Goal: Task Accomplishment & Management: Complete application form

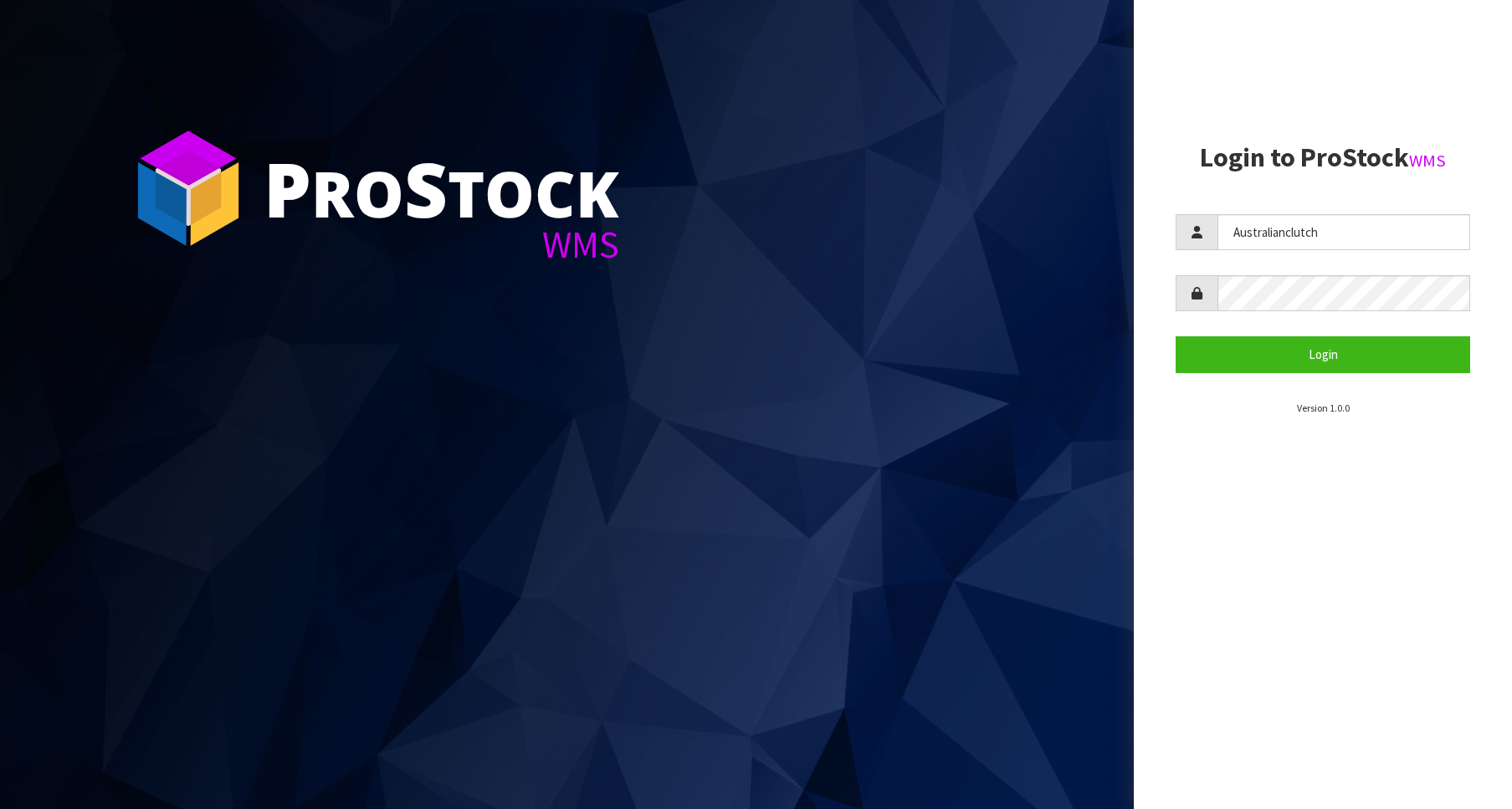
click at [1387, 350] on button "Login" at bounding box center [1323, 354] width 294 height 36
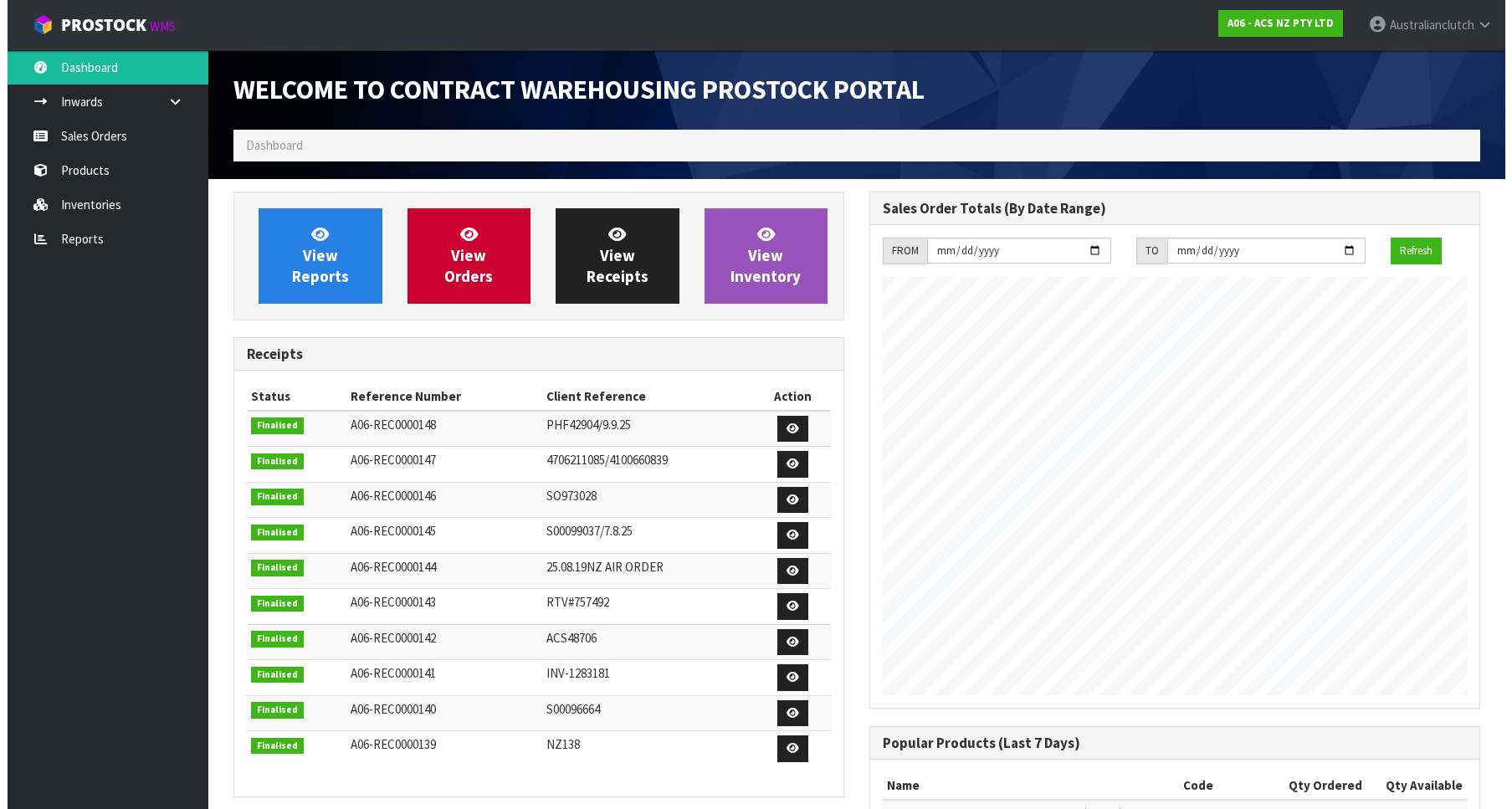
scroll to position [929, 636]
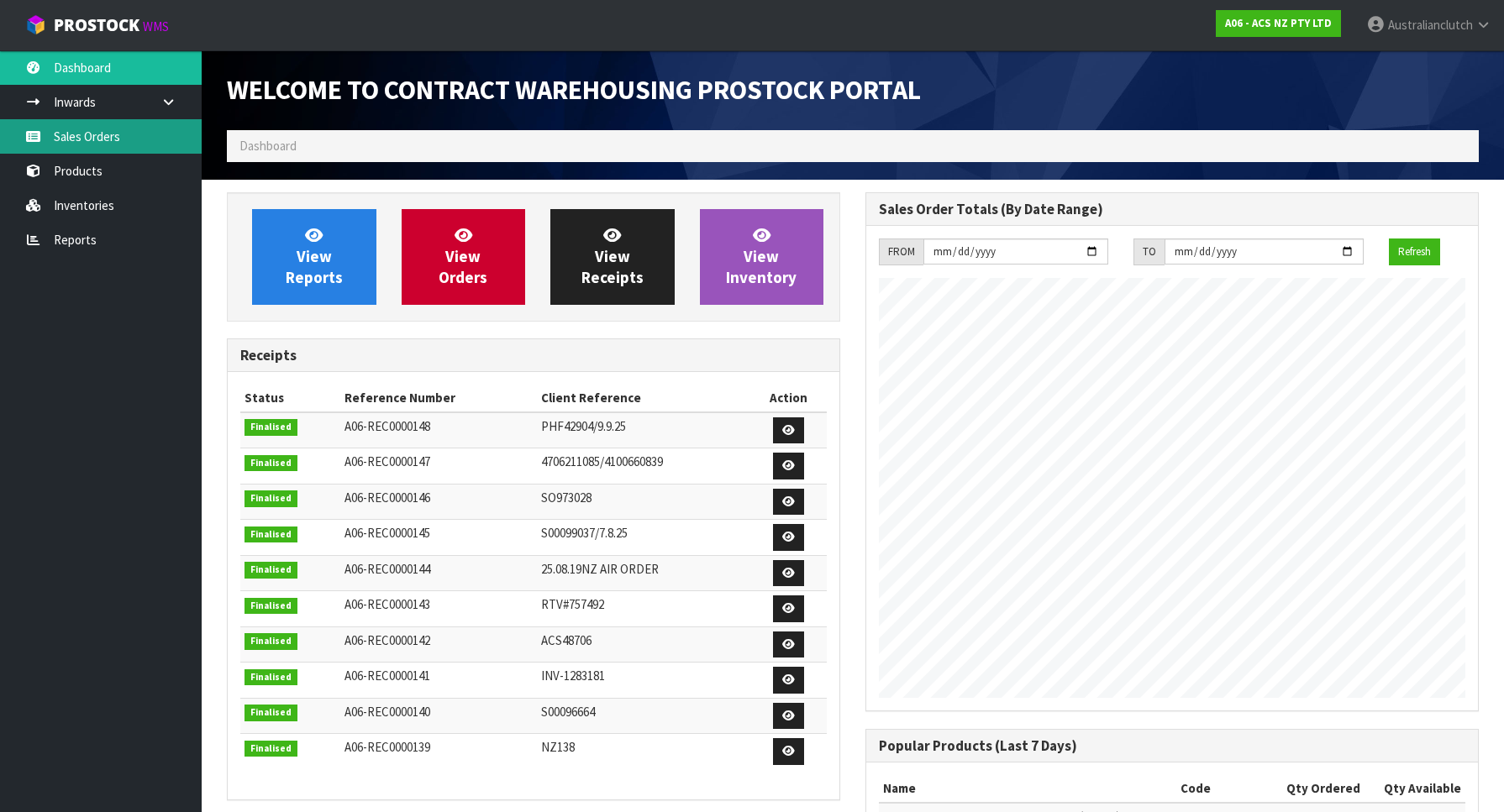
click at [122, 130] on link "Sales Orders" at bounding box center [100, 136] width 202 height 34
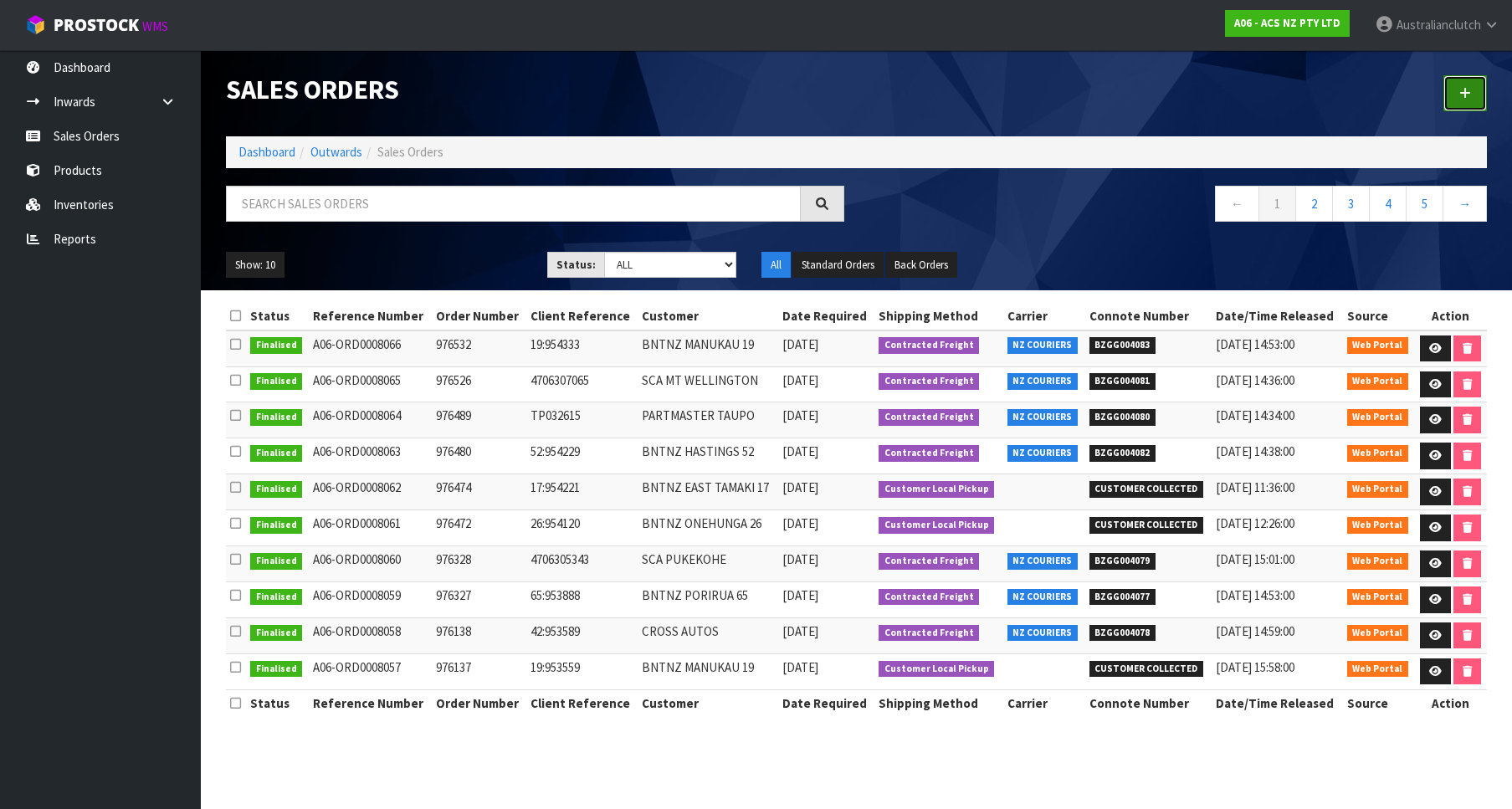
click at [1453, 94] on link at bounding box center [1465, 93] width 44 height 36
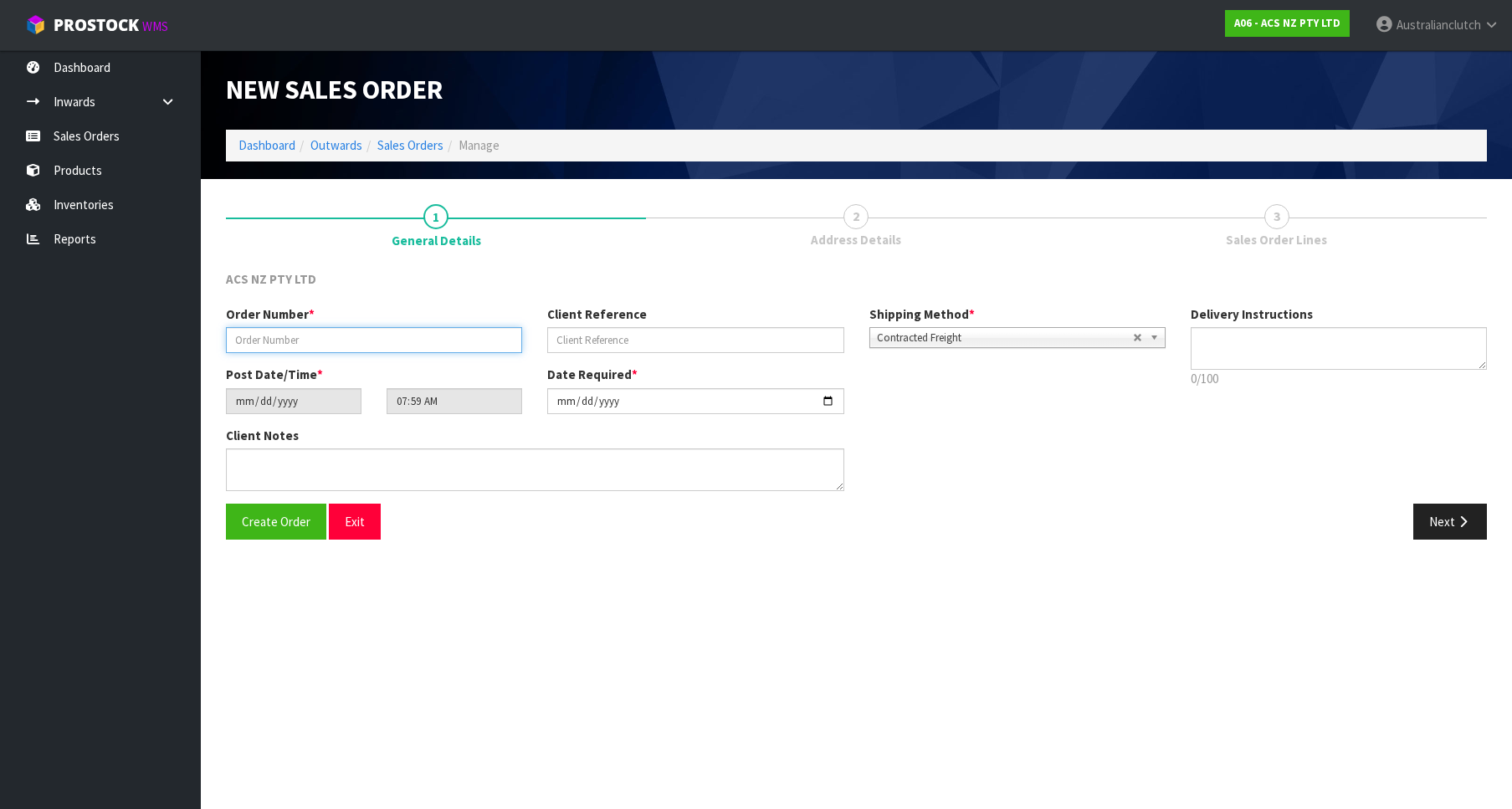
click at [404, 343] on input "text" at bounding box center [374, 340] width 296 height 26
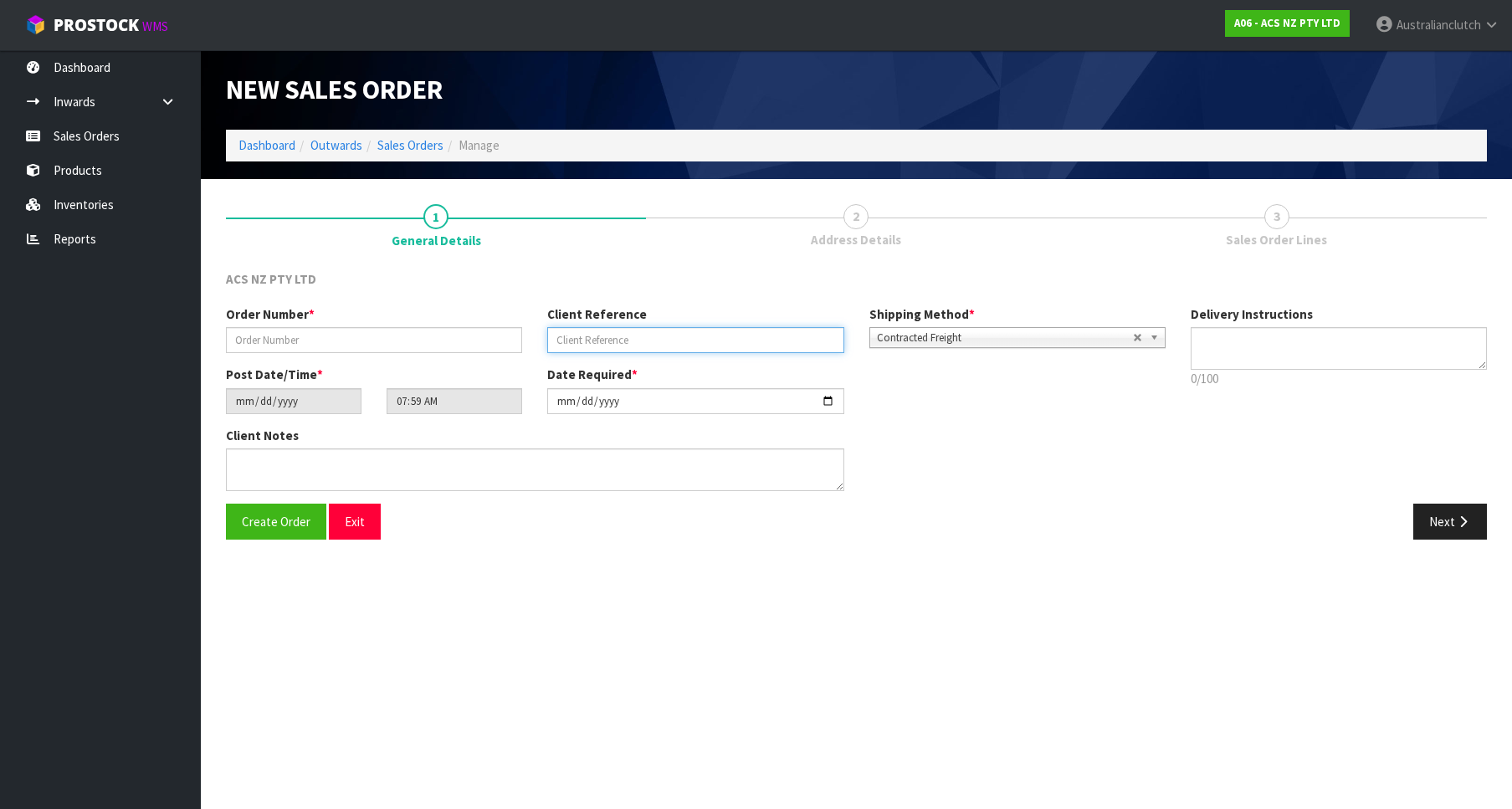
click at [623, 345] on input "text" at bounding box center [695, 340] width 296 height 26
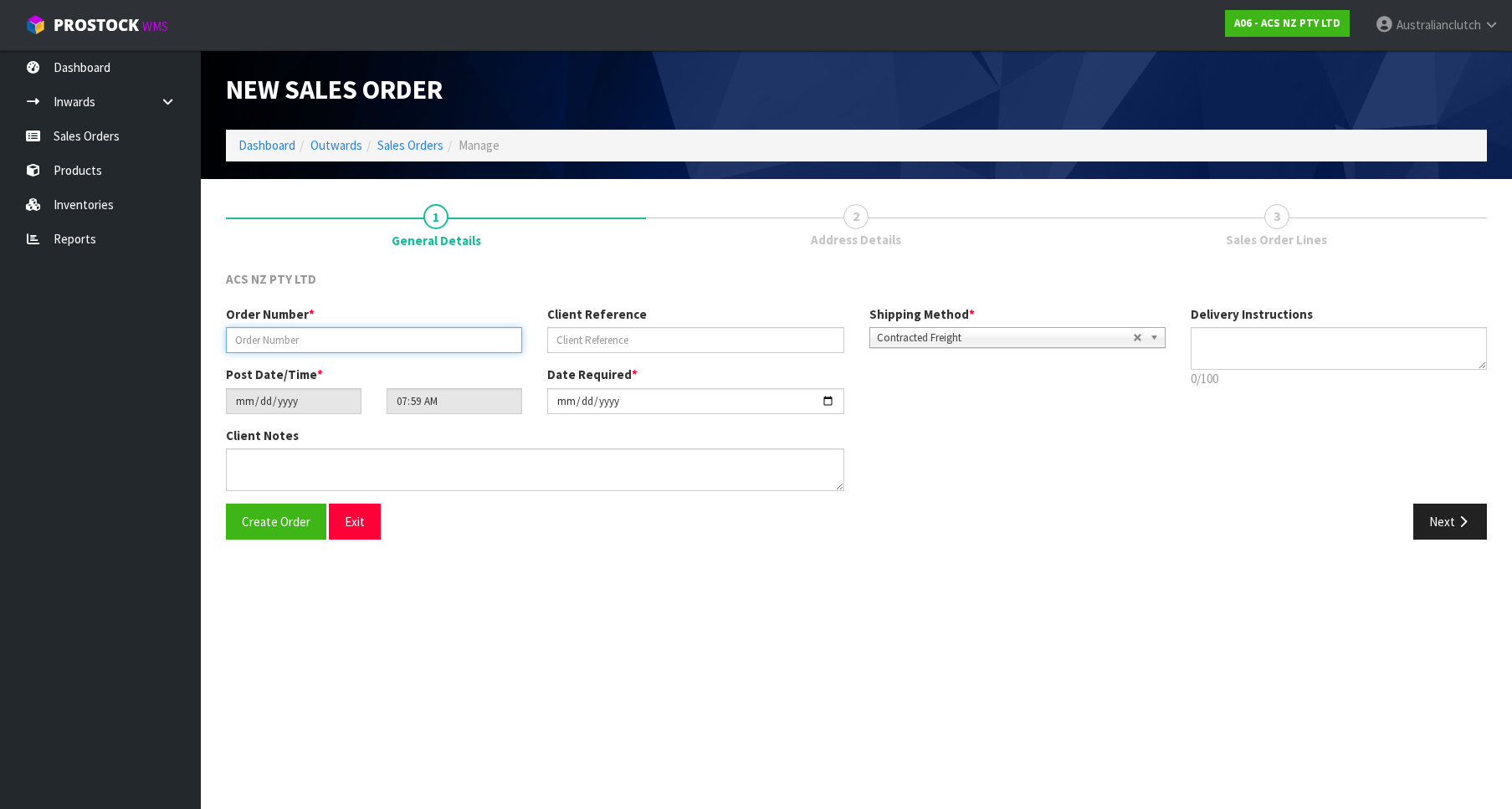
click at [446, 350] on input "text" at bounding box center [374, 340] width 296 height 26
type input "976849"
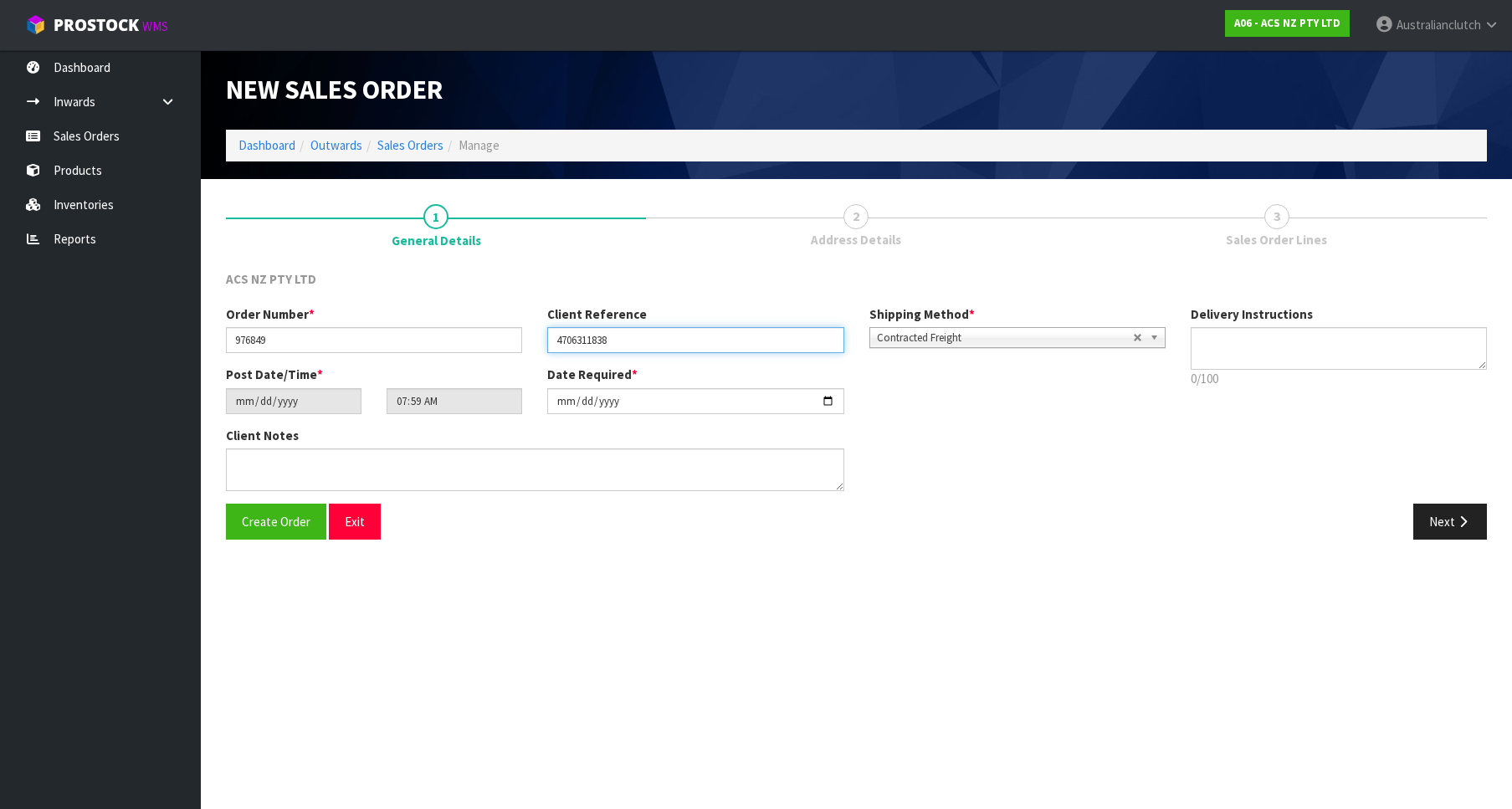
type input "4706311838"
click at [1344, 392] on div "Delivery Instructions 0/100 Delivery instructions has exceeded maximum length!" at bounding box center [1339, 351] width 322 height 92
drag, startPoint x: 1339, startPoint y: 371, endPoint x: 1344, endPoint y: 353, distance: 18.7
click at [1339, 370] on div "Delivery Instructions 0/100 Delivery instructions has exceeded maximum length!" at bounding box center [1339, 351] width 322 height 92
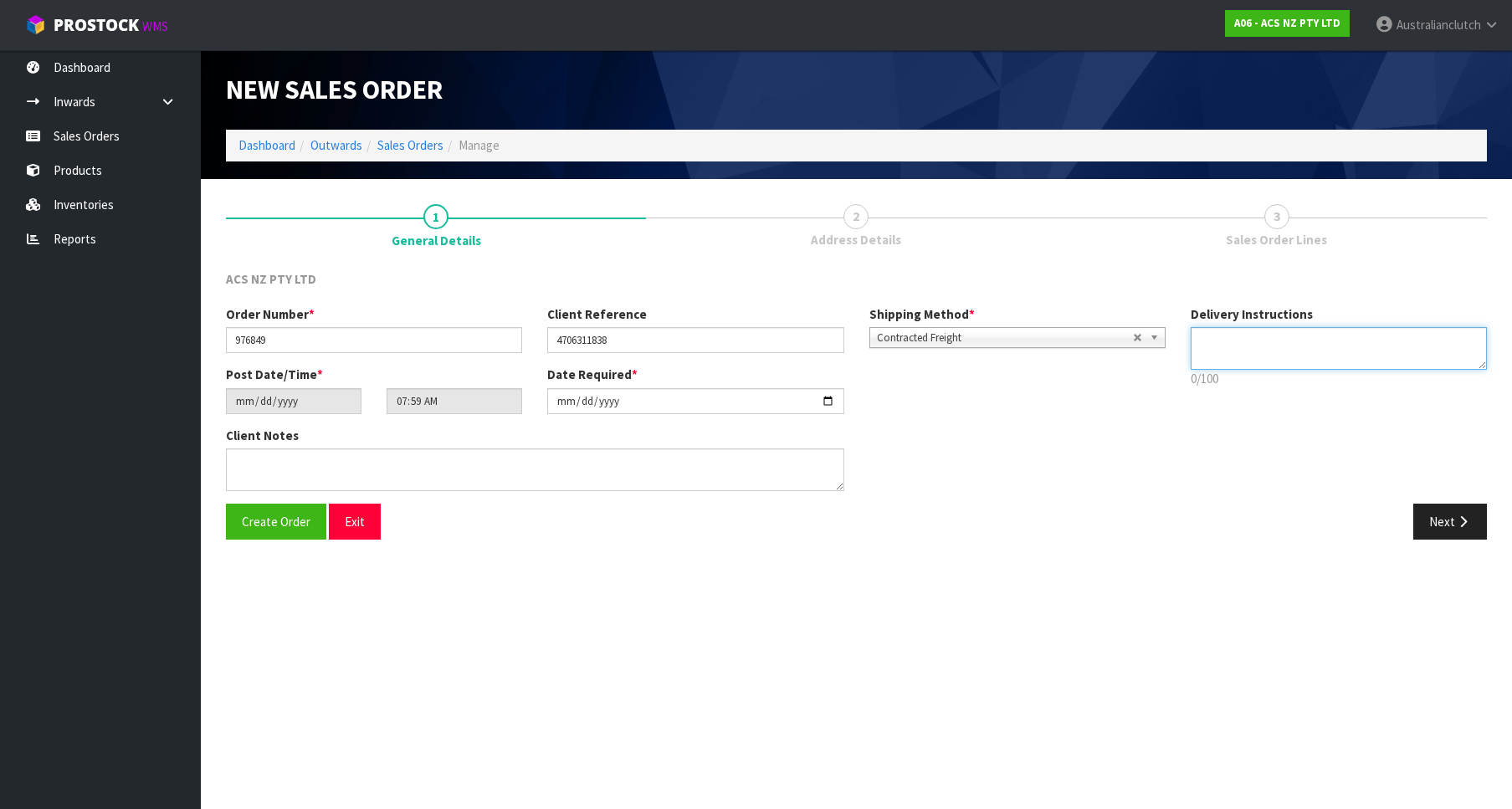
click at [1344, 353] on textarea at bounding box center [1339, 349] width 296 height 43
type textarea "PLEASE SEND VIA NZC"
click at [1443, 534] on button "Next" at bounding box center [1450, 522] width 74 height 36
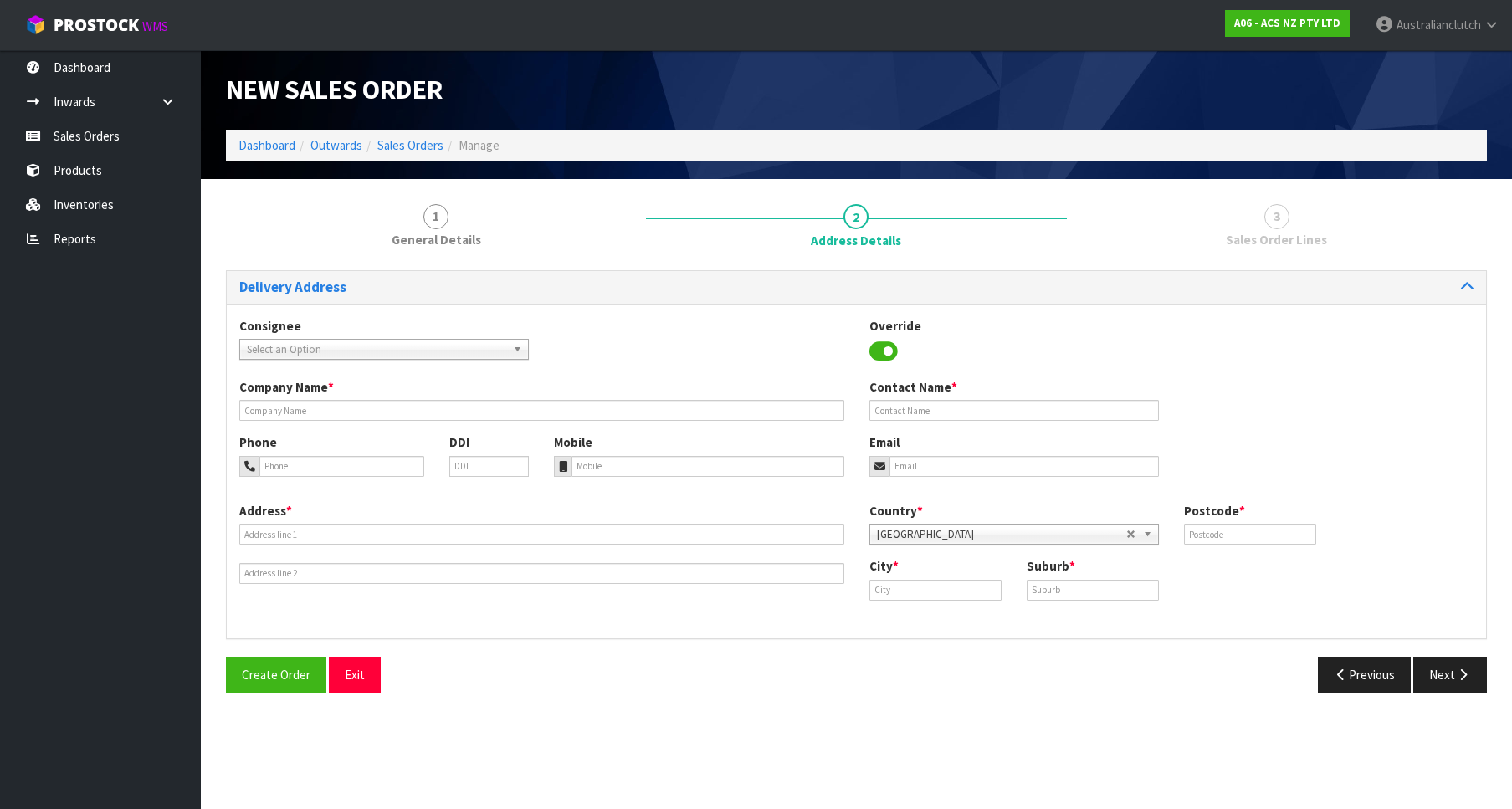
click at [336, 345] on span "Select an Option" at bounding box center [376, 349] width 259 height 20
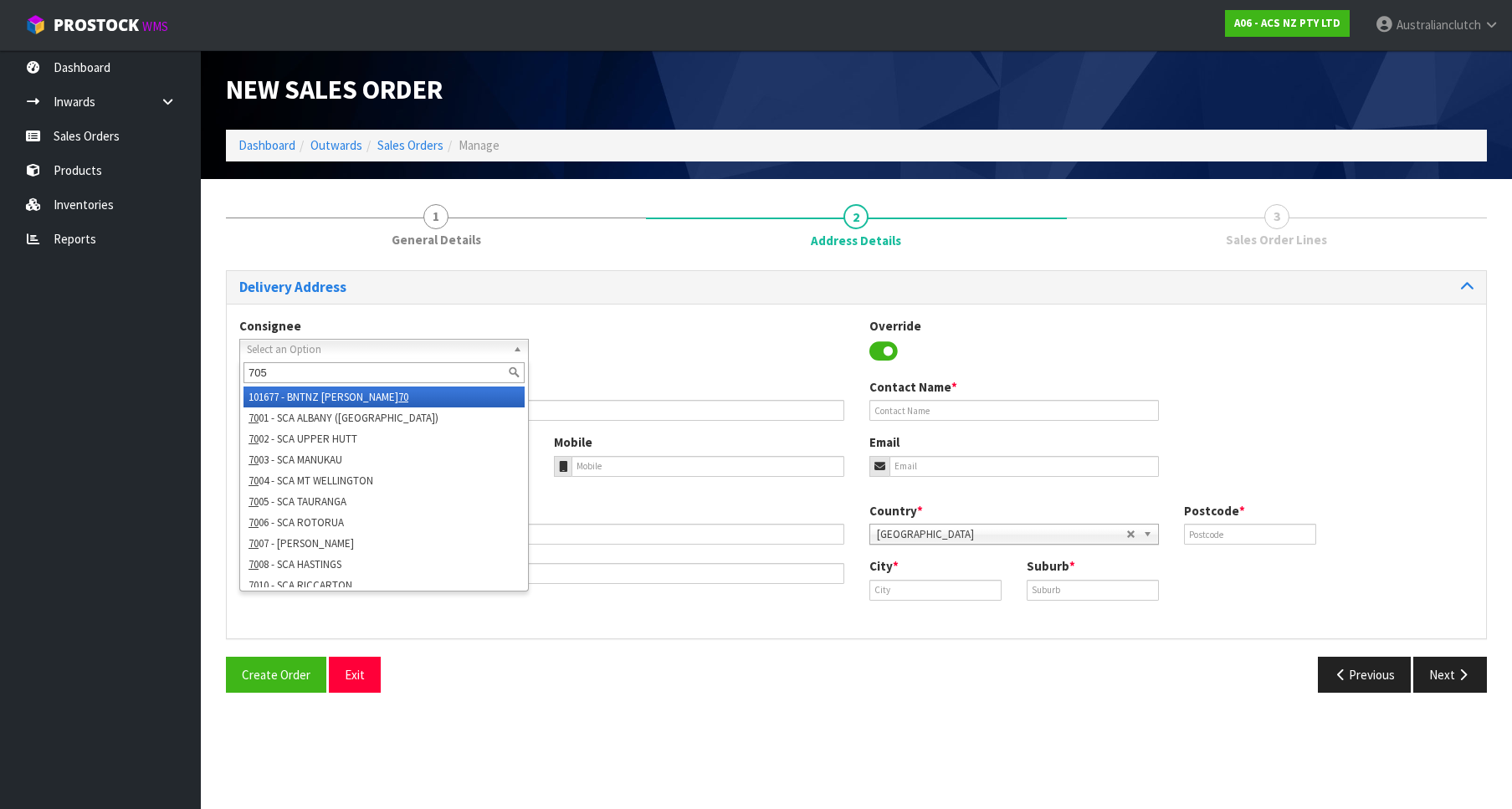
type input "7051"
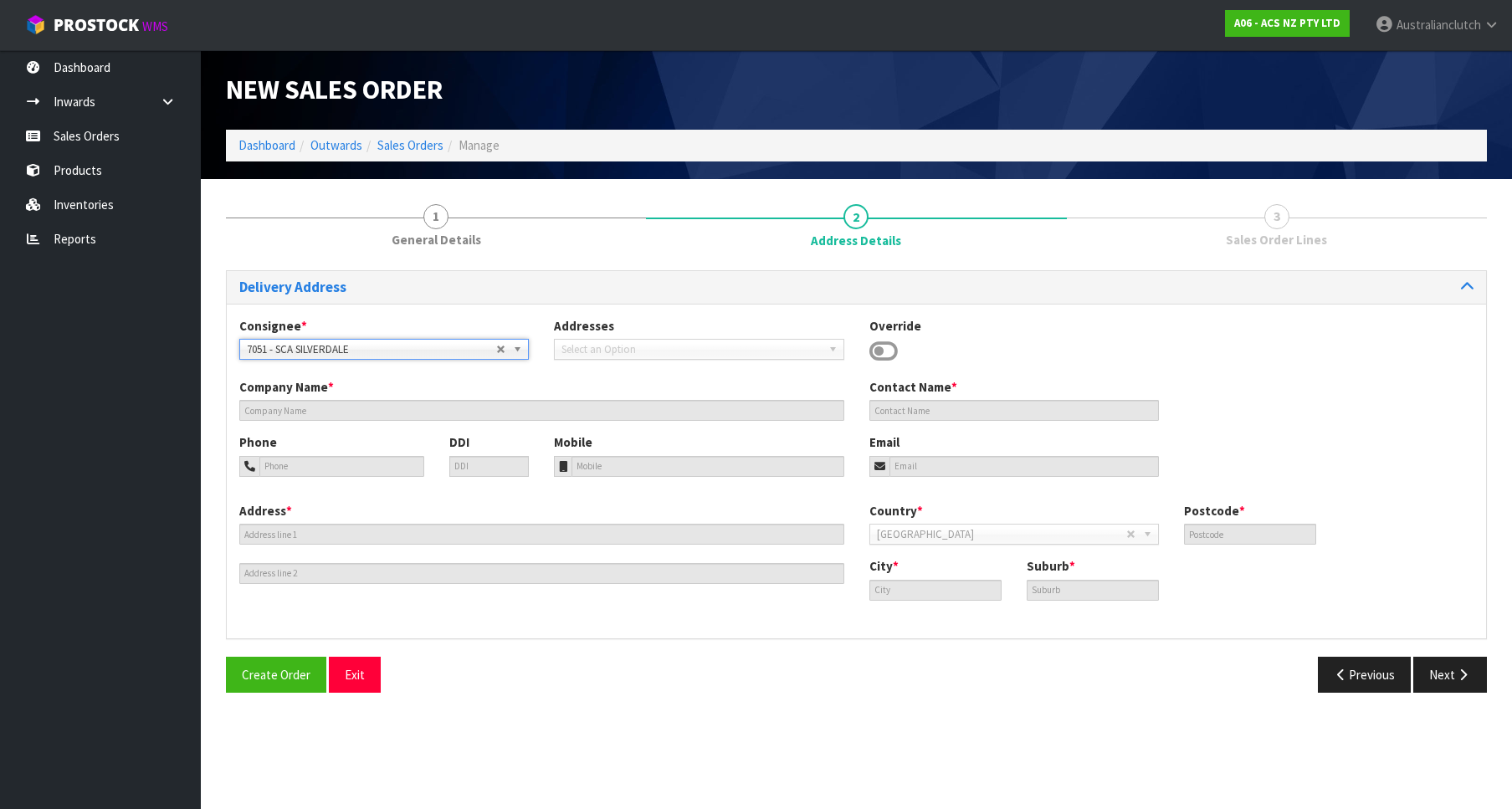
type input "SCA [GEOGRAPHIC_DATA]"
type input "09 426 7540"
type input "[EMAIL_ADDRESS][DOMAIN_NAME]"
type input "40 HIBISCUS COAST HIGHWAY"
type input "0932"
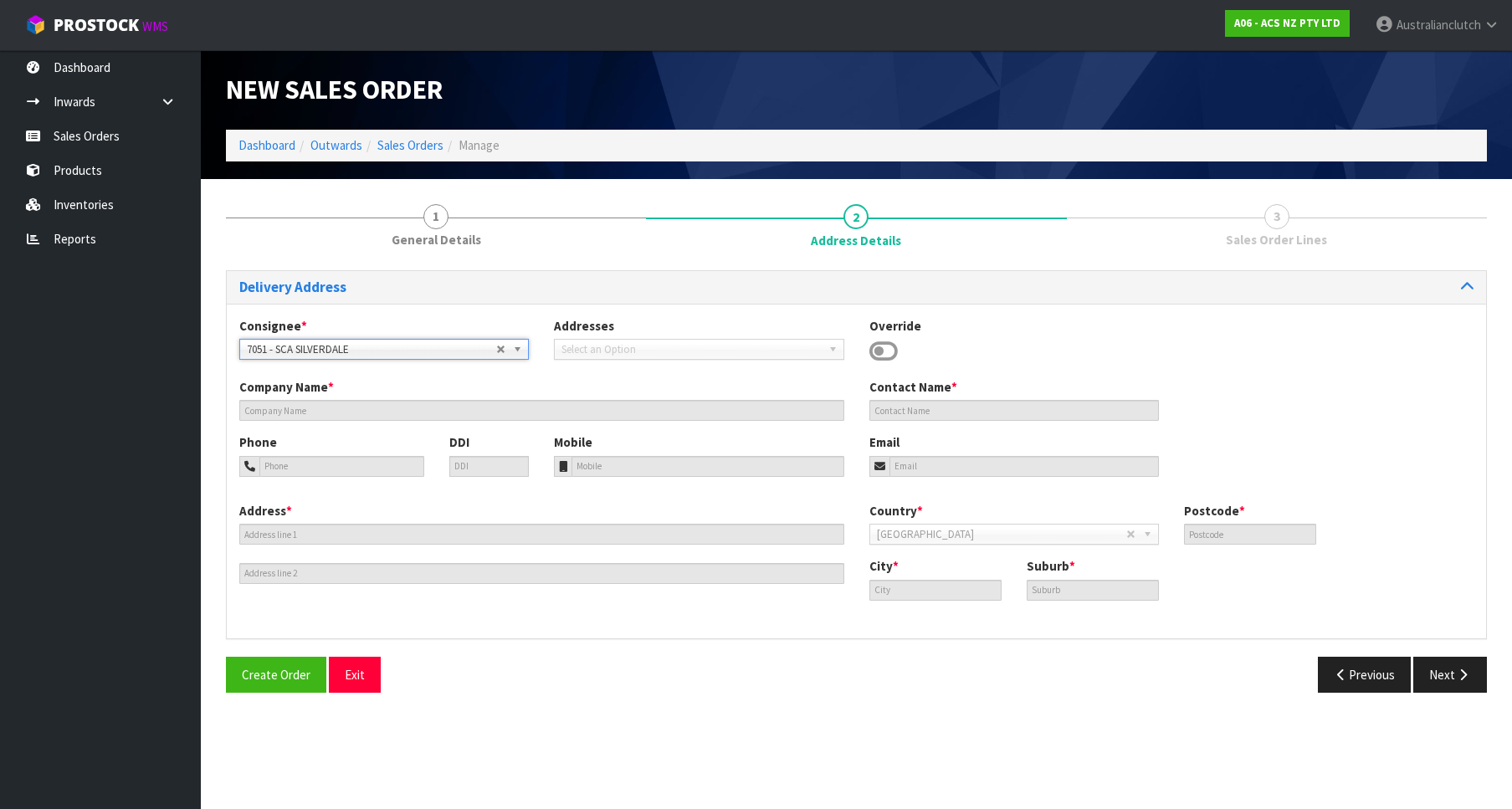
type input "[GEOGRAPHIC_DATA]"
click at [1462, 660] on button "Next" at bounding box center [1450, 675] width 74 height 36
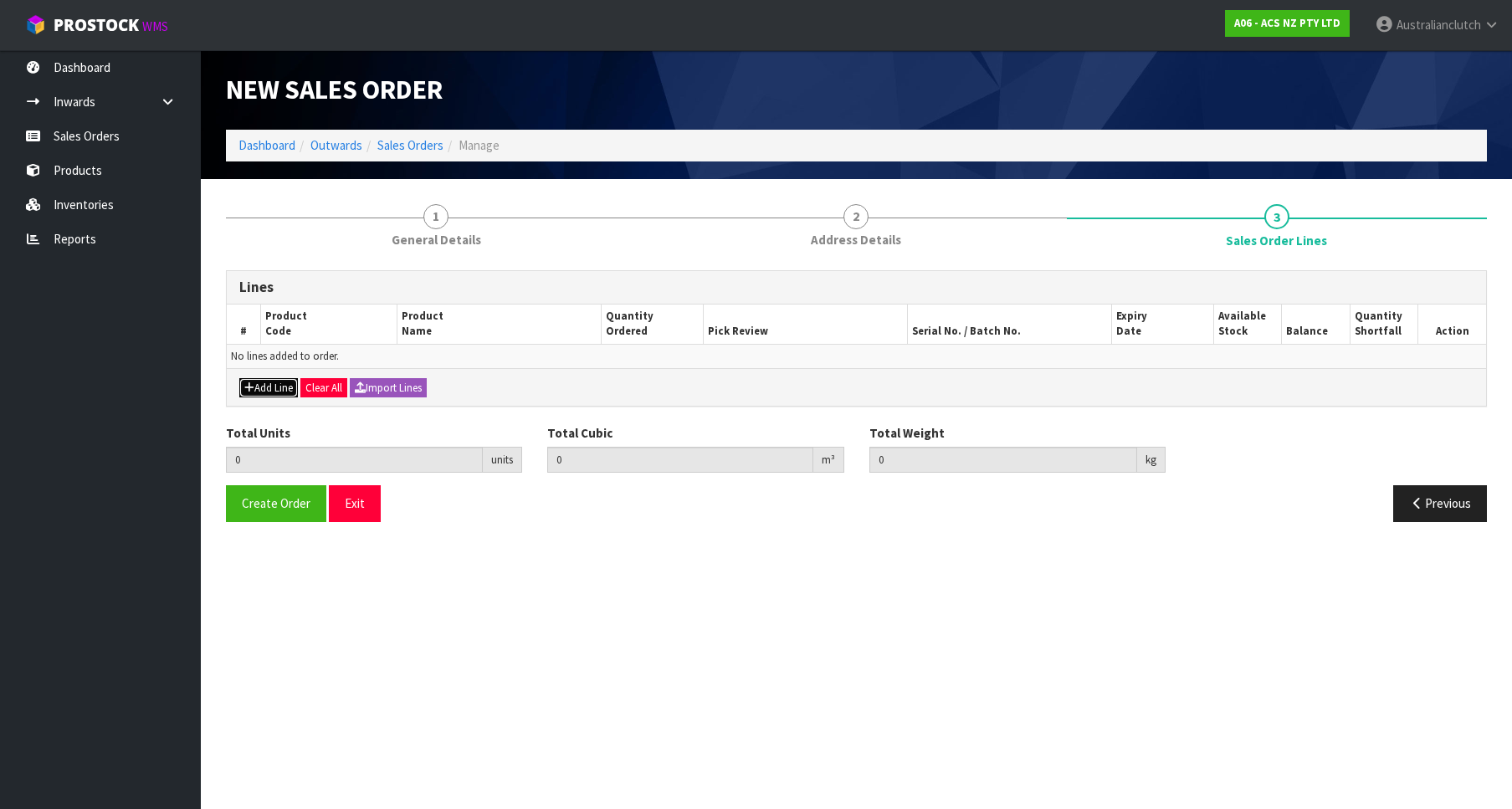
click at [286, 381] on button "Add Line" at bounding box center [269, 387] width 59 height 20
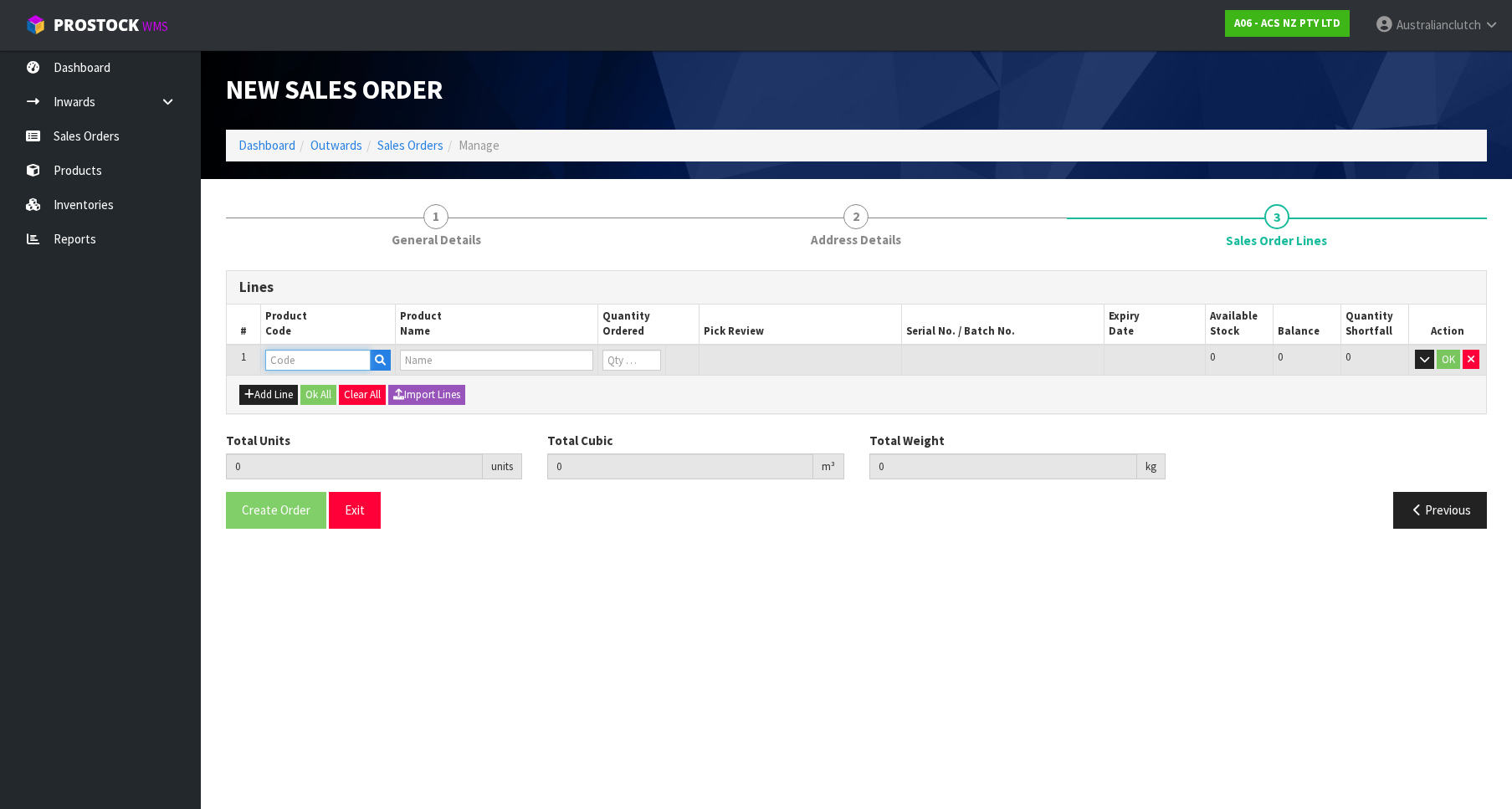
click at [292, 365] on input "text" at bounding box center [317, 360] width 105 height 21
type input "SCGM001"
type input "0.000000"
type input "0.000"
type input "CLUTCH S/CYL HOLDEN 22.22MM (7/8")"
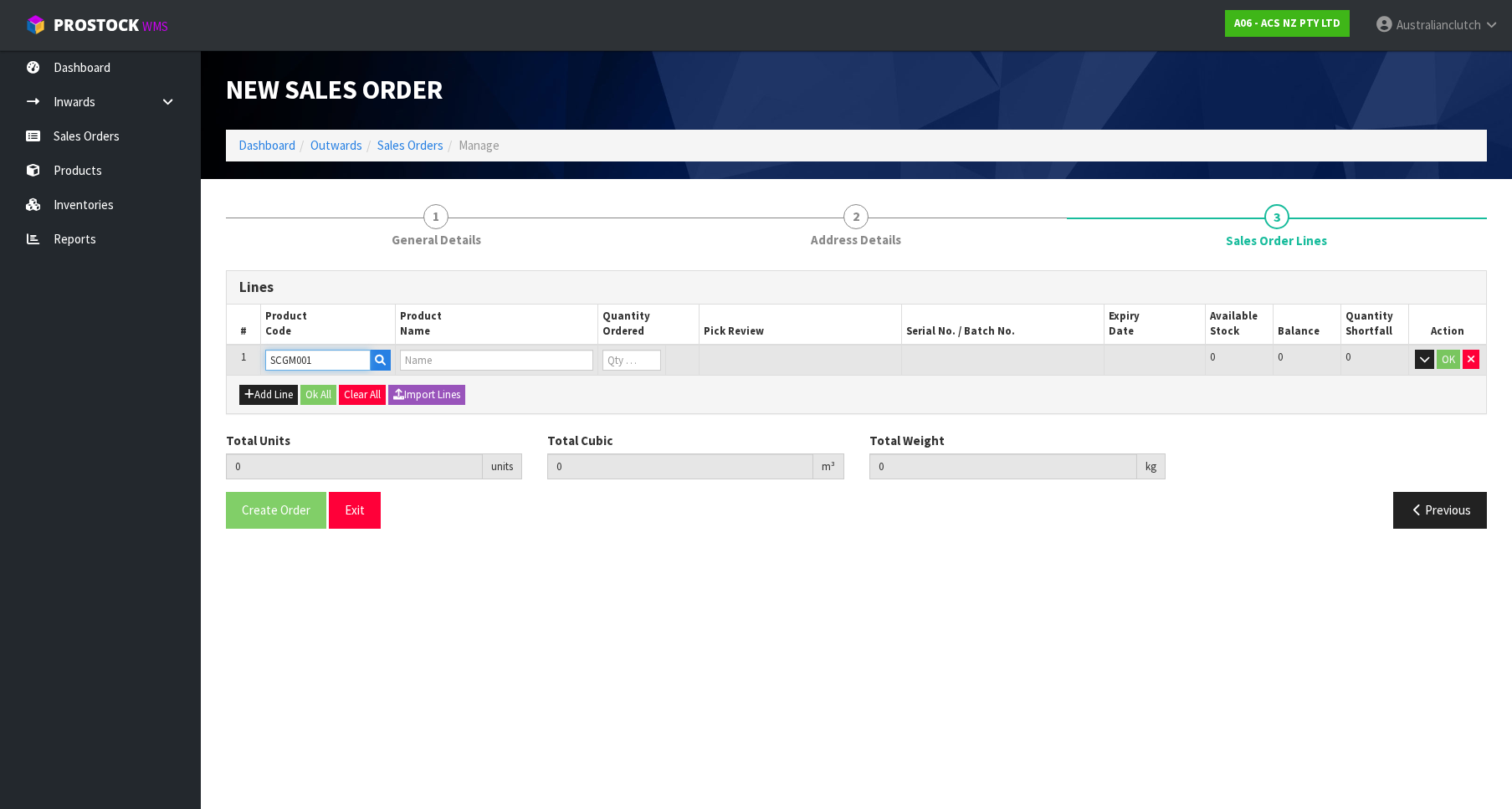
type input "0"
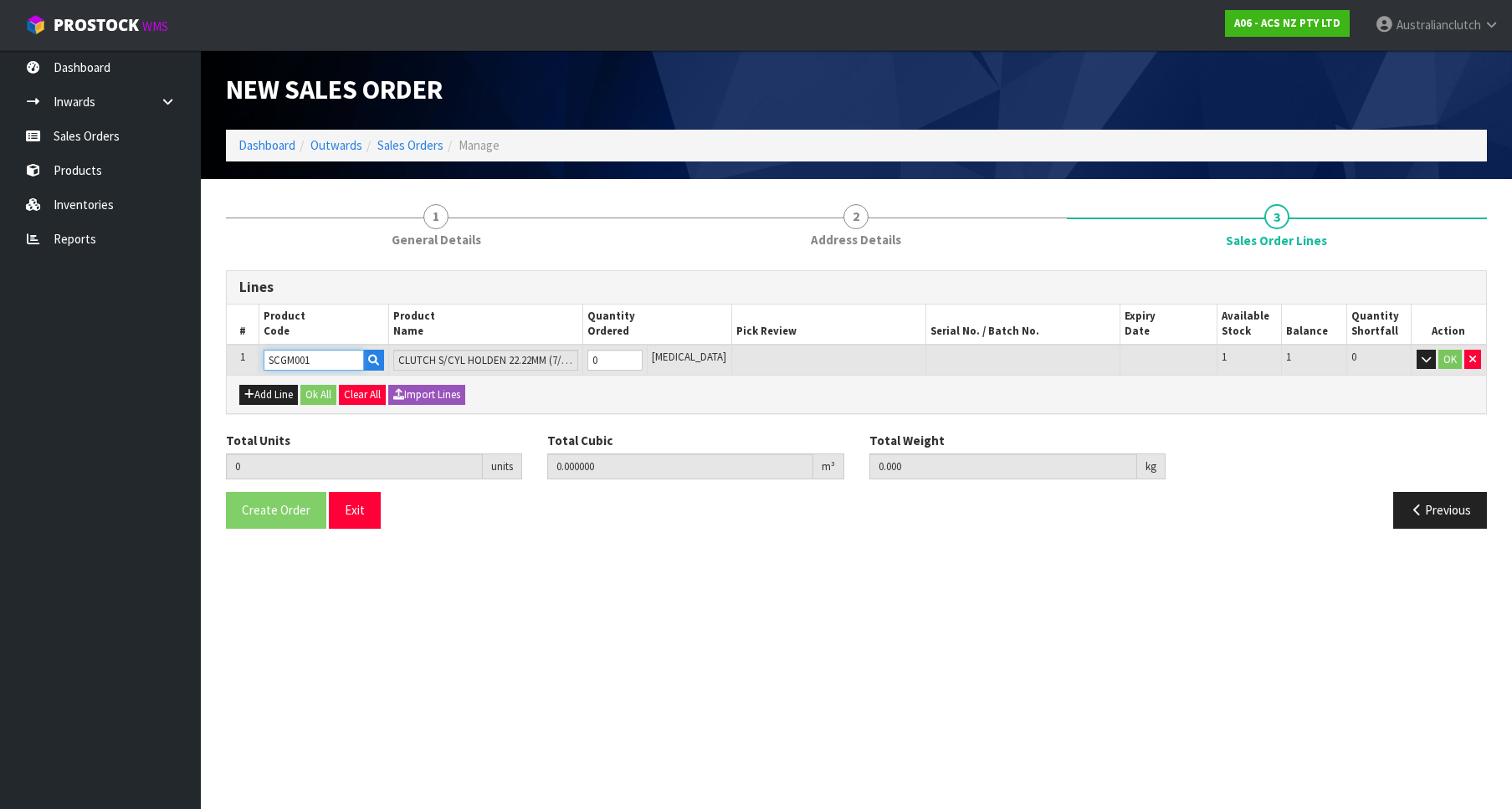
type input "SCGM001"
click at [643, 351] on input "0" at bounding box center [615, 360] width 56 height 21
click at [643, 363] on input "0" at bounding box center [615, 360] width 56 height 21
type input "1"
type input "0.002981"
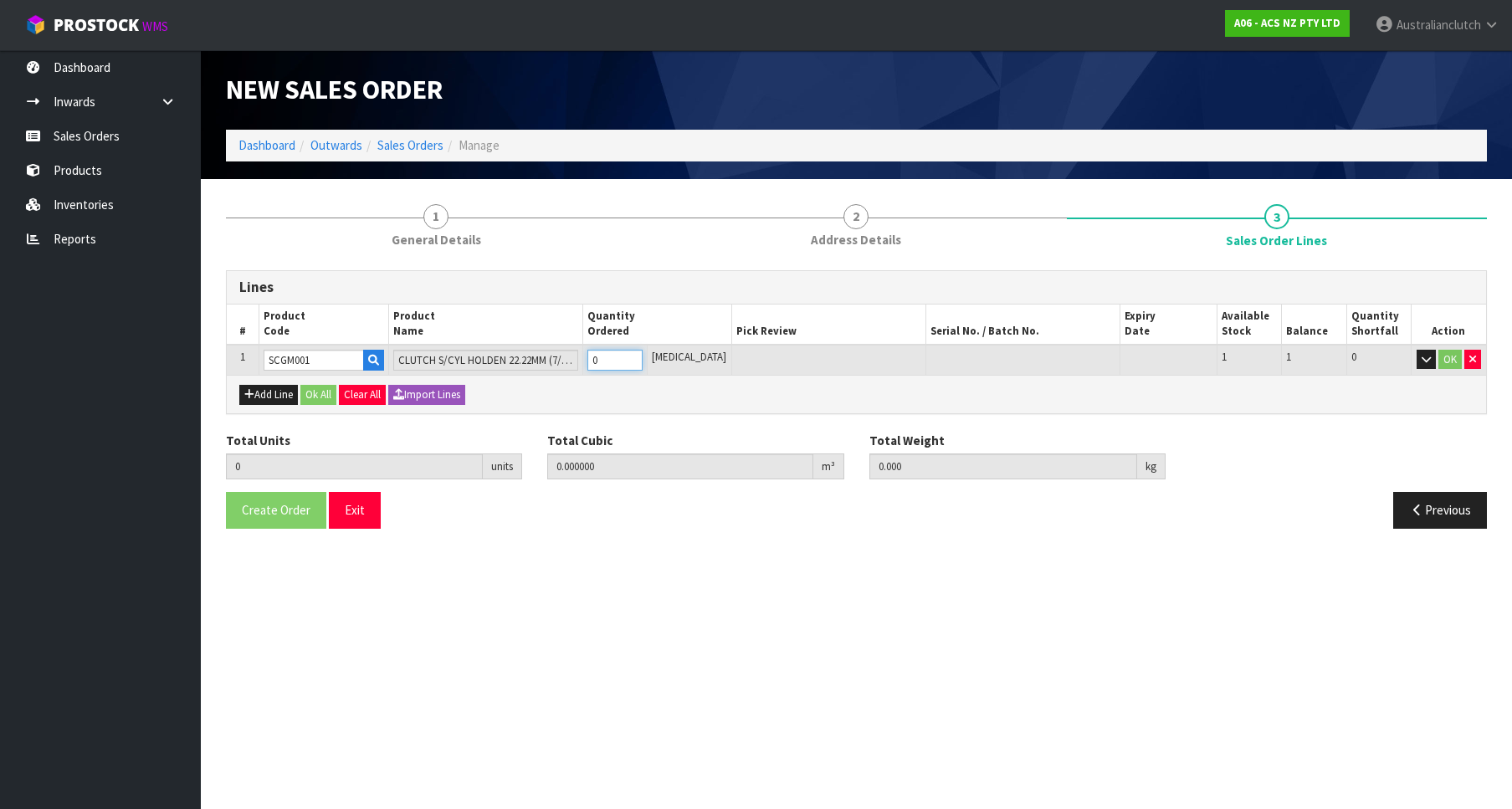
type input "0.698"
type input "1"
click at [643, 359] on input "1" at bounding box center [615, 360] width 56 height 21
click at [1446, 364] on button "OK" at bounding box center [1450, 359] width 23 height 20
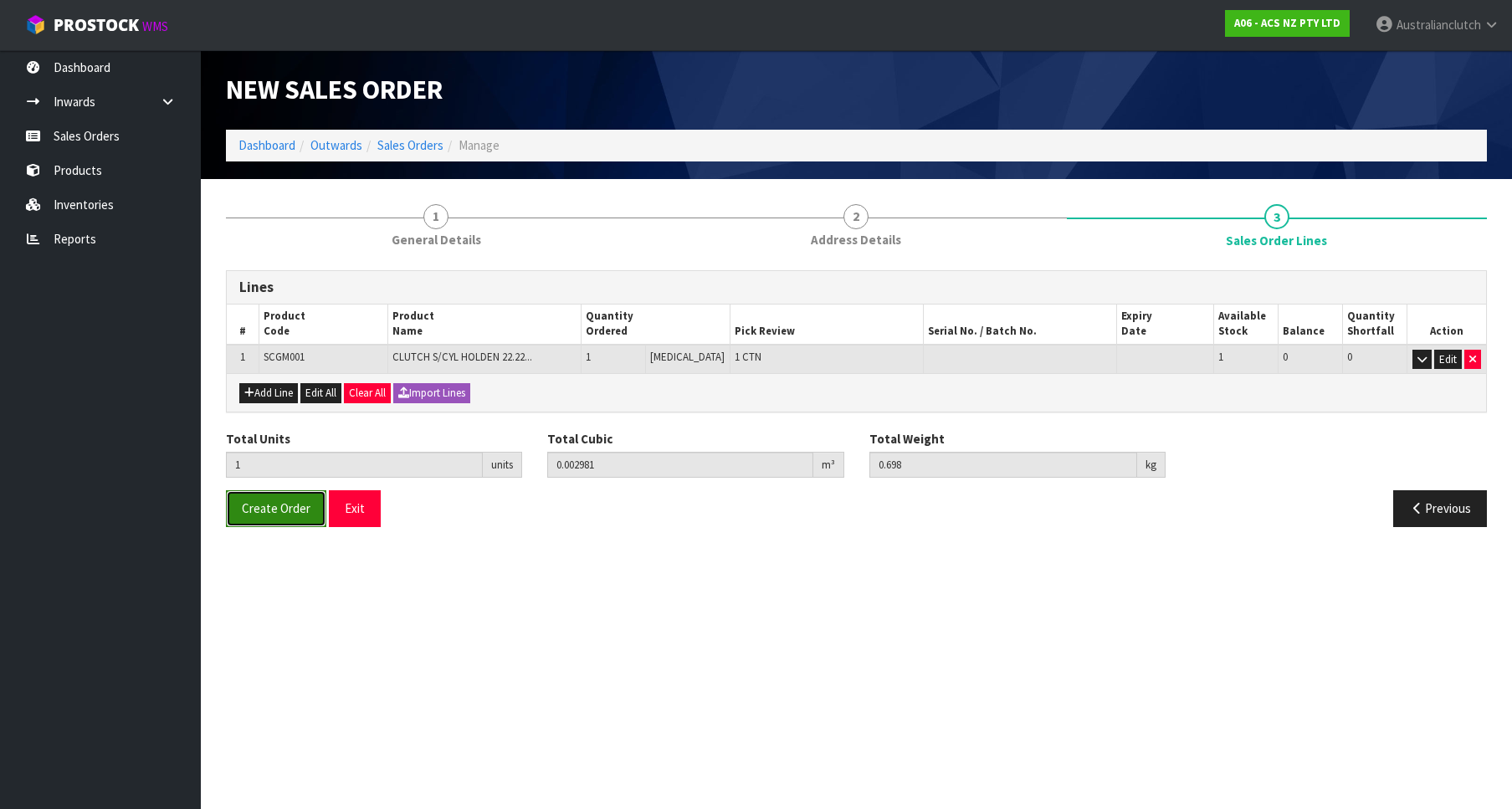
click at [283, 500] on button "Create Order" at bounding box center [275, 509] width 100 height 36
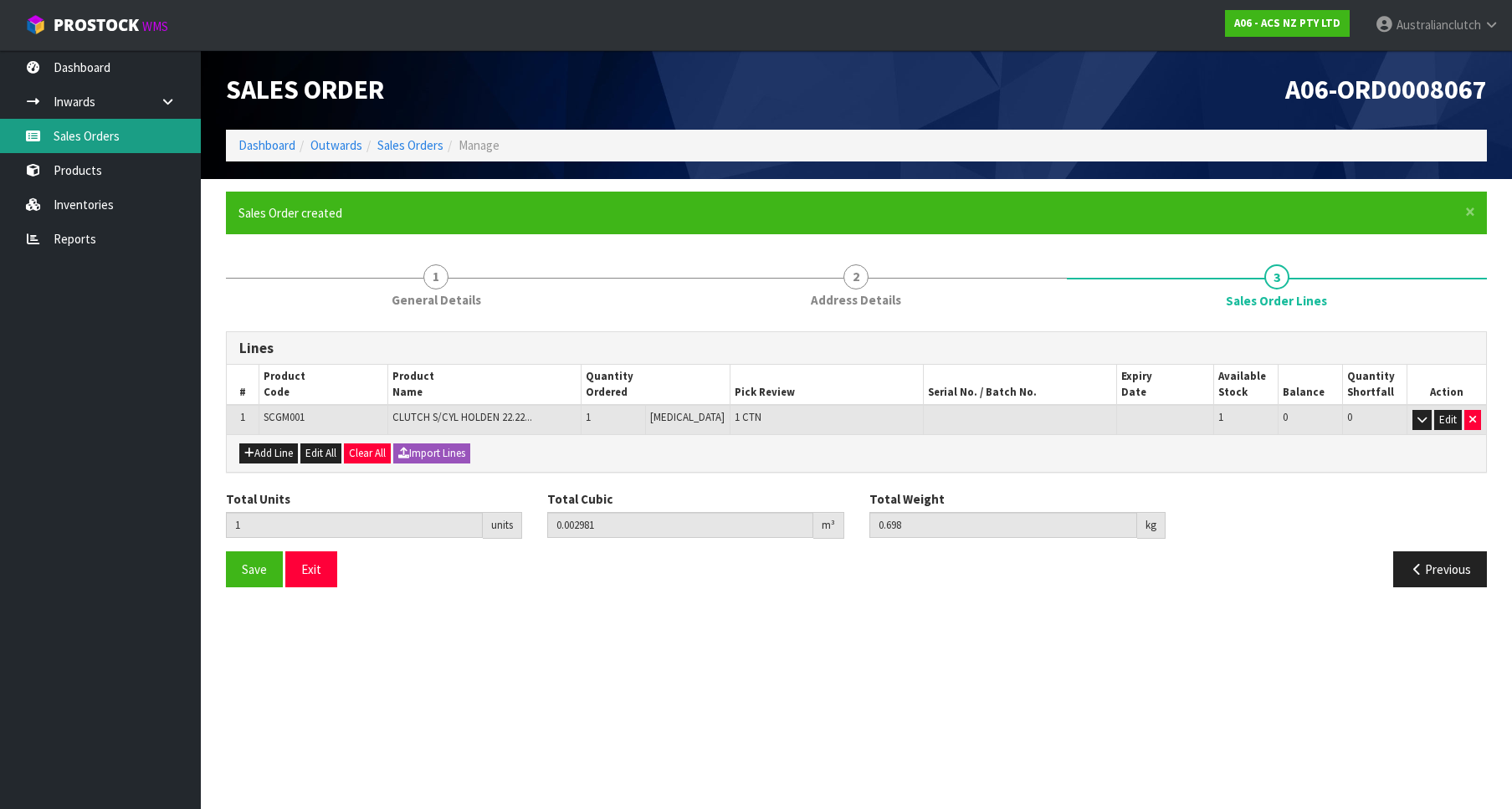
click at [83, 139] on link "Sales Orders" at bounding box center [100, 136] width 201 height 34
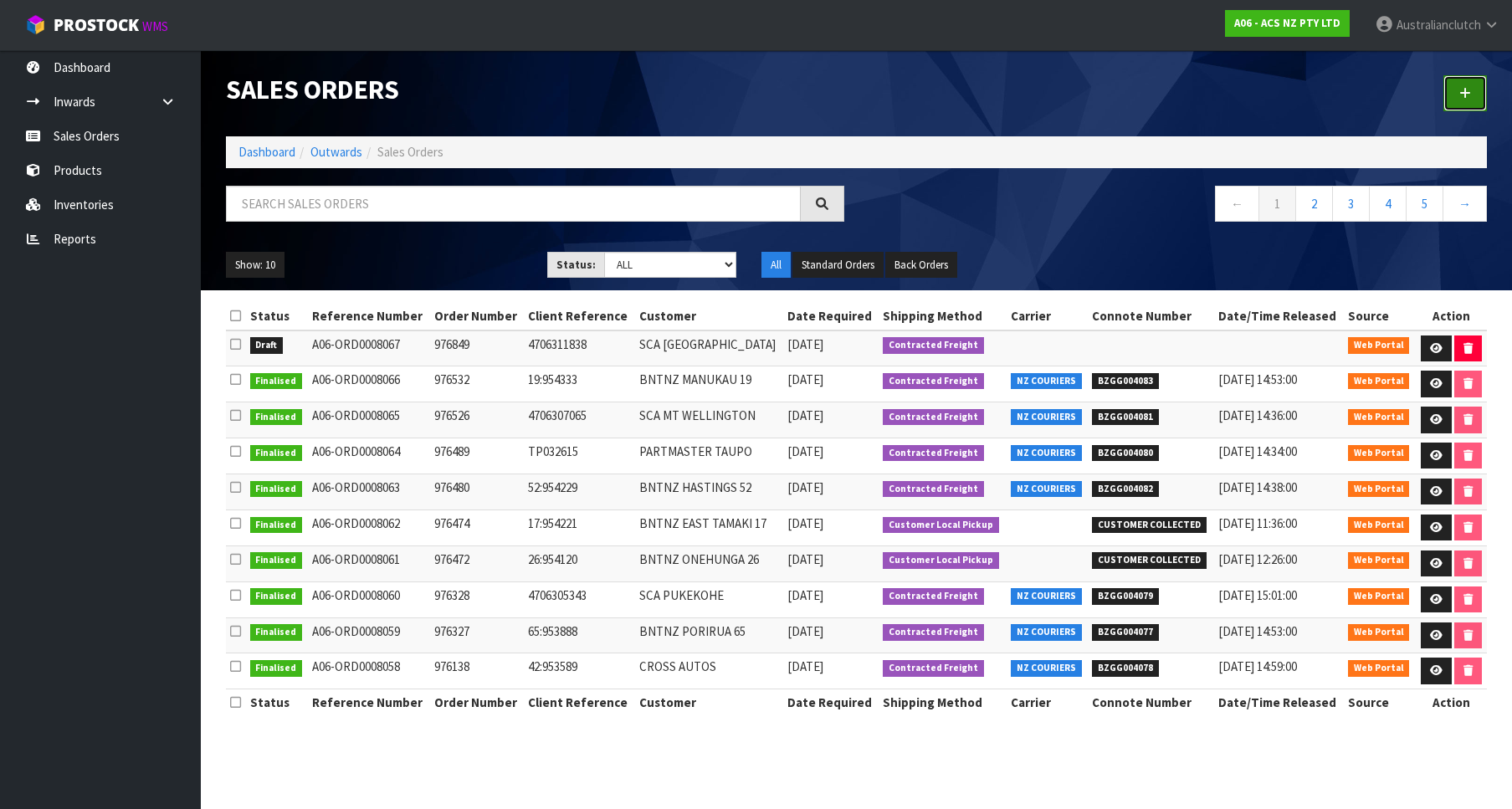
click at [1451, 80] on link at bounding box center [1465, 93] width 44 height 36
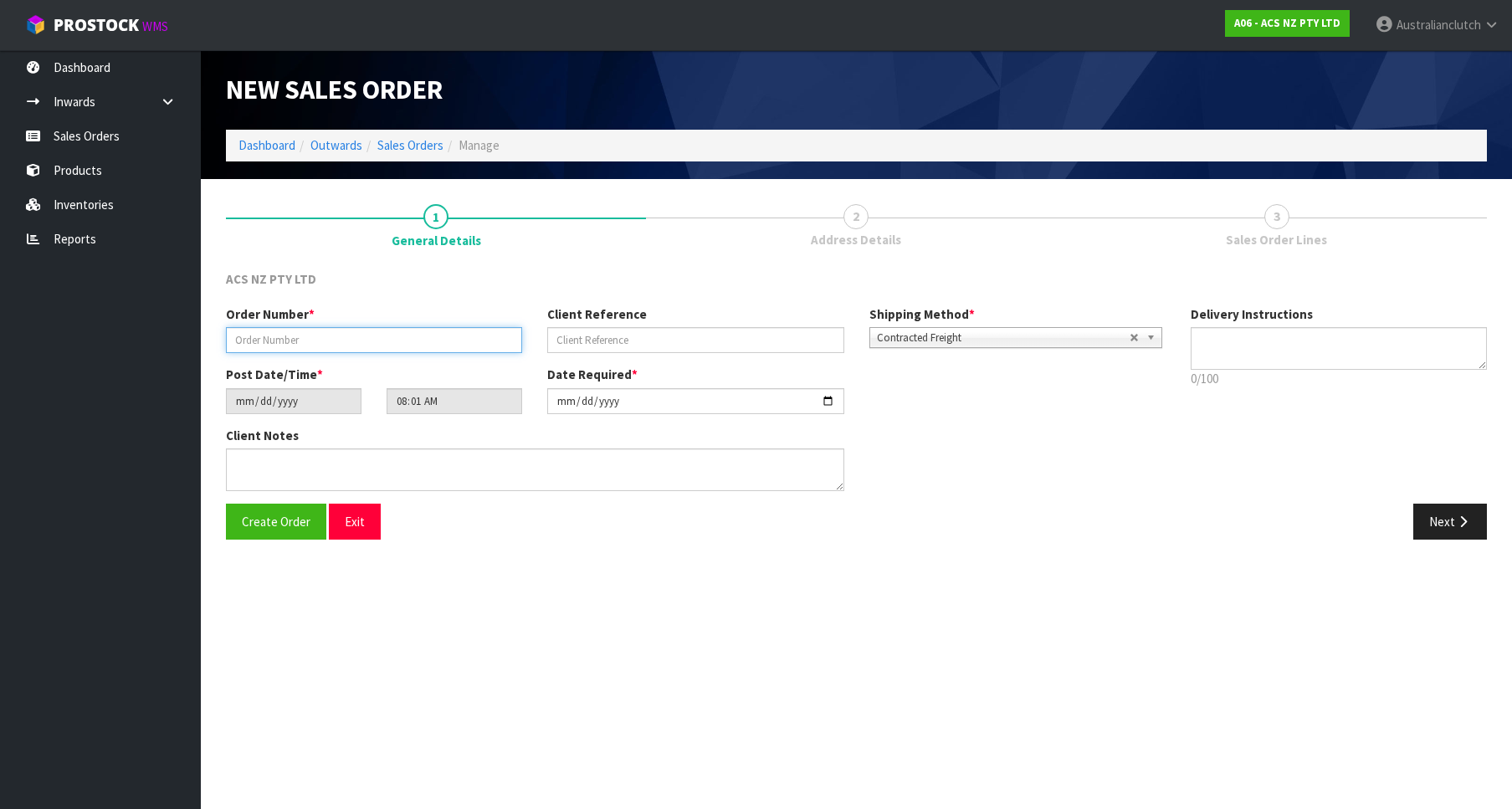
click at [338, 340] on input "text" at bounding box center [374, 340] width 296 height 26
type input "976851"
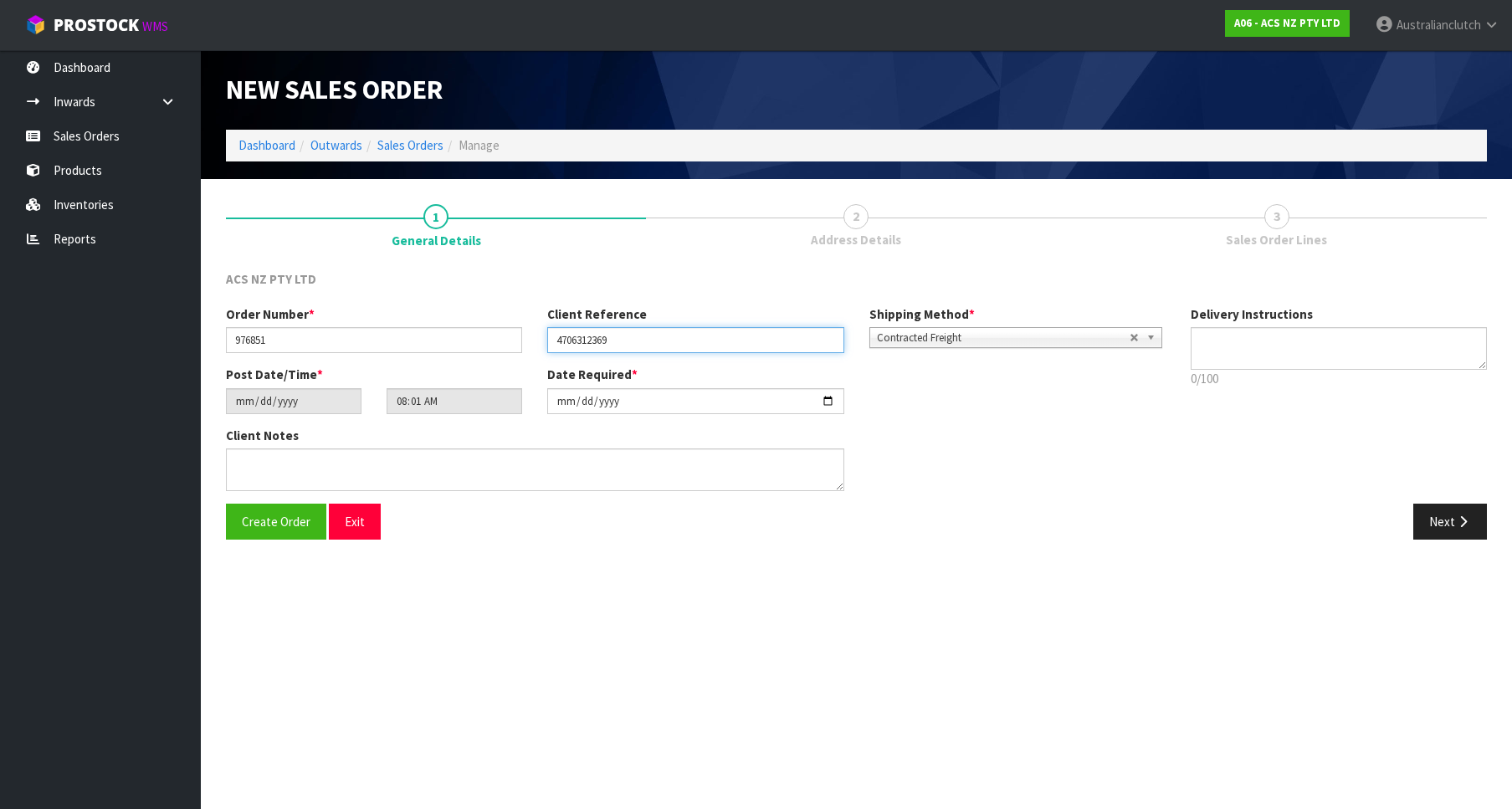
type input "4706312369"
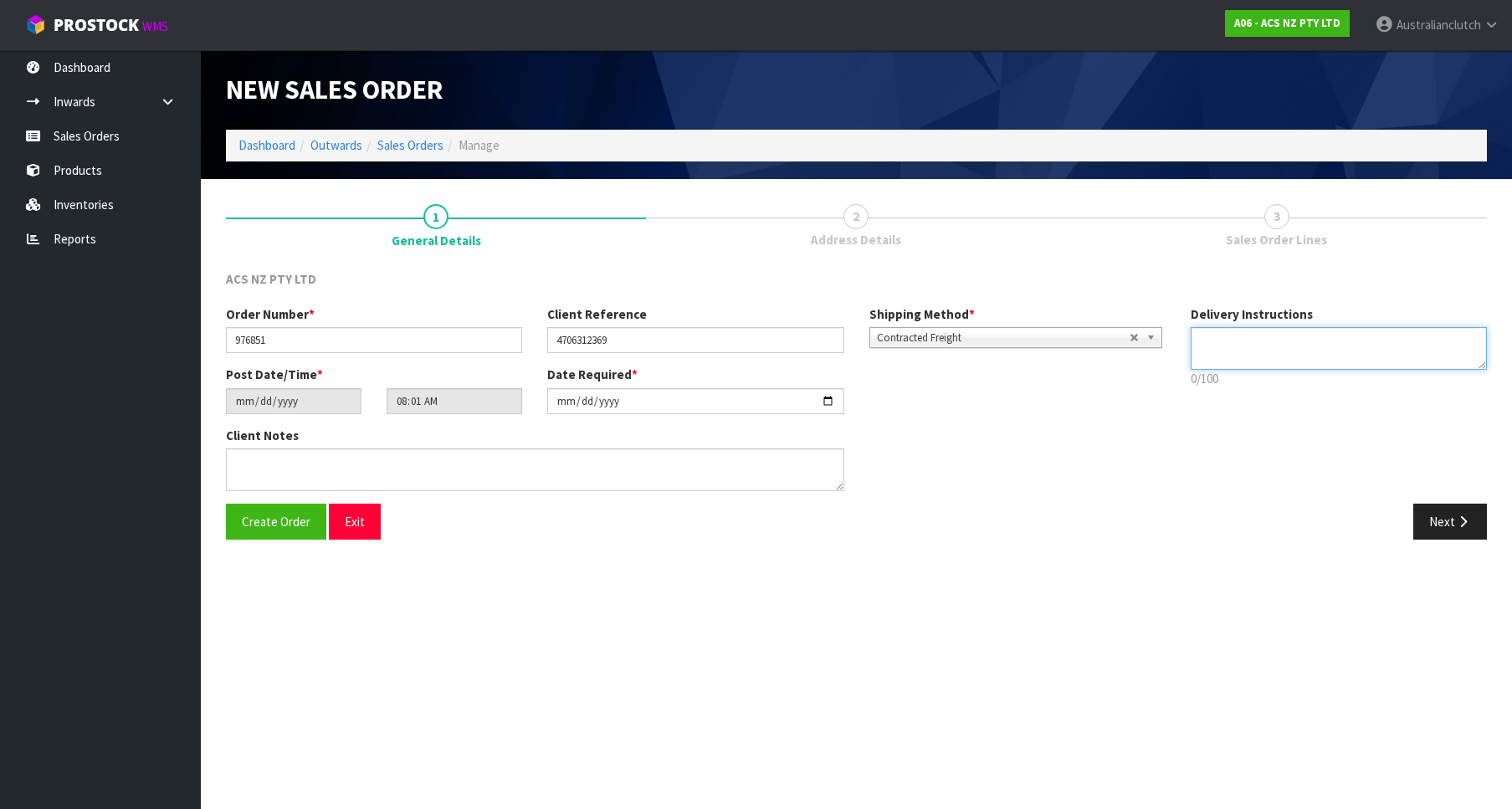
click at [1302, 349] on textarea at bounding box center [1339, 349] width 296 height 43
type textarea "PLEASE SEND VIA NZC"
click at [1452, 531] on button "Next" at bounding box center [1450, 522] width 74 height 36
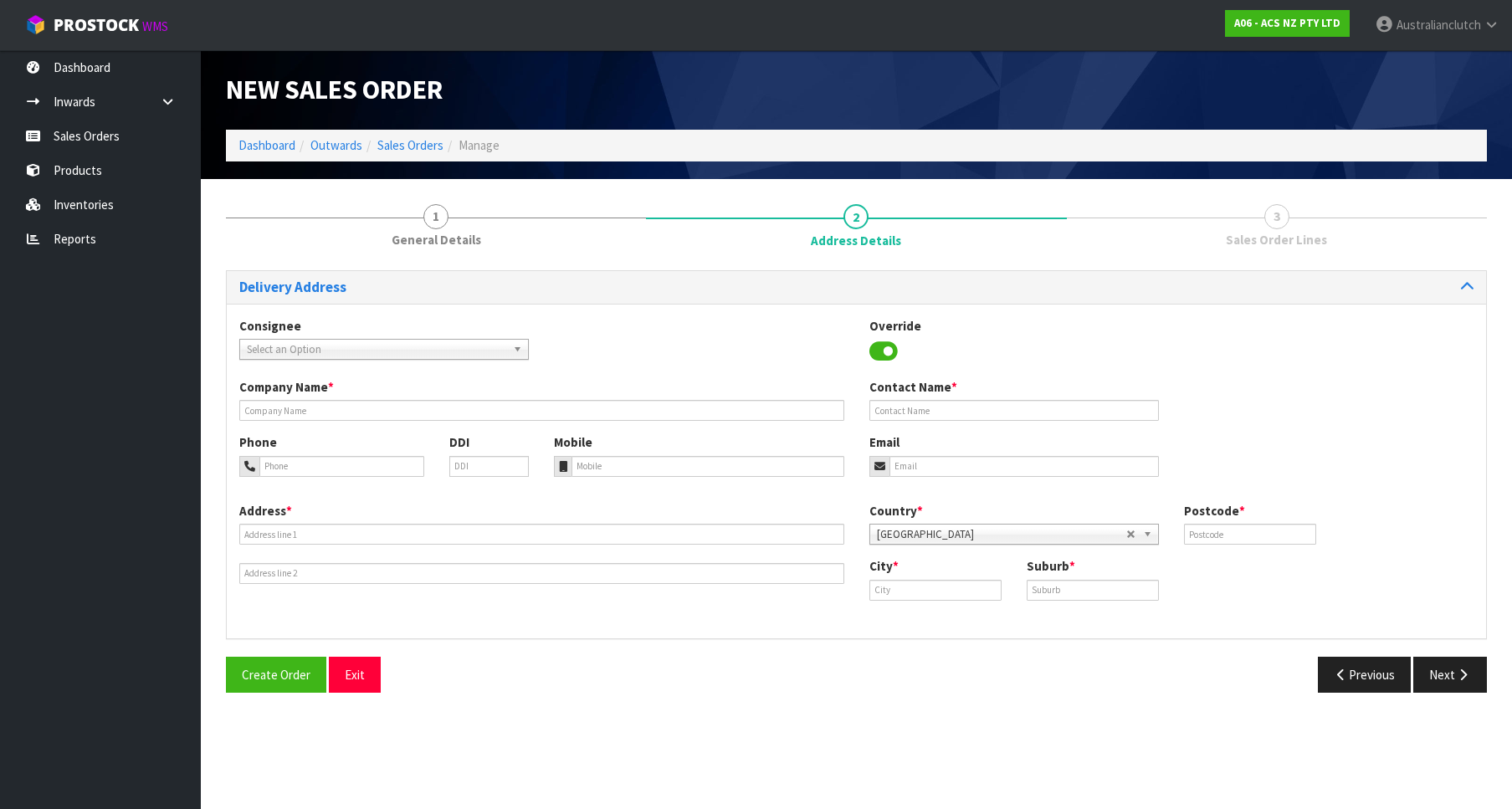
click at [257, 352] on span "Select an Option" at bounding box center [376, 349] width 259 height 20
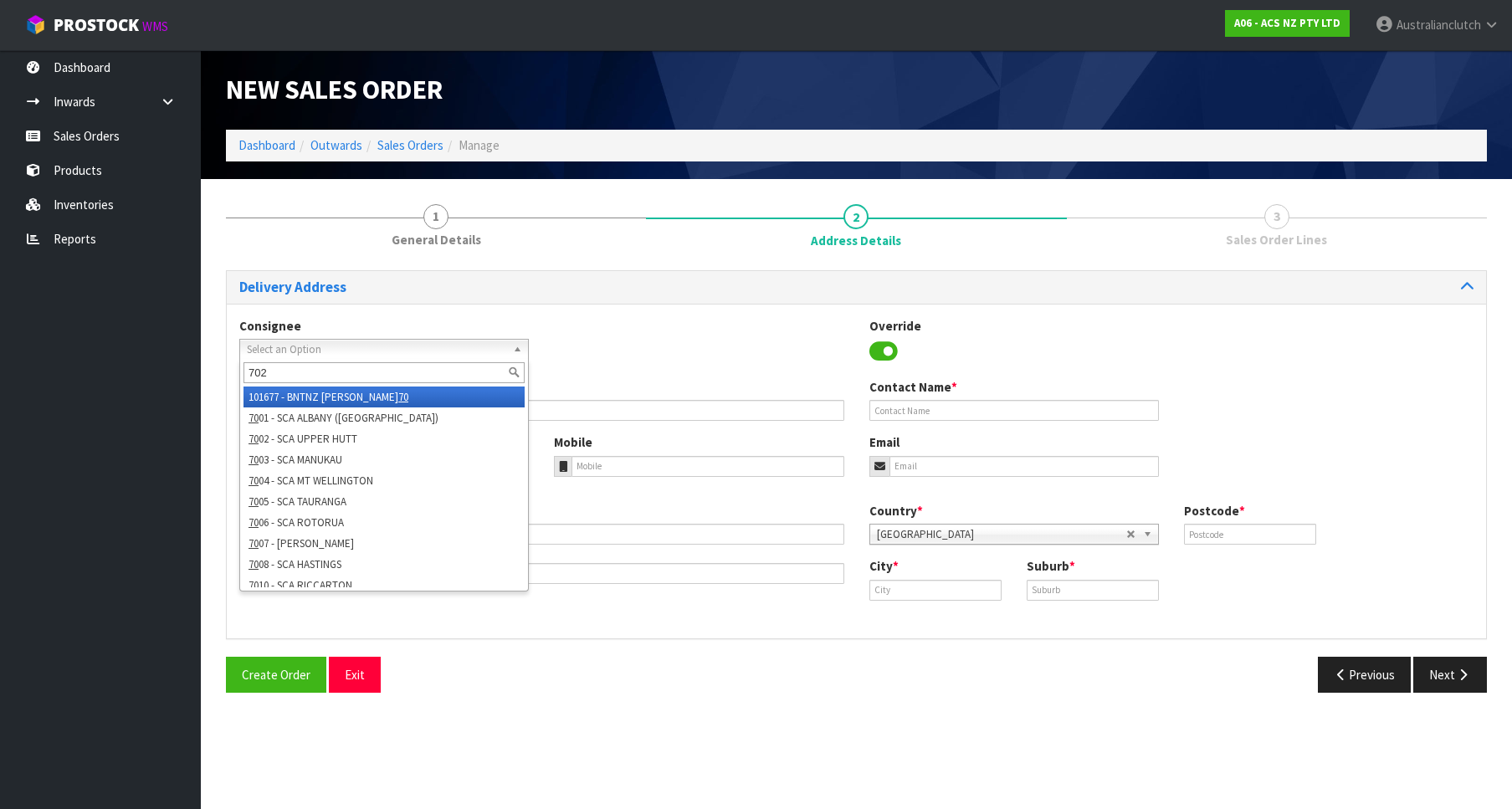
type input "7020"
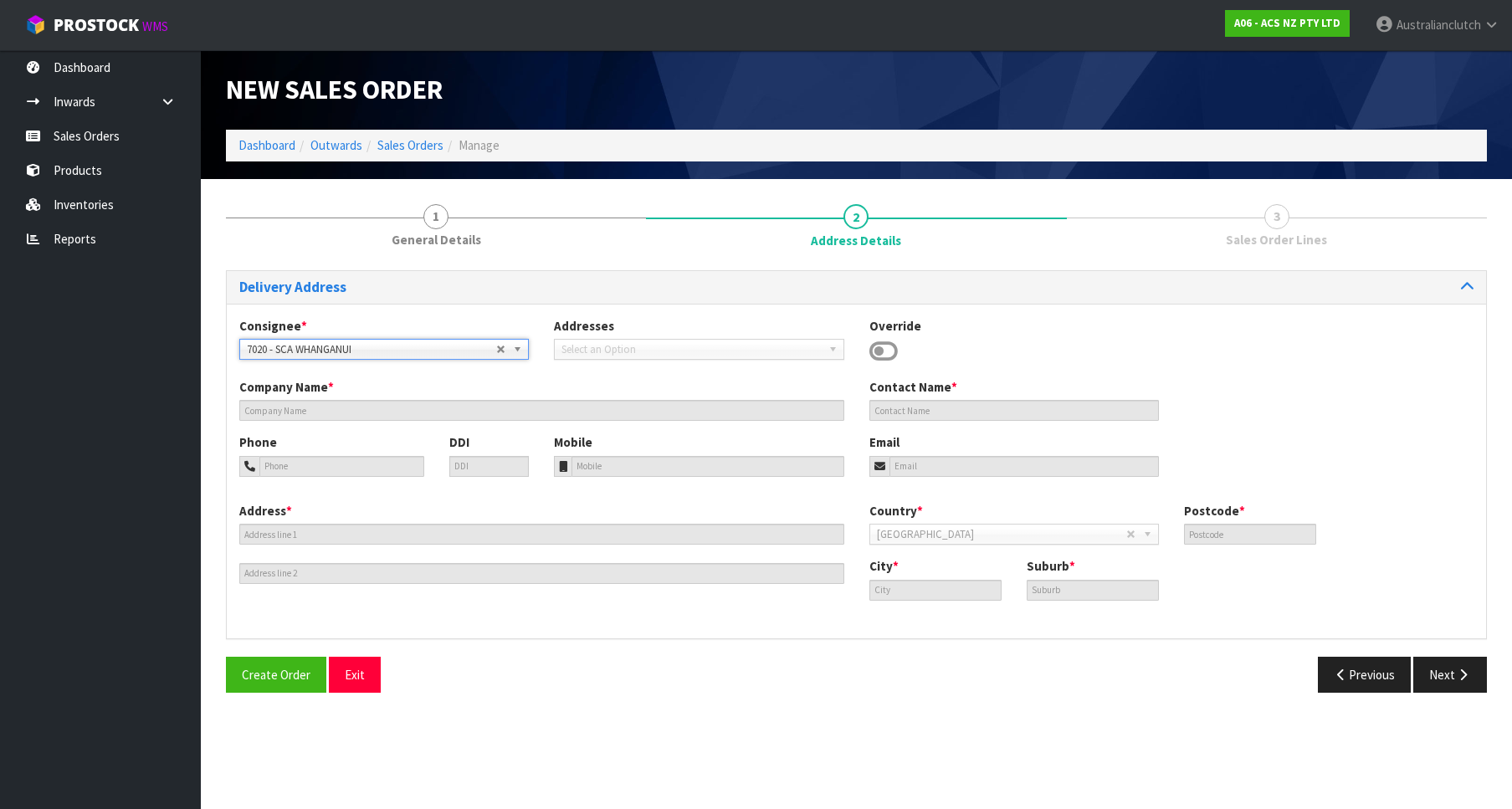
type input "SCA WHANGANUI"
type input "06 3489407"
type input "[EMAIL_ADDRESS][DOMAIN_NAME]"
type input "[STREET_ADDRESS]"
type input "4500"
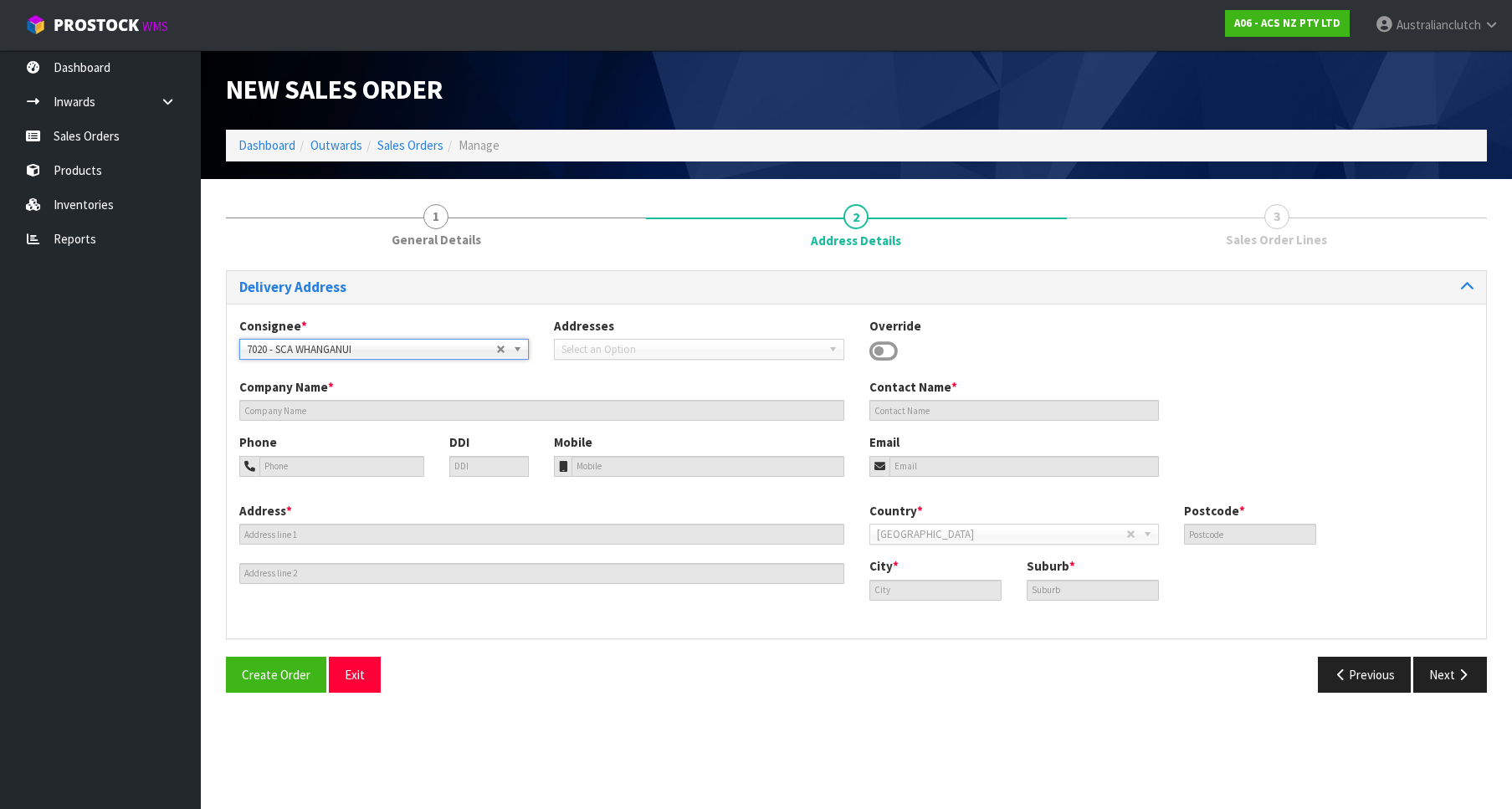
type input "Wanganui"
type input "WANGANUI"
click at [257, 352] on span "7020 - SCA WHANGANUI" at bounding box center [372, 349] width 250 height 20
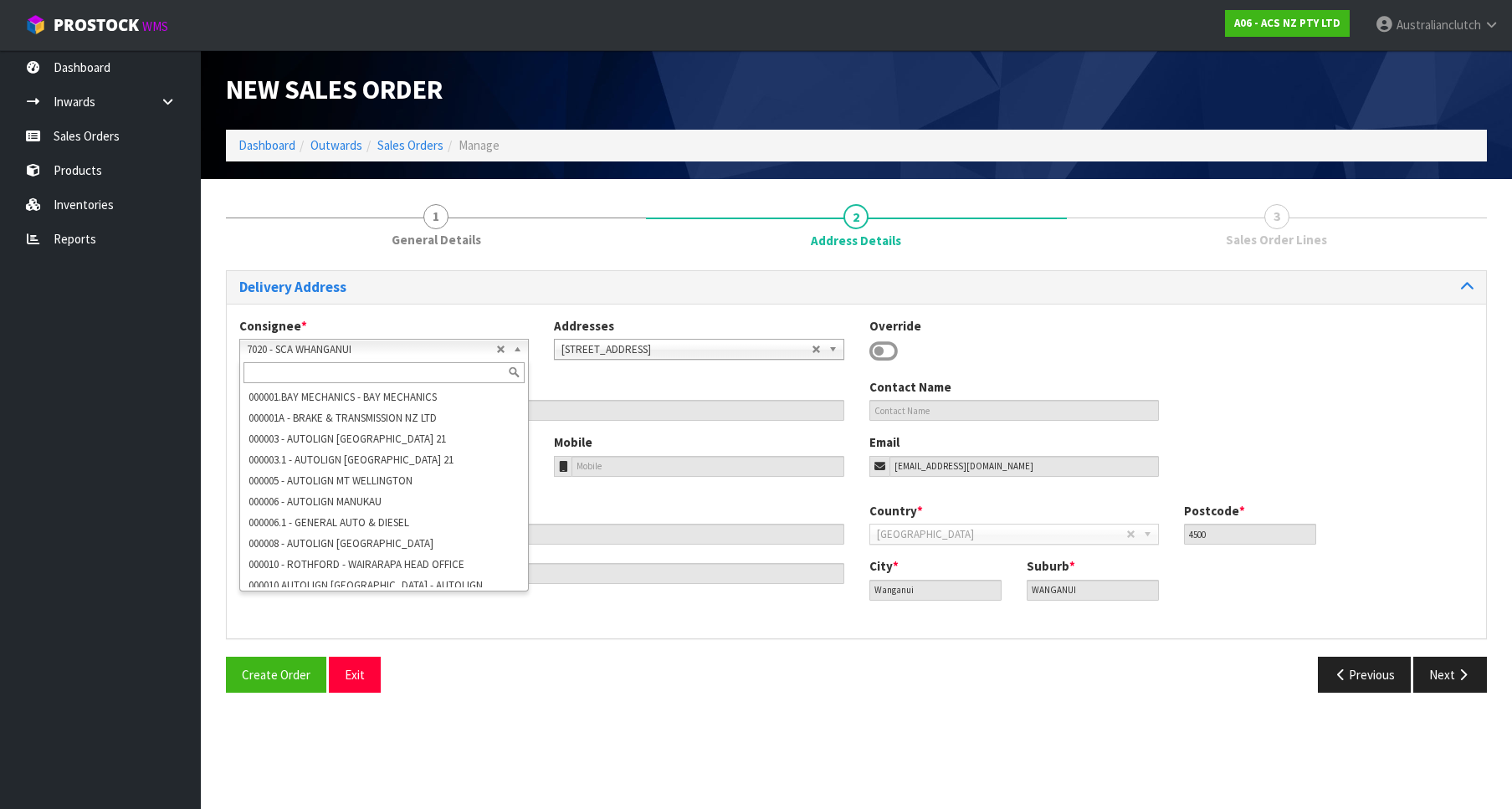
scroll to position [10311, 0]
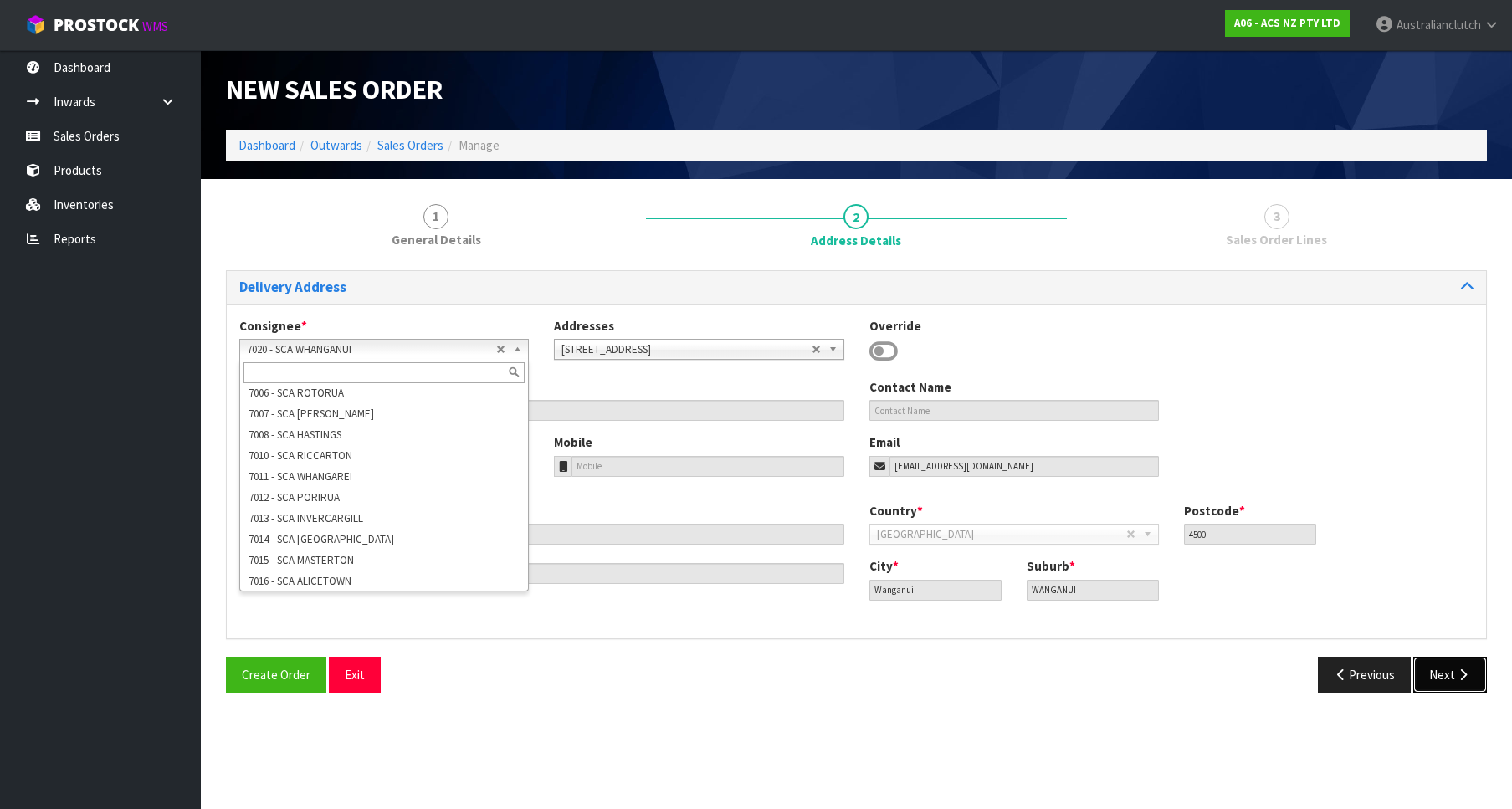
click at [1448, 667] on button "Next" at bounding box center [1450, 675] width 74 height 36
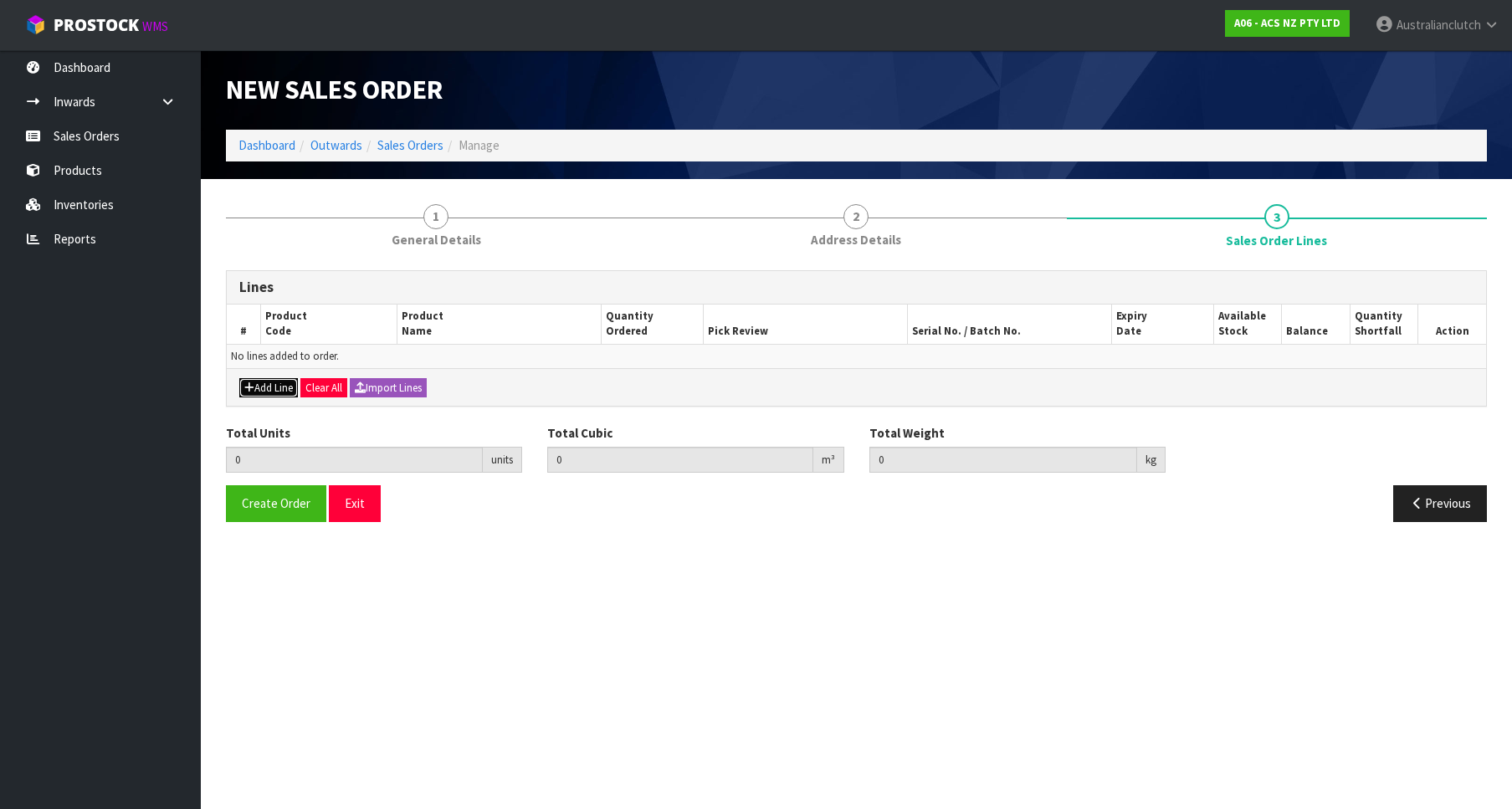
drag, startPoint x: 247, startPoint y: 384, endPoint x: 252, endPoint y: 375, distance: 10.3
click at [247, 381] on button "Add Line" at bounding box center [269, 387] width 59 height 20
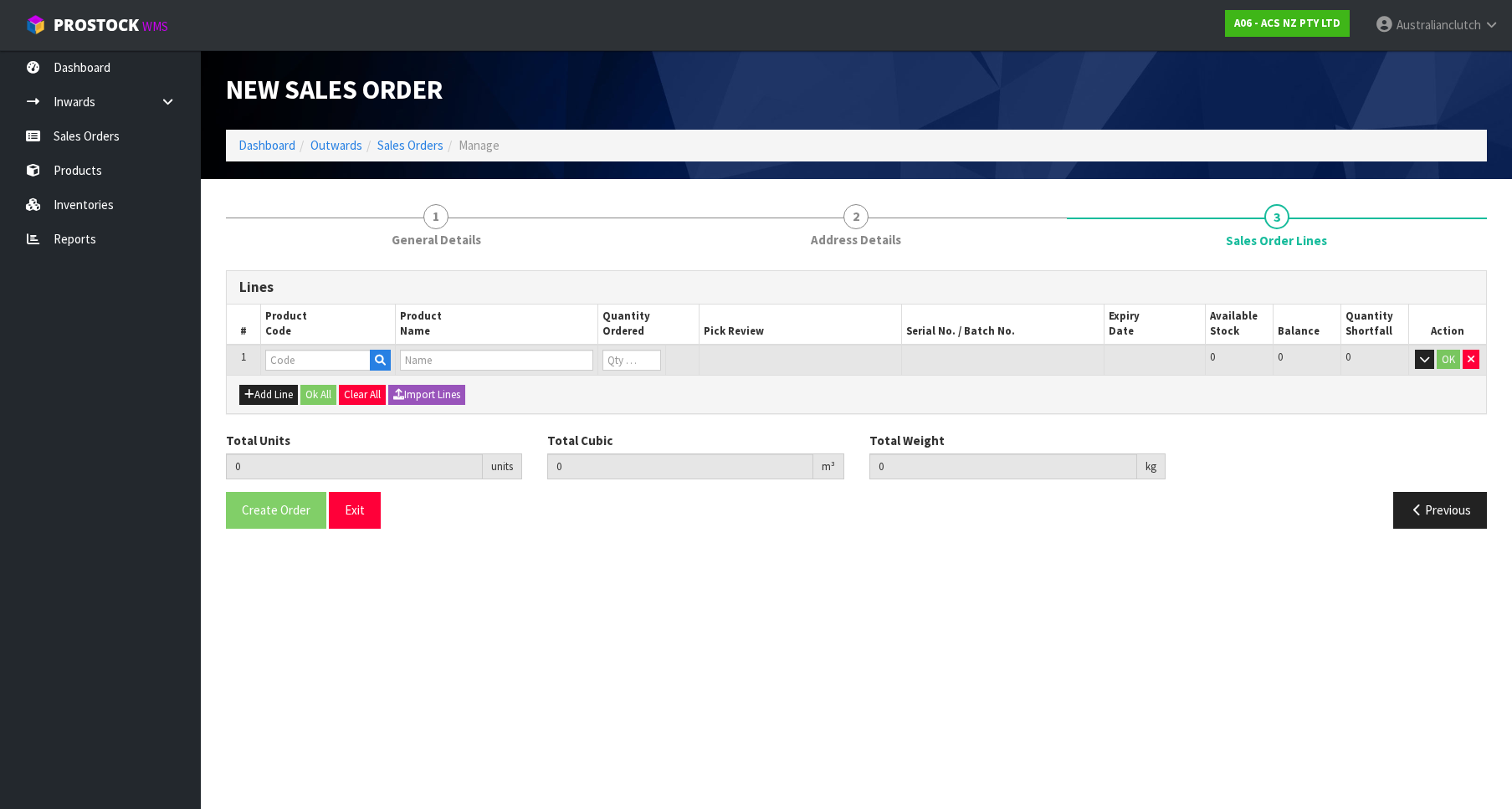
click at [285, 345] on td at bounding box center [328, 360] width 135 height 31
click at [304, 357] on input "text" at bounding box center [317, 360] width 105 height 21
paste input "S"
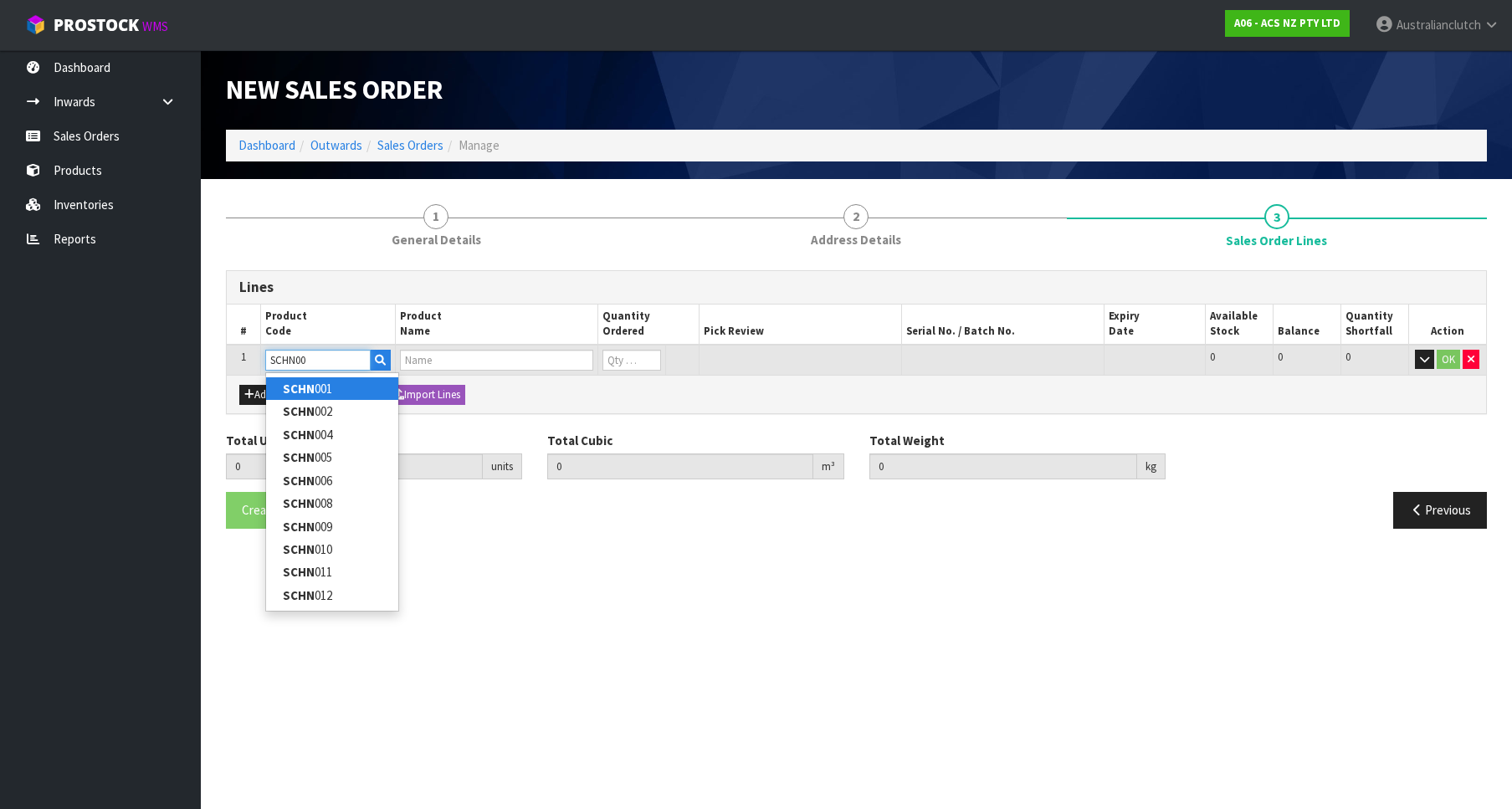
type input "SCHN001"
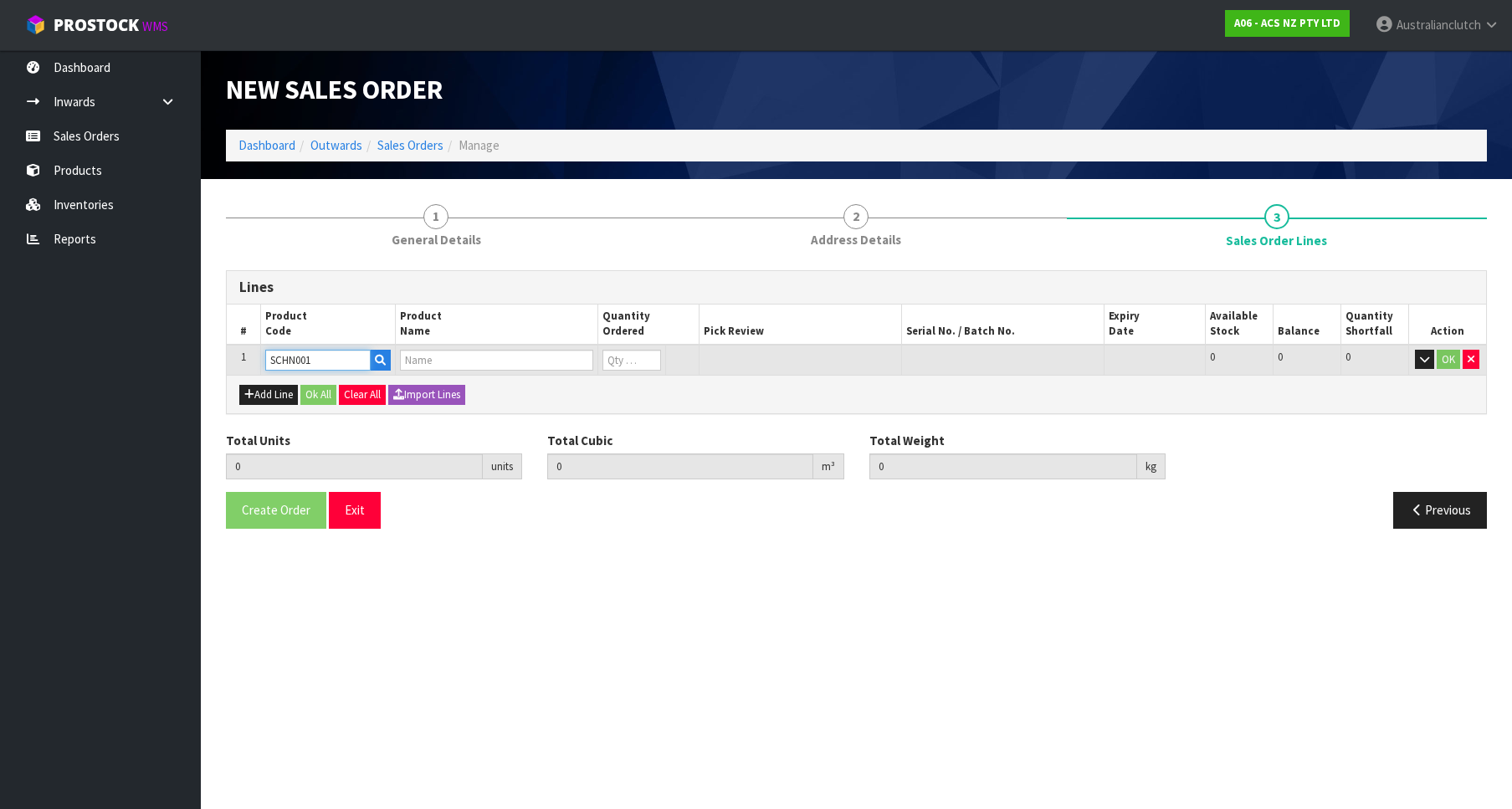
type input "0.000000"
type input "0.000"
type input "CLUTCH S/CYL HONDA"
type input "0"
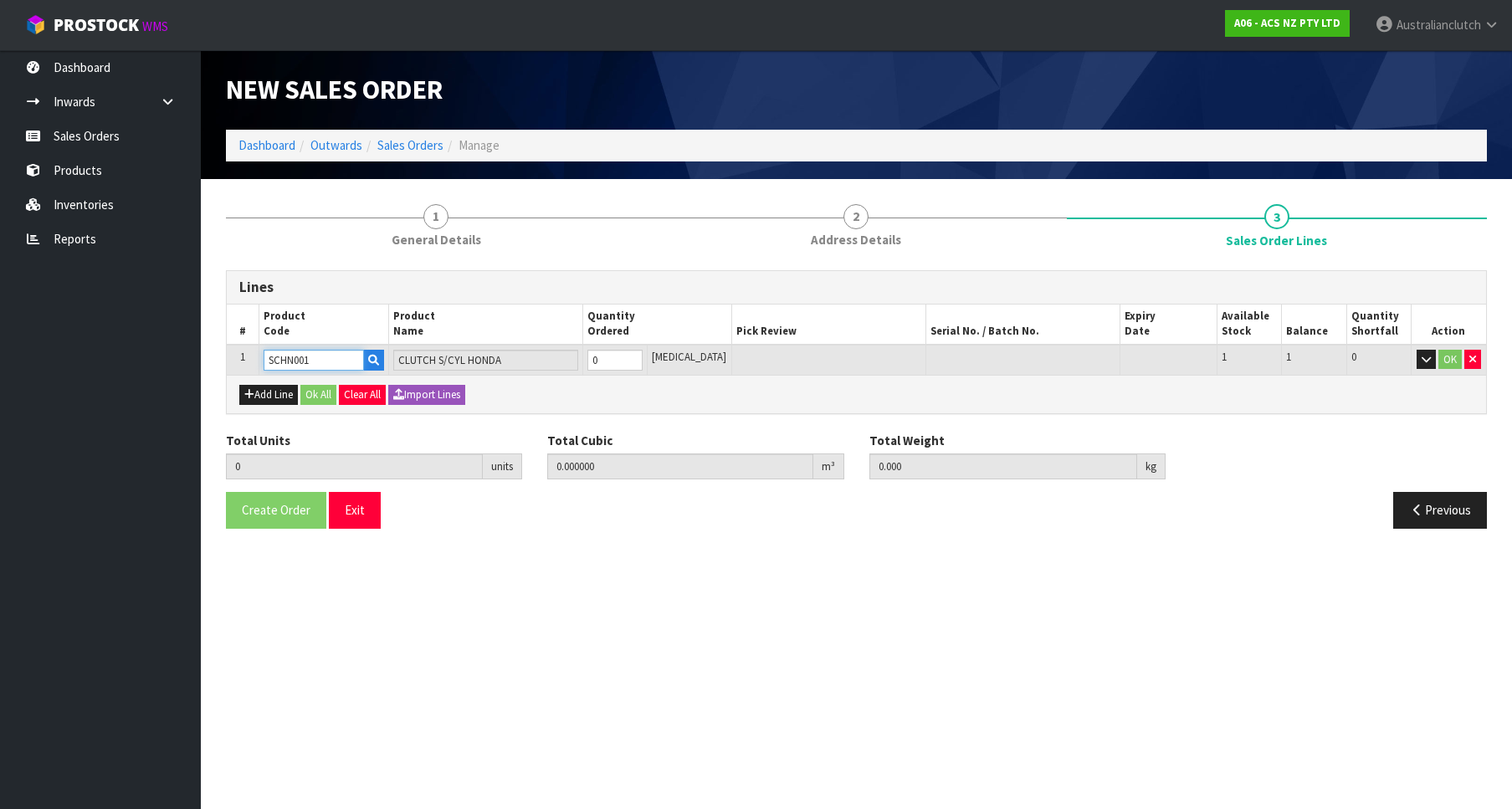
type input "1"
type input "0.000436"
type input "0.698"
type input "1"
click at [643, 357] on input "1" at bounding box center [615, 360] width 56 height 21
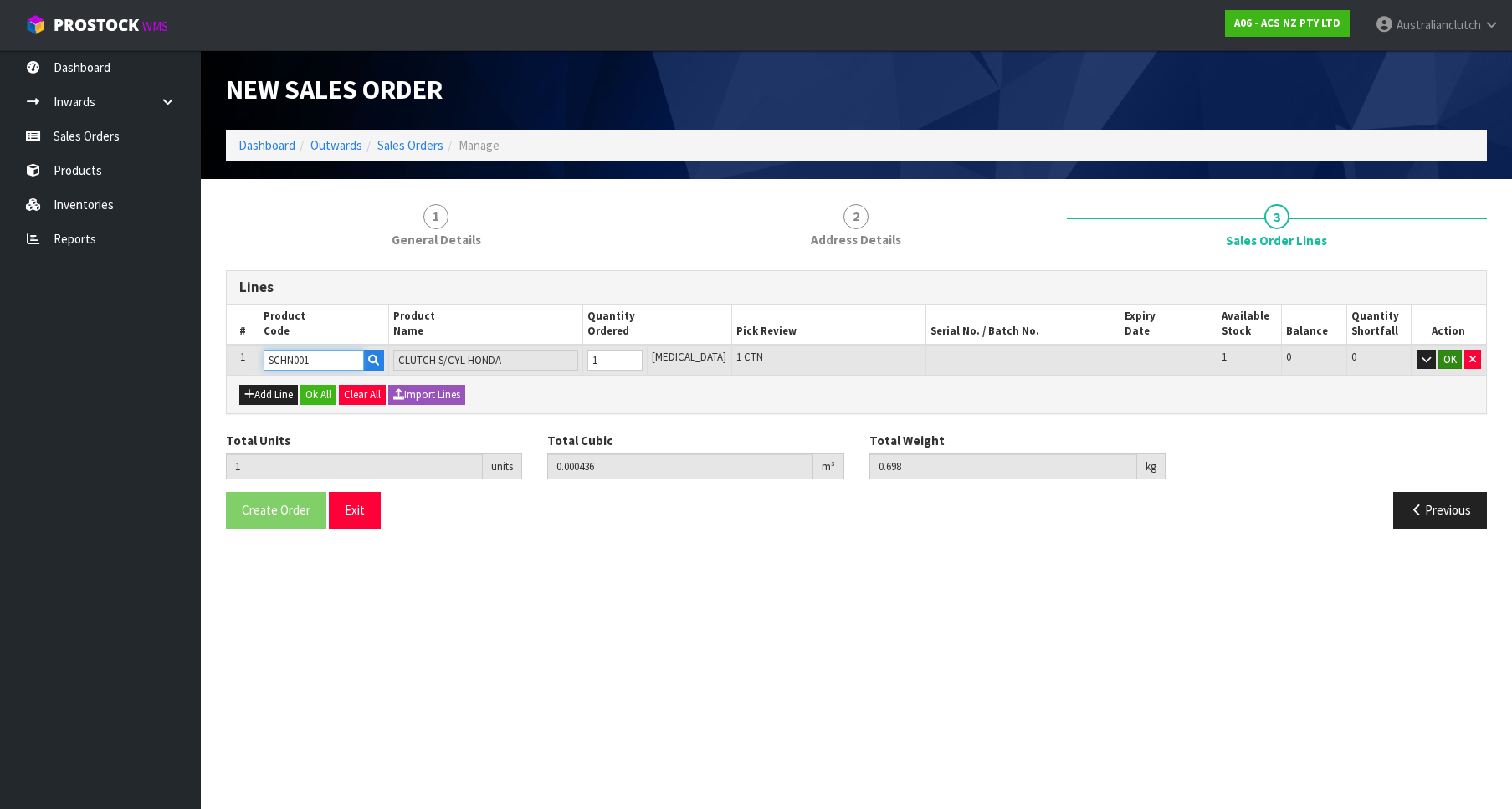
type input "SCHN001"
click at [1453, 362] on button "OK" at bounding box center [1450, 359] width 23 height 20
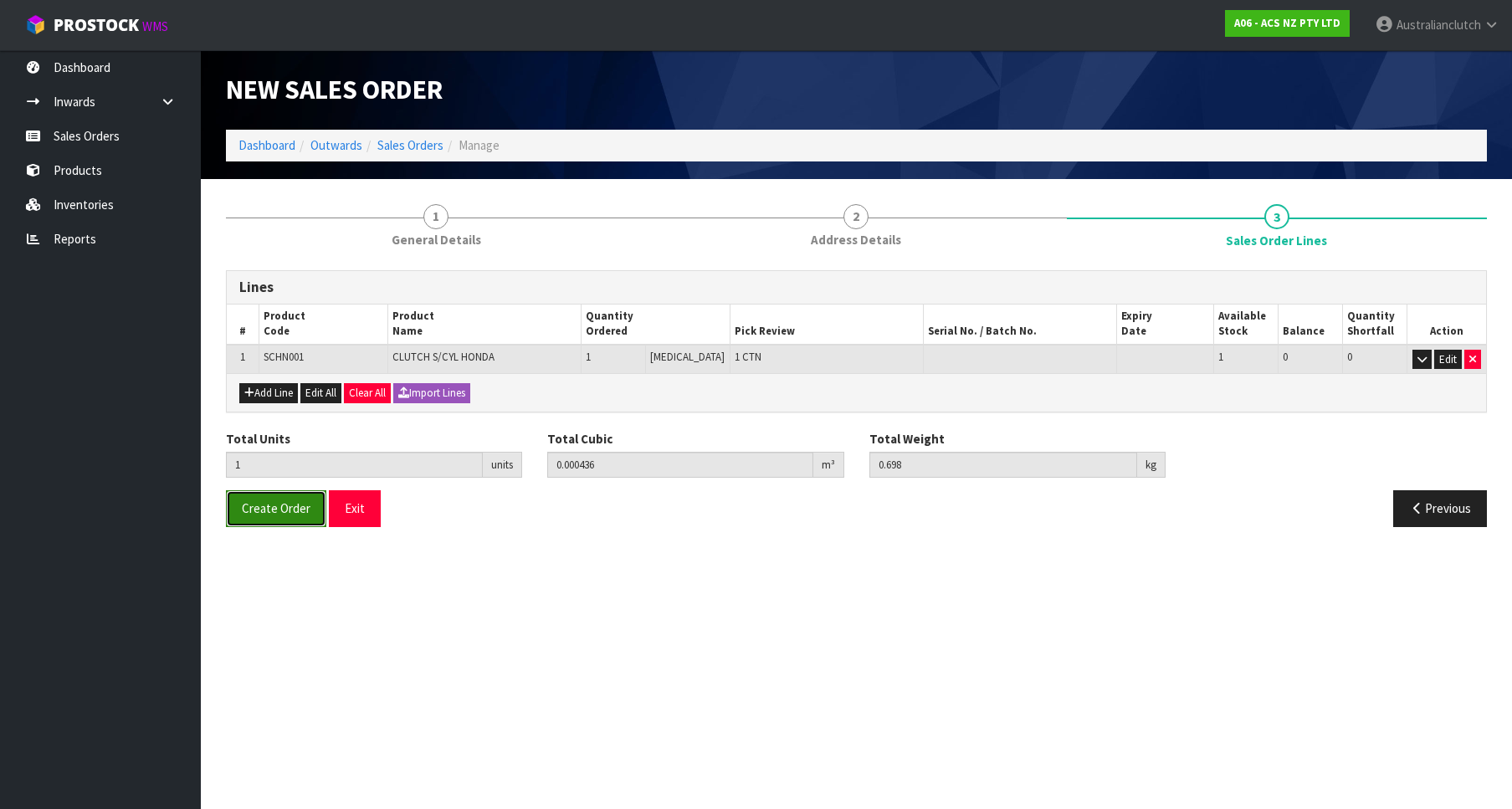
click at [301, 525] on button "Create Order" at bounding box center [275, 509] width 100 height 36
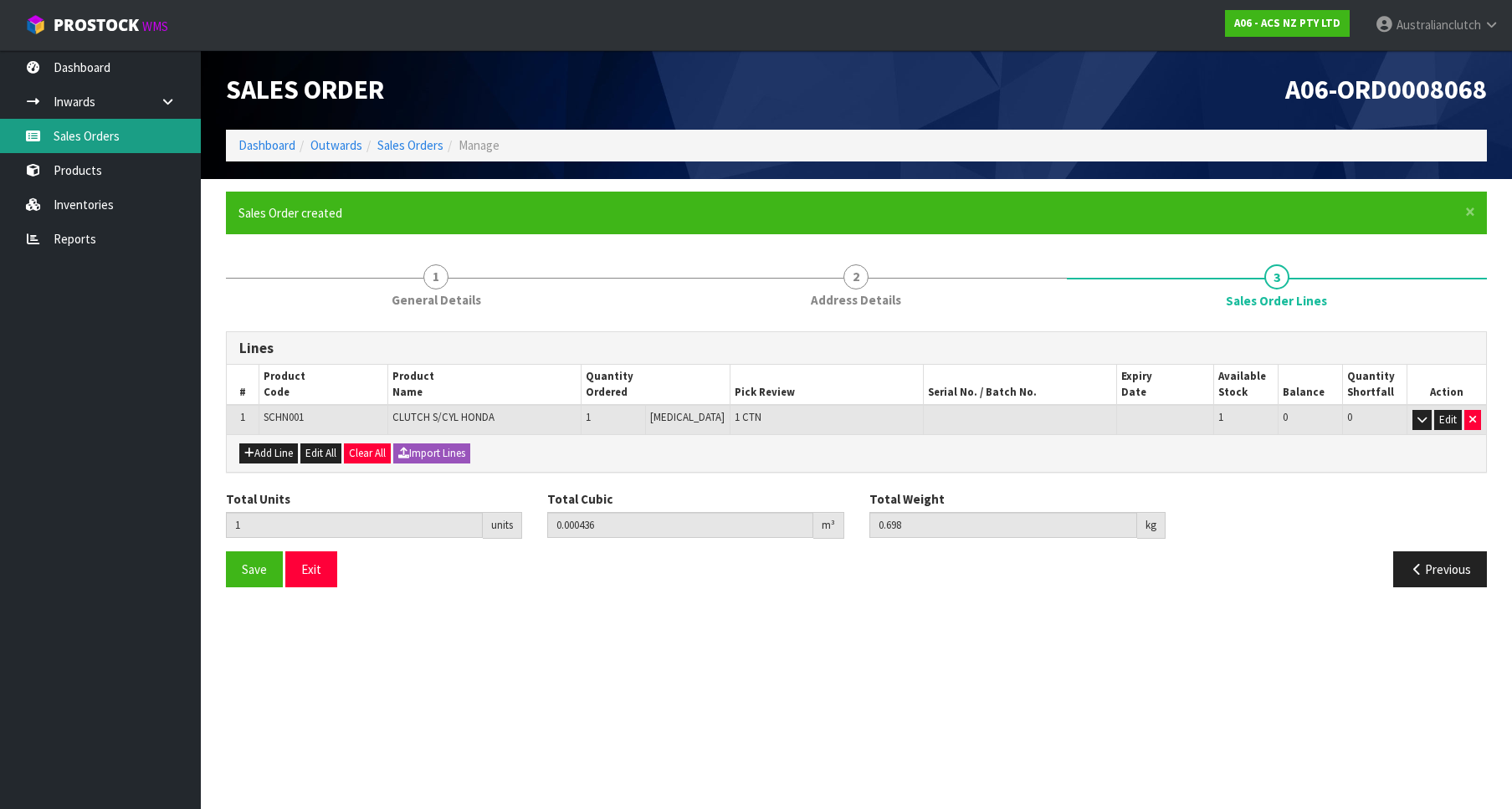
click at [83, 127] on link "Sales Orders" at bounding box center [100, 136] width 201 height 34
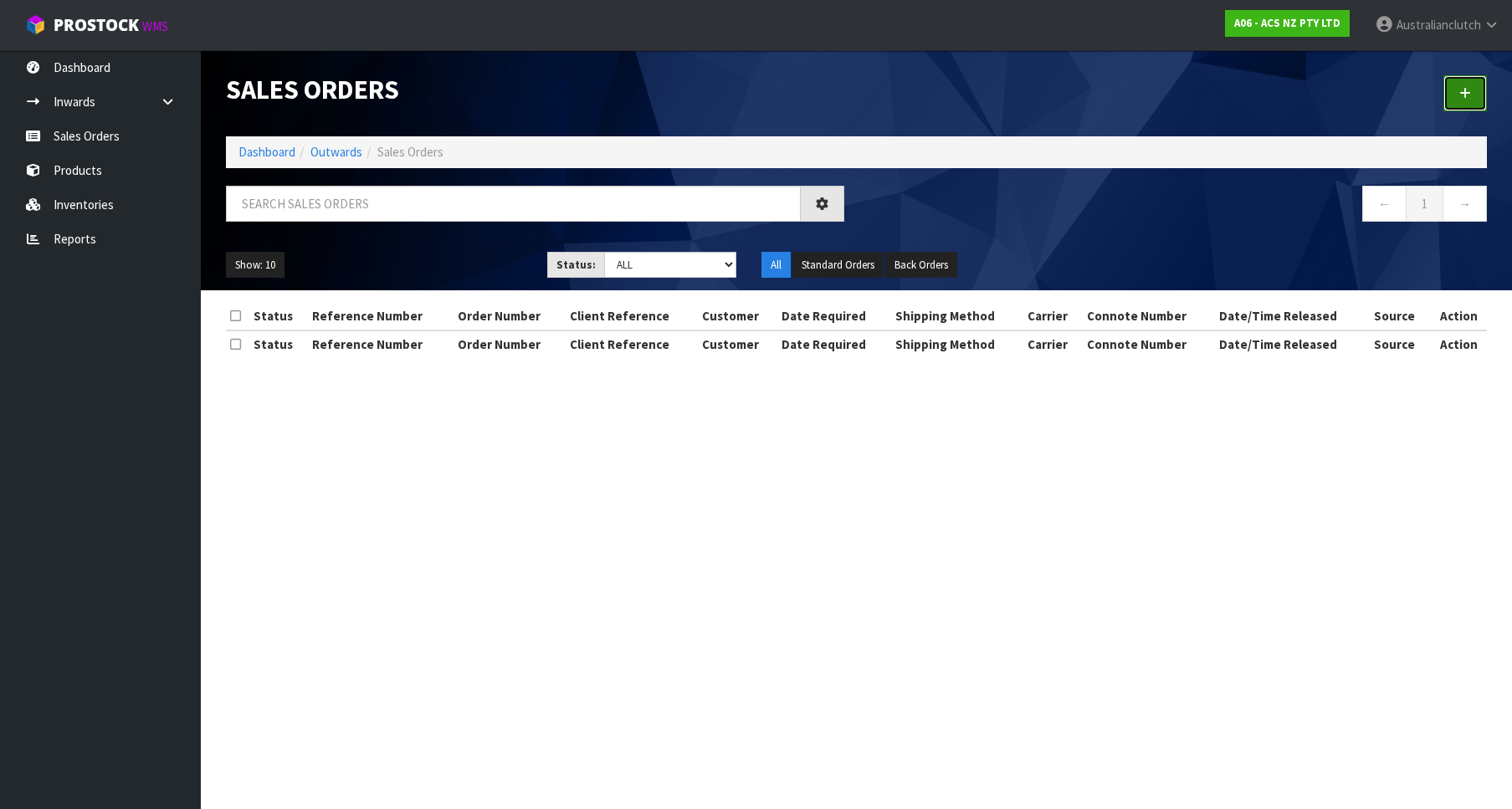
click at [1468, 91] on icon at bounding box center [1466, 93] width 12 height 13
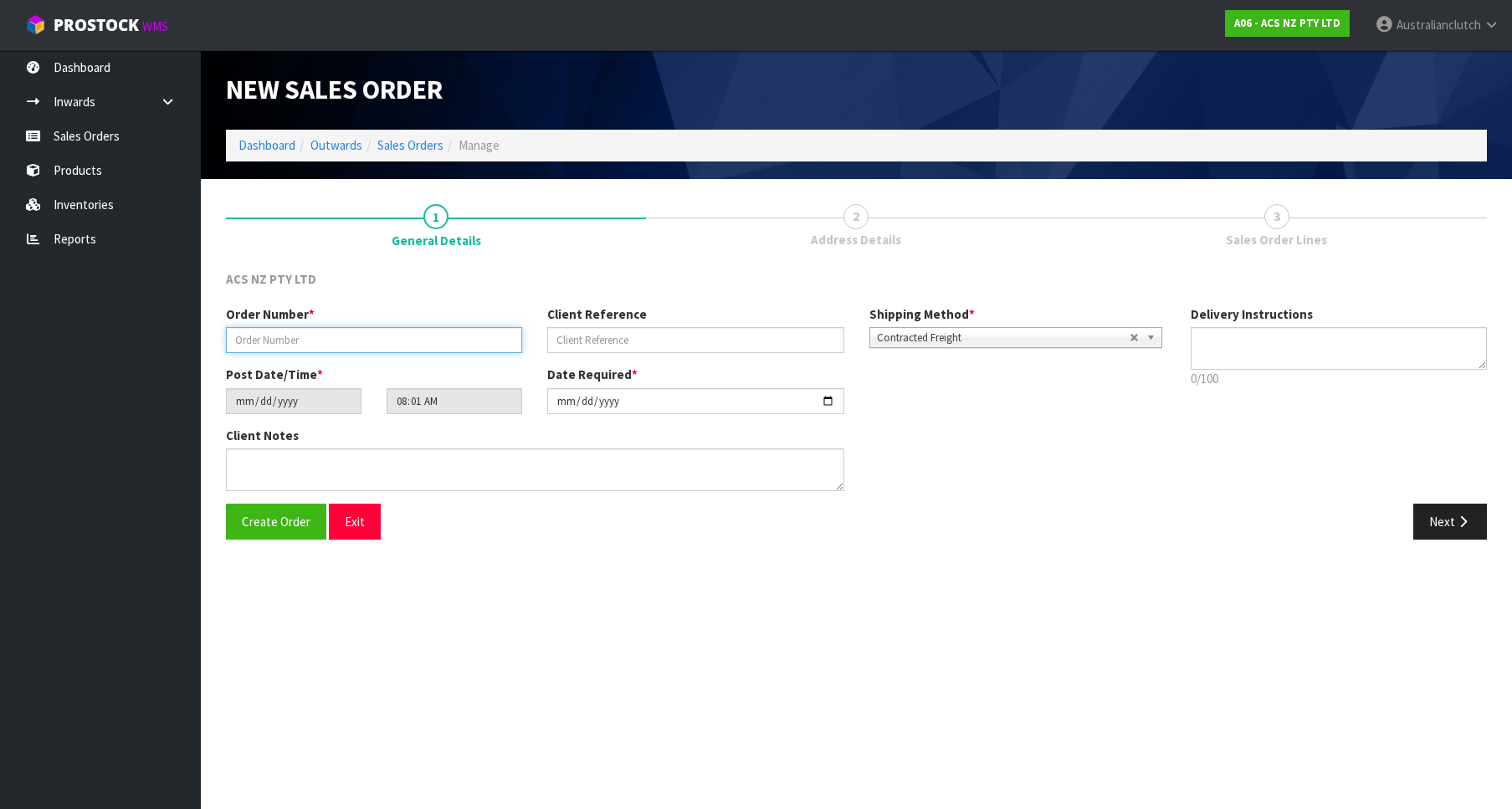
click at [362, 334] on input "text" at bounding box center [374, 340] width 296 height 26
type input "976852"
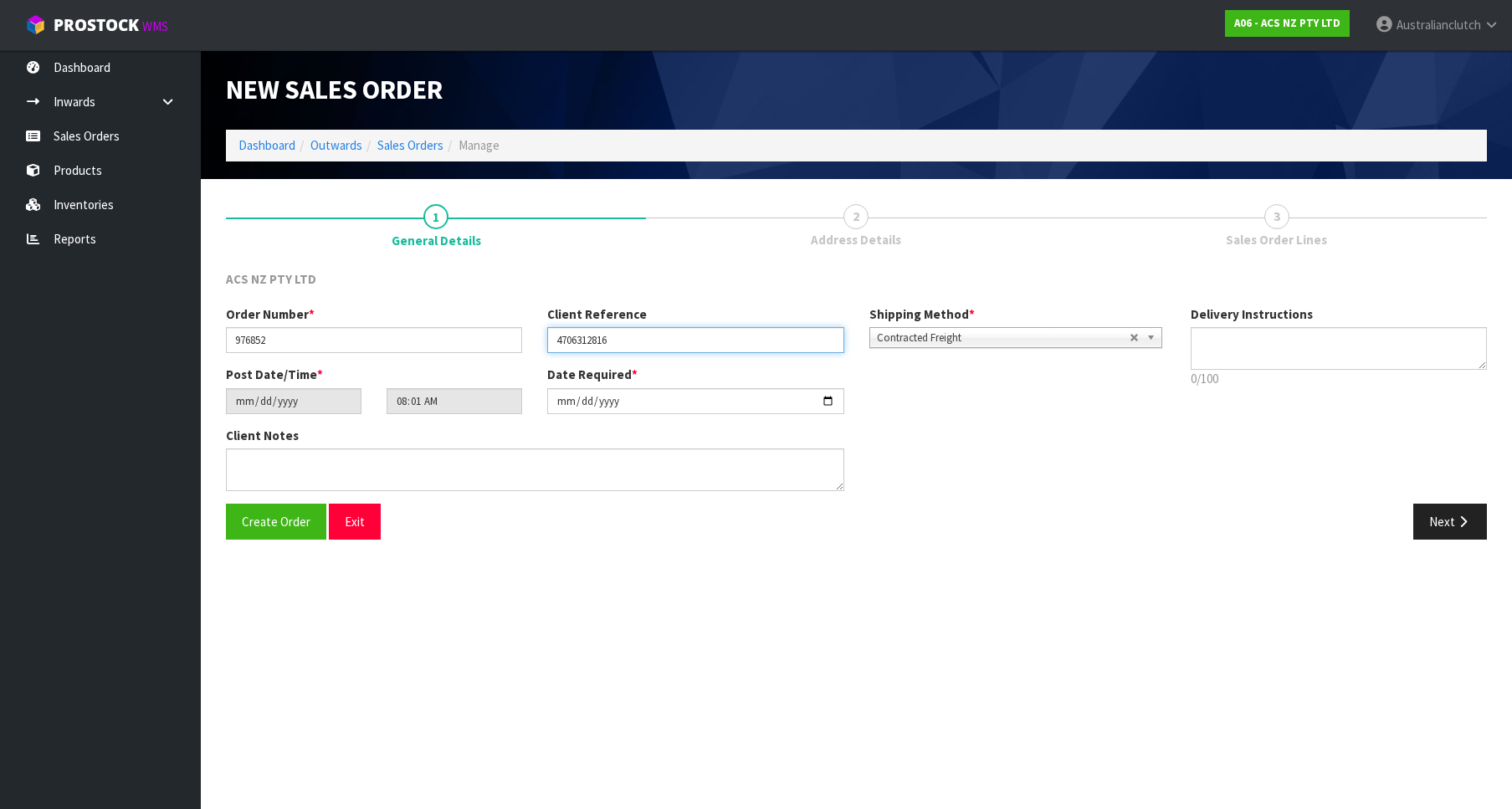
type input "4706312816"
drag, startPoint x: 1333, startPoint y: 393, endPoint x: 1336, endPoint y: 356, distance: 37.1
click at [1333, 393] on div "Delivery Instructions 0/100 Delivery instructions has exceeded maximum length!" at bounding box center [1339, 351] width 322 height 92
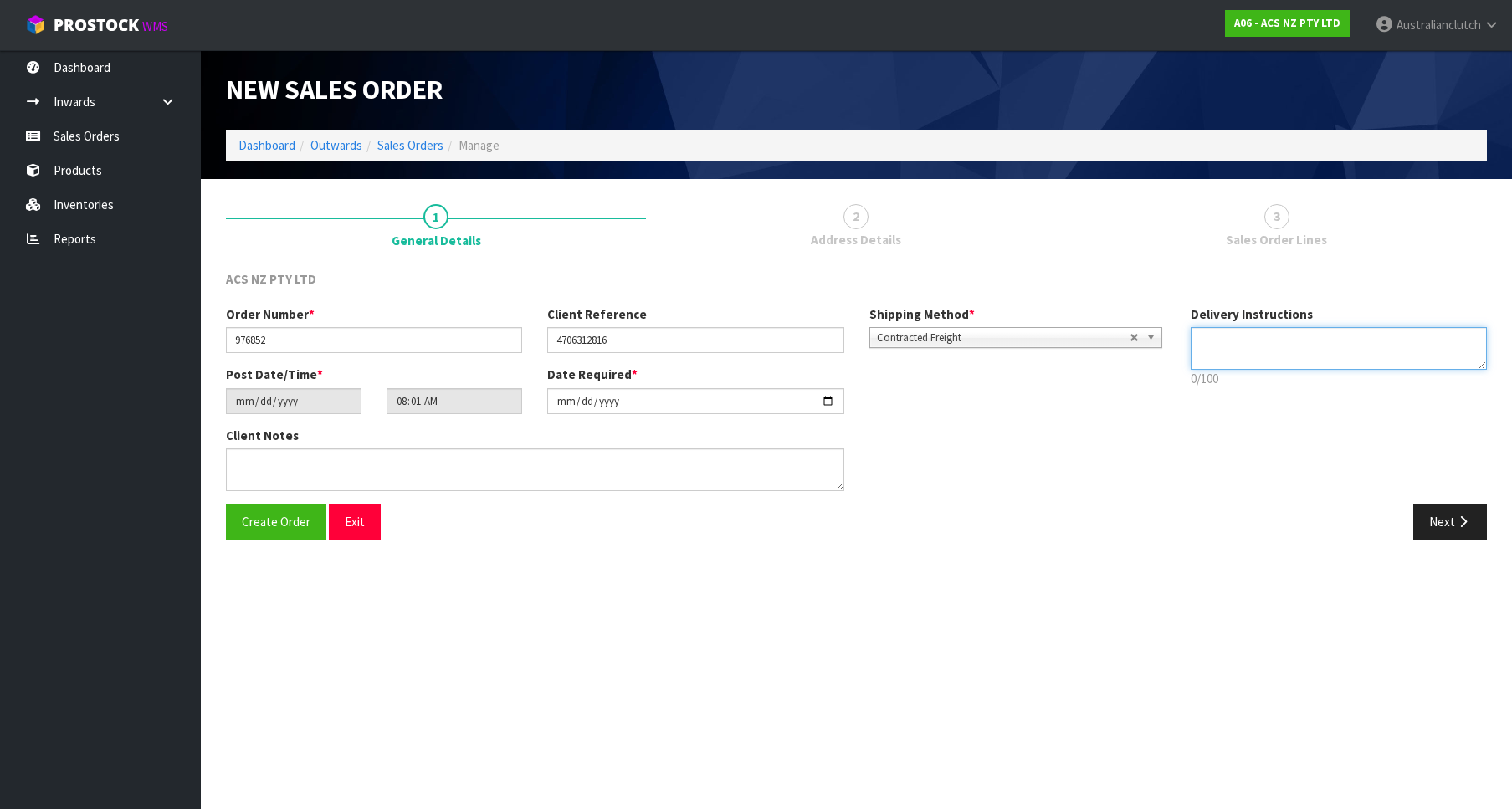
click at [1336, 353] on textarea at bounding box center [1339, 349] width 296 height 43
type textarea "PLEASE SEND VIA NZC"
click at [1463, 505] on button "Next" at bounding box center [1450, 522] width 74 height 36
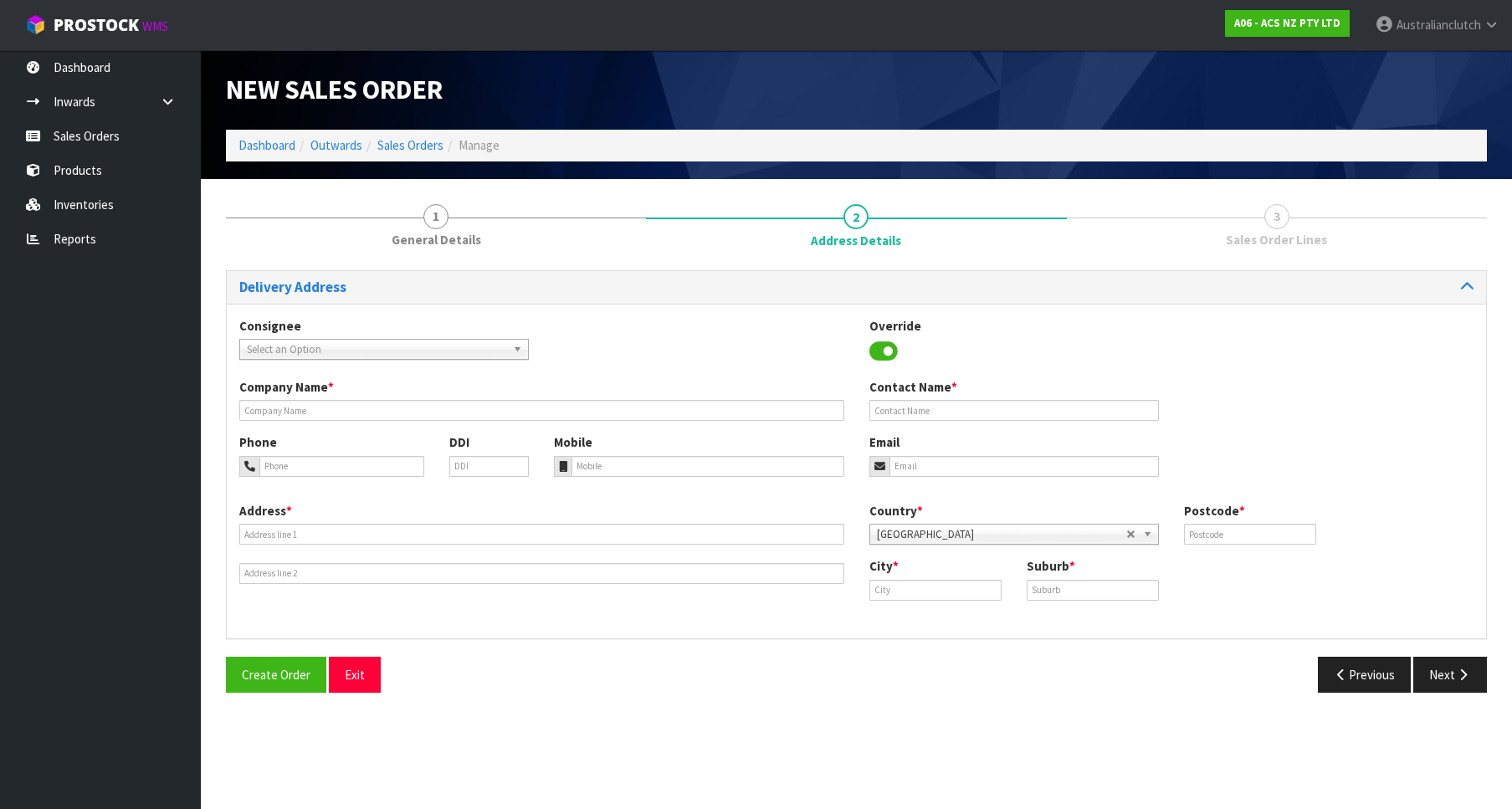
click at [277, 346] on span "Select an Option" at bounding box center [376, 349] width 259 height 20
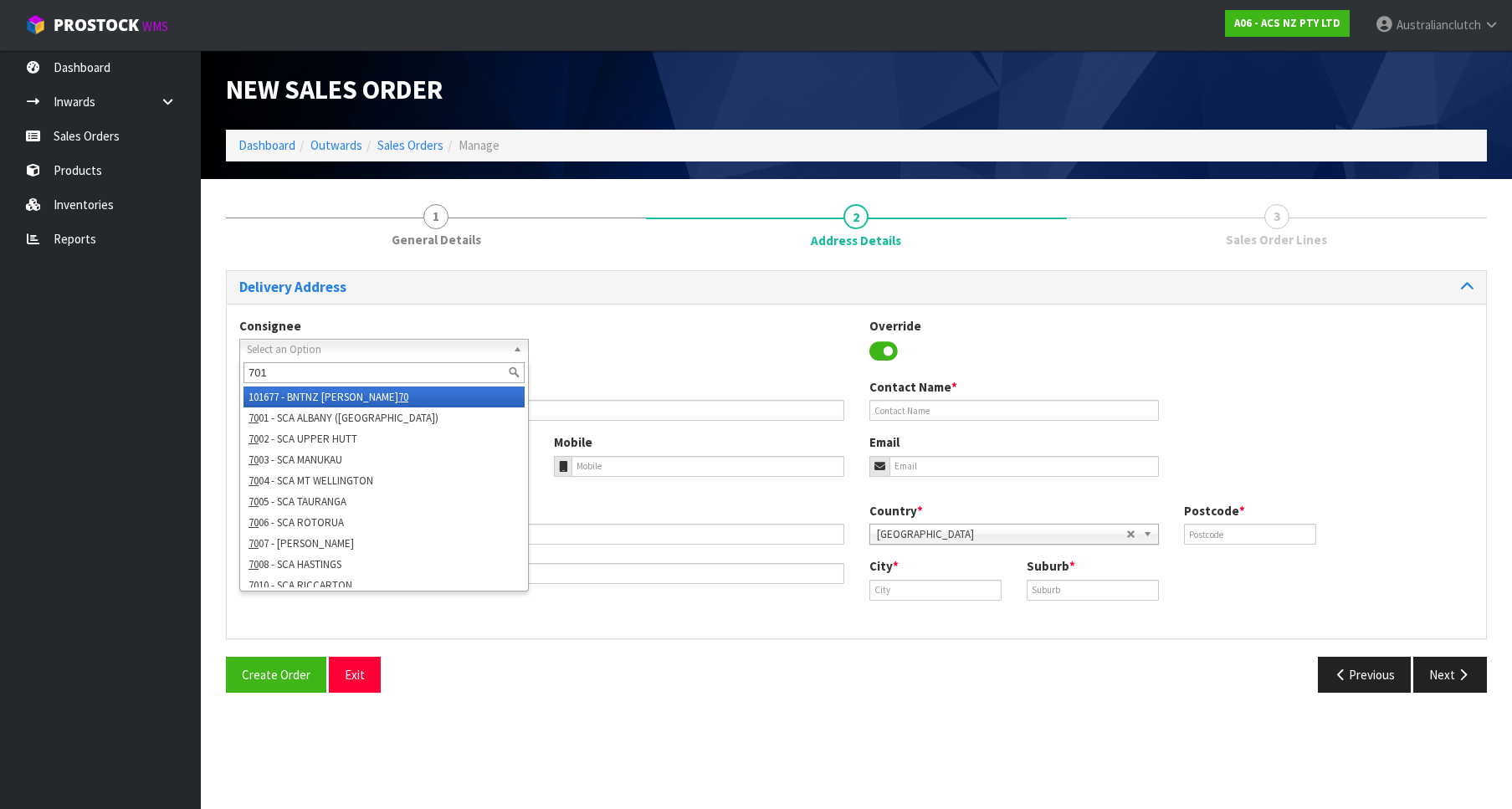
type input "7016"
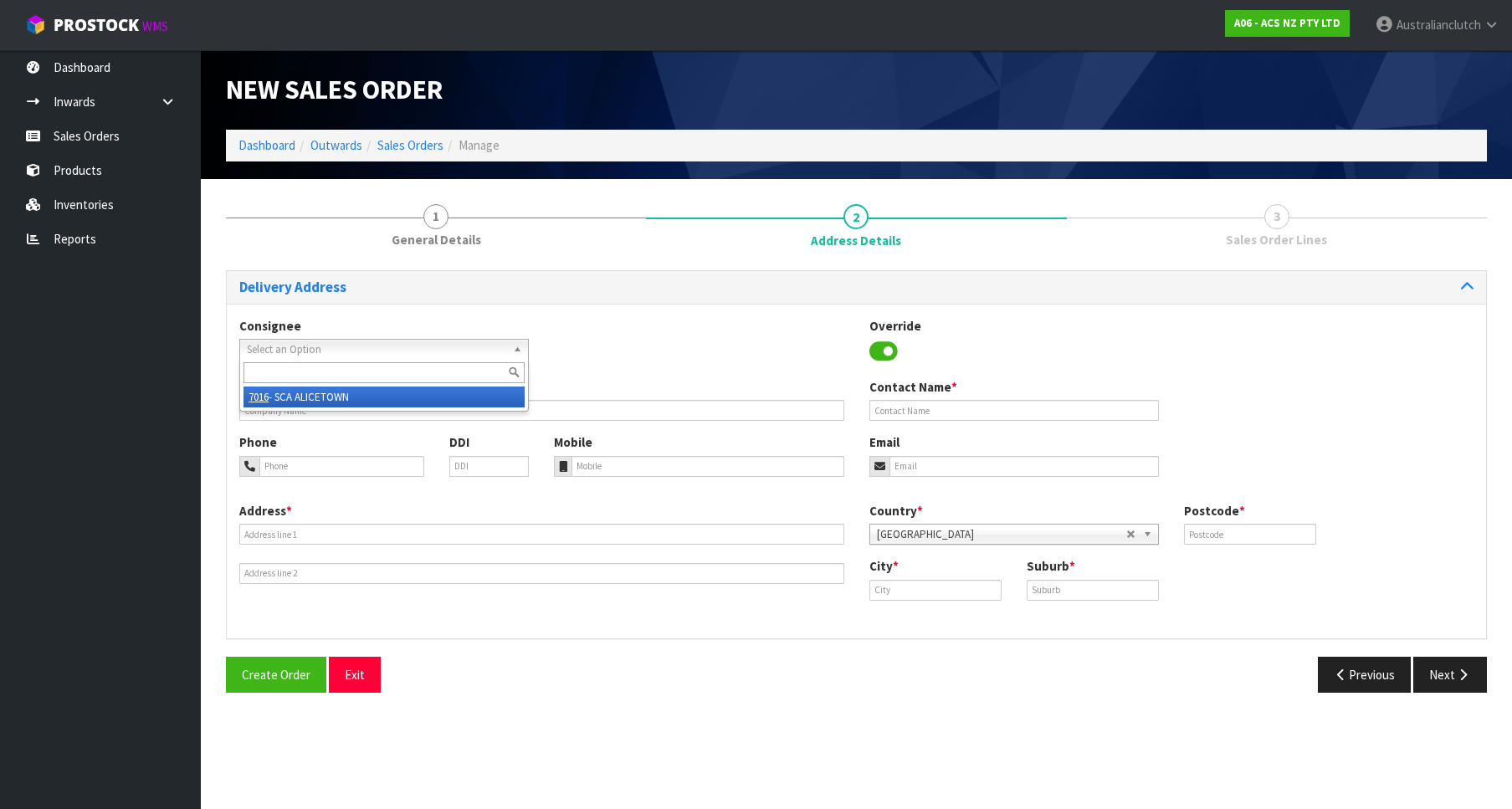
type input "SCA ALICETOWN"
type input "04 569 1576"
type input "[EMAIL_ADDRESS][DOMAIN_NAME]"
type input "[STREET_ADDRESS]"
type input "5010"
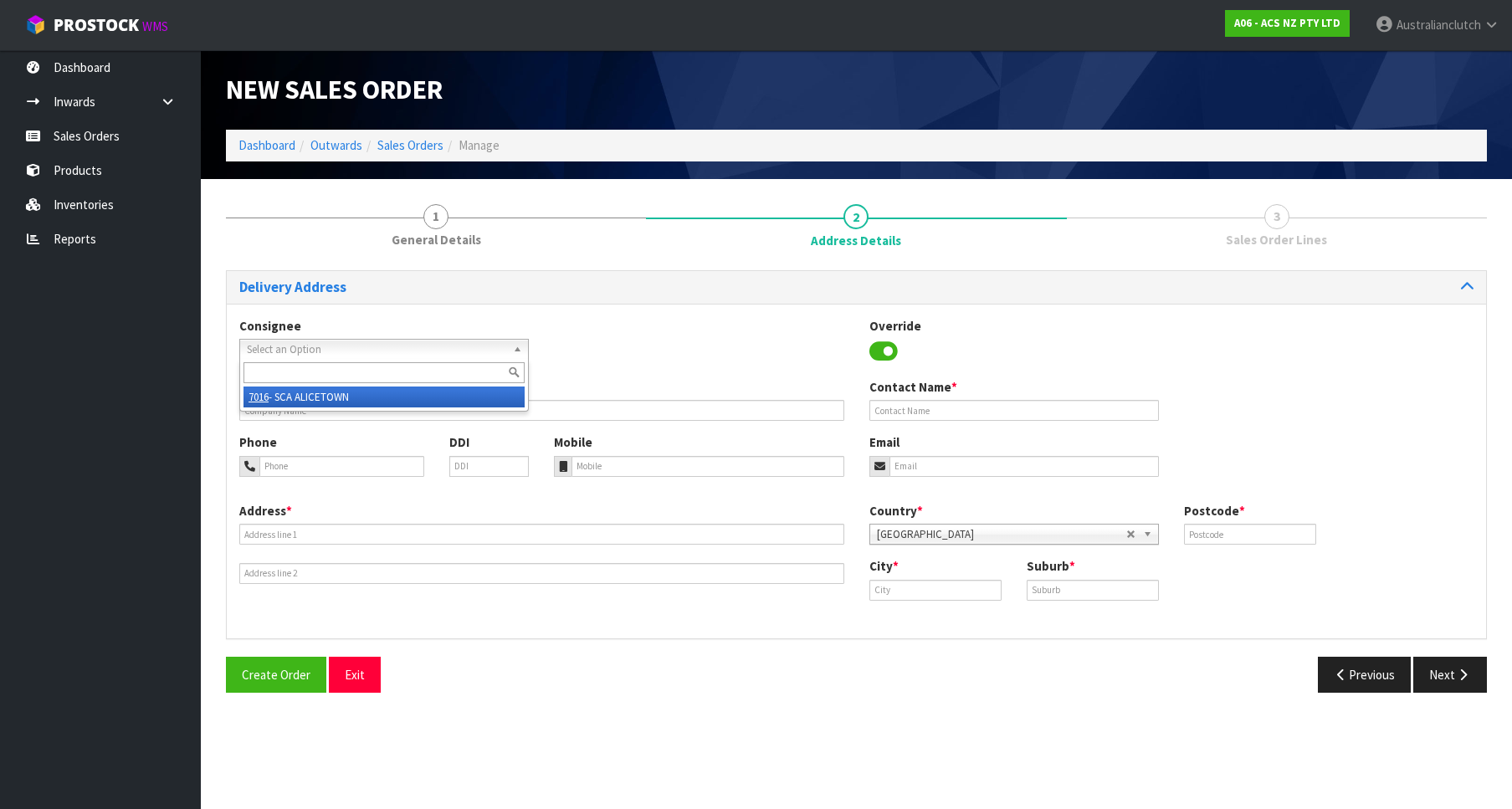
type input "[GEOGRAPHIC_DATA]"
type input "ALICETOWN"
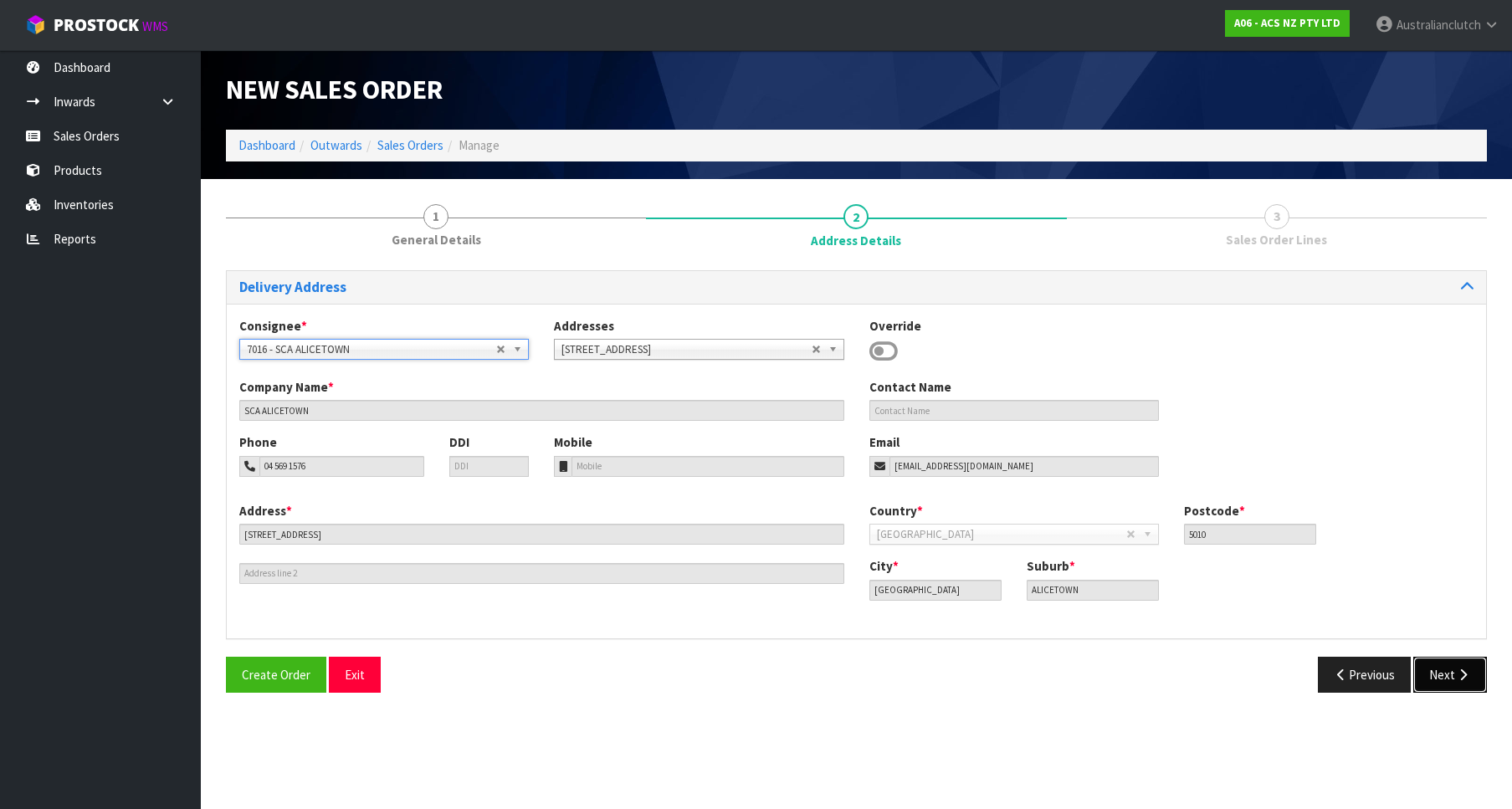
click at [1442, 659] on button "Next" at bounding box center [1450, 675] width 74 height 36
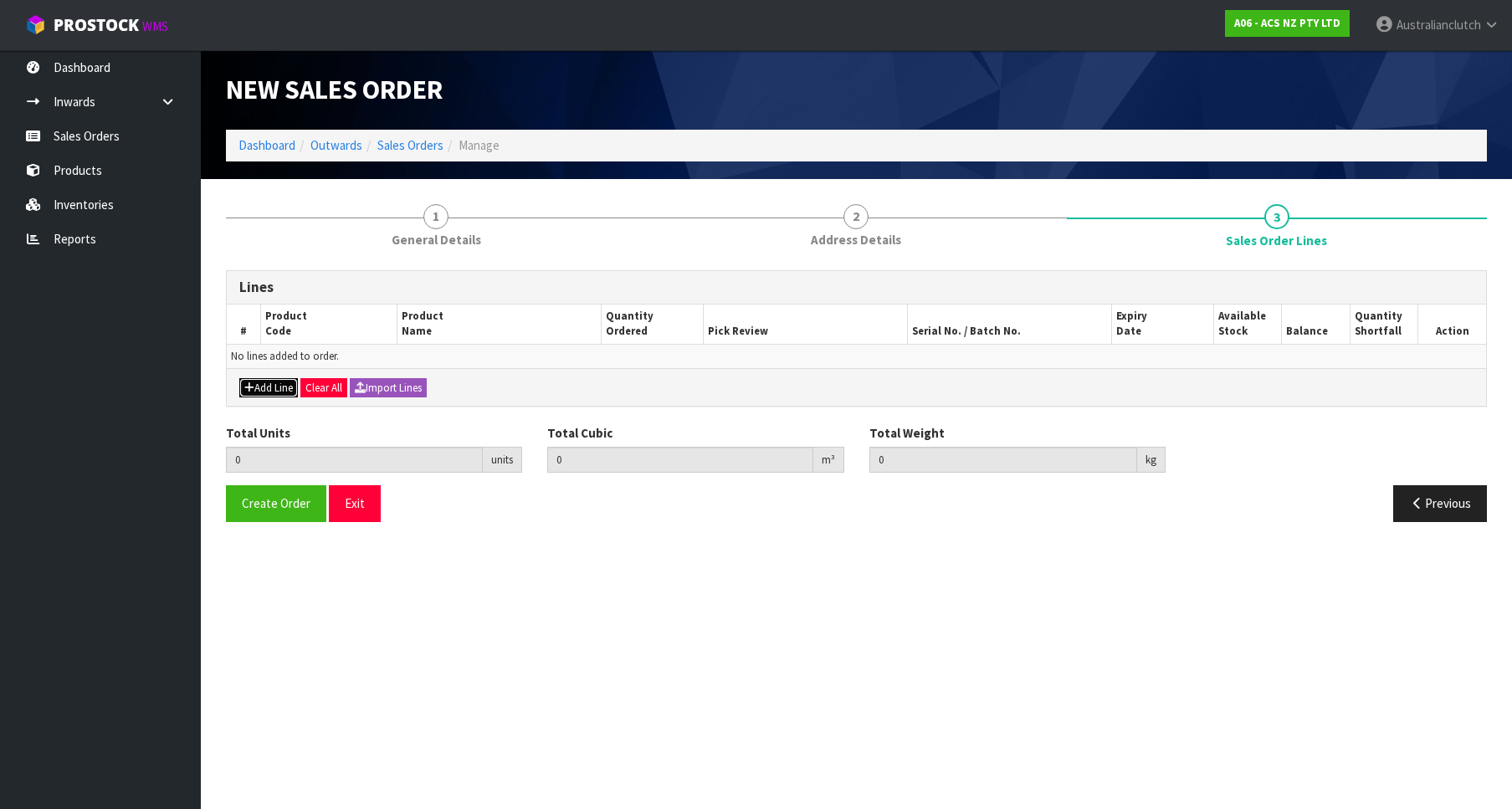
click at [273, 392] on button "Add Line" at bounding box center [269, 387] width 59 height 20
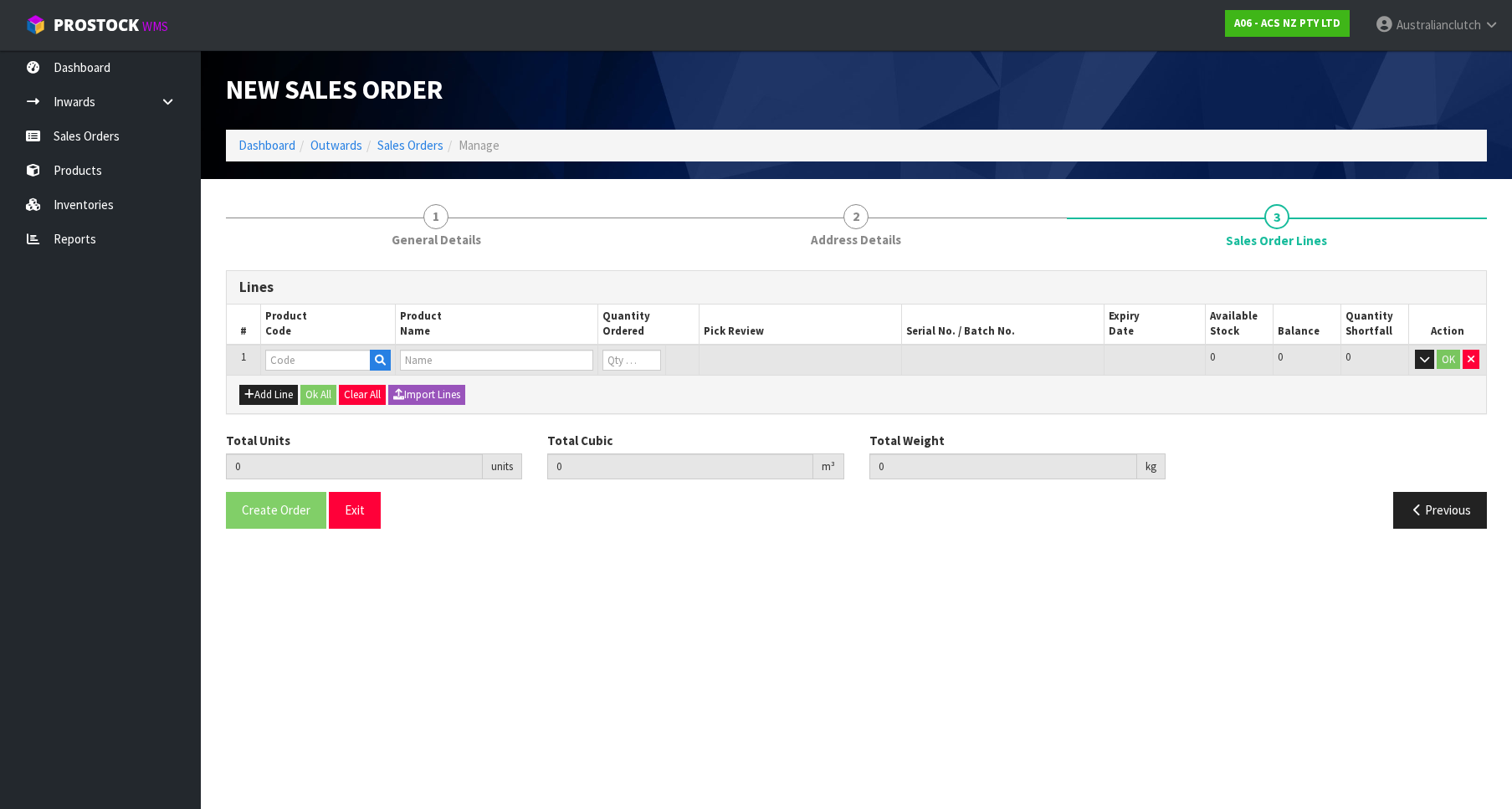
click at [283, 374] on td at bounding box center [328, 360] width 135 height 31
click at [284, 374] on td at bounding box center [328, 360] width 135 height 31
click at [303, 362] on input "text" at bounding box center [317, 360] width 105 height 21
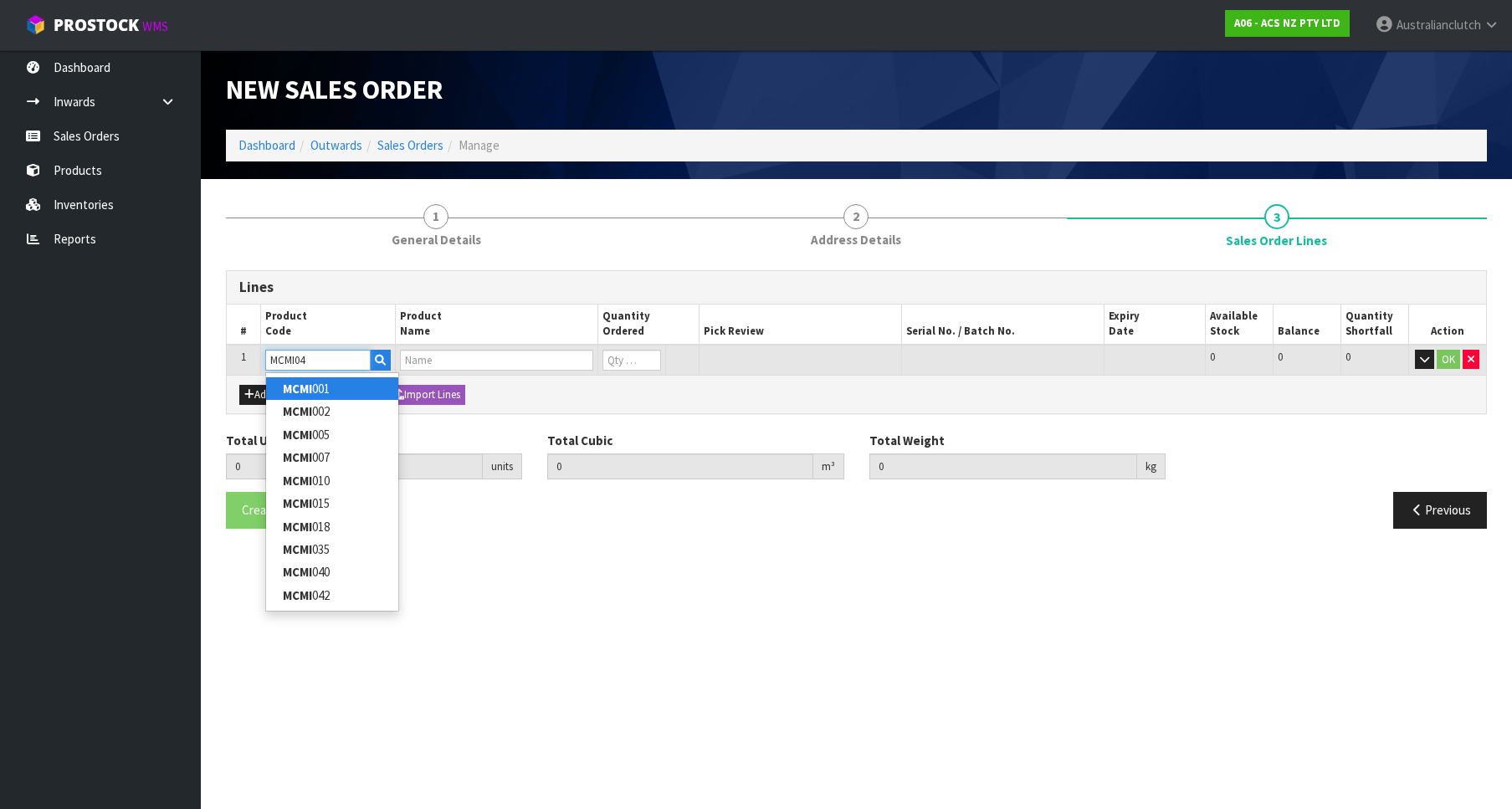
type input "MCMI045"
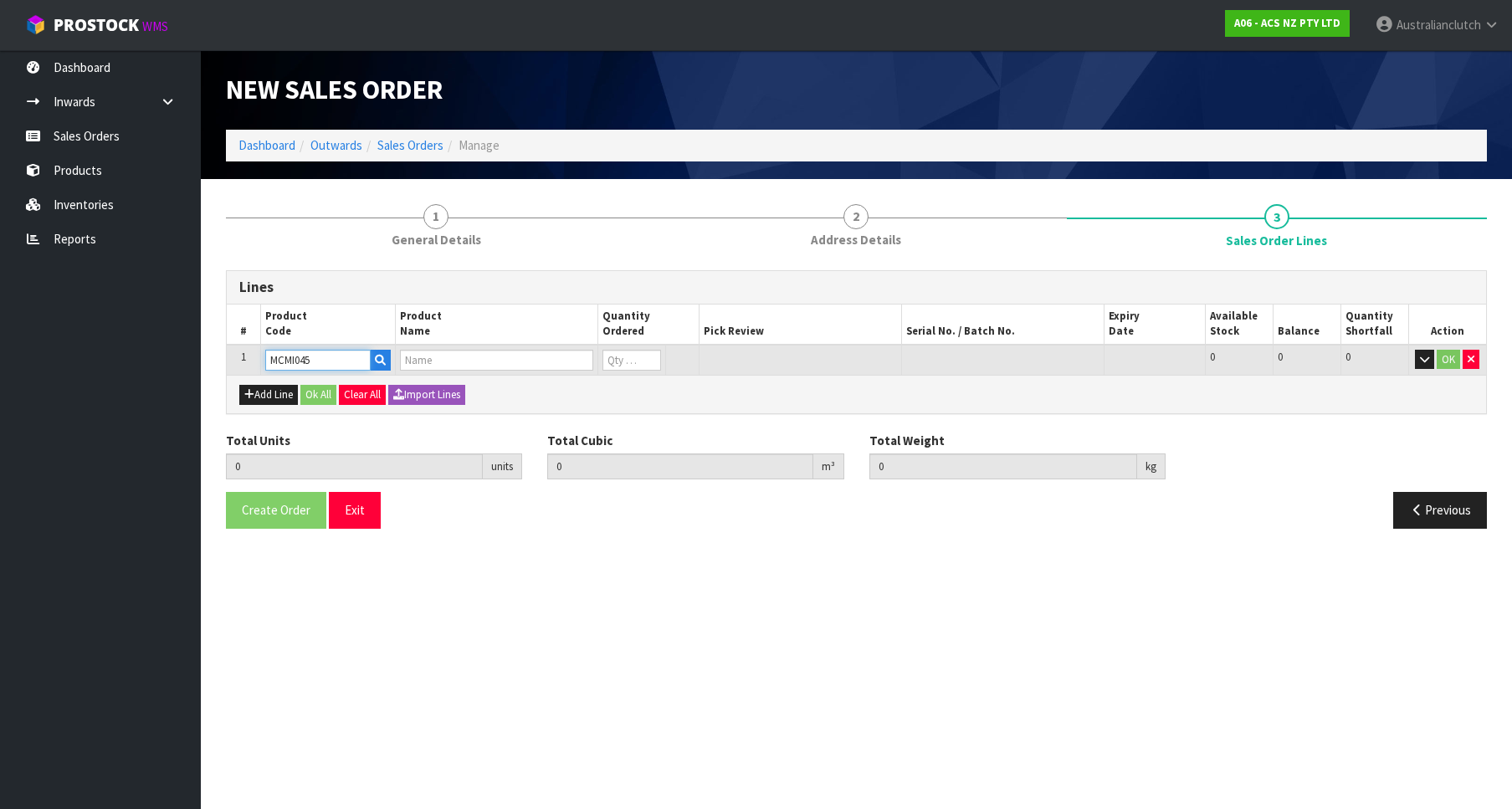
type input "0.000000"
type input "0.000"
type input "CLUTCH M/CYL MITSUBISHI 19.05MM (3/4")"
type input "0"
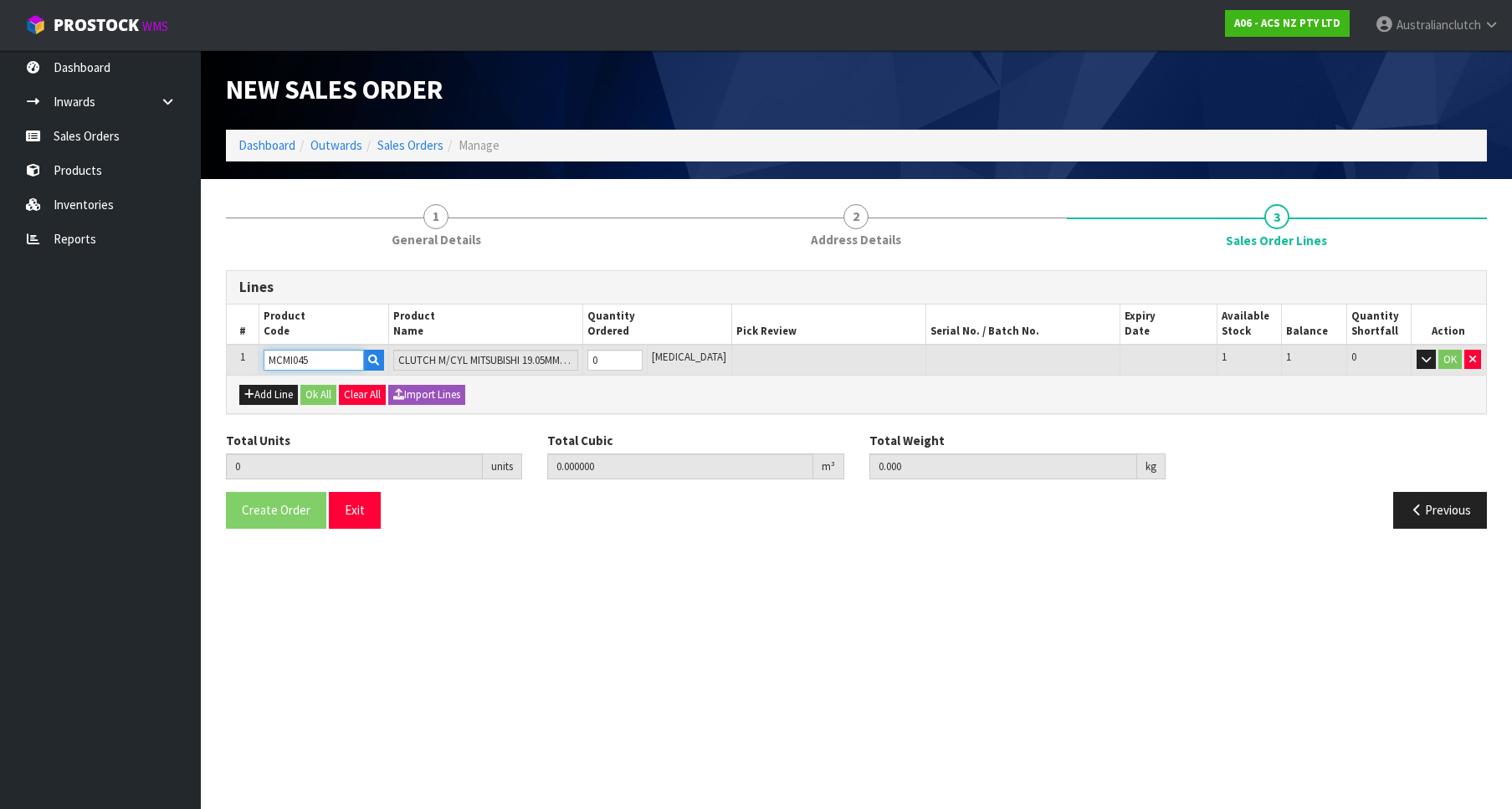
type input "1"
type input "0.002981"
type input "0.6"
type input "1"
click at [643, 356] on input "1" at bounding box center [615, 360] width 56 height 21
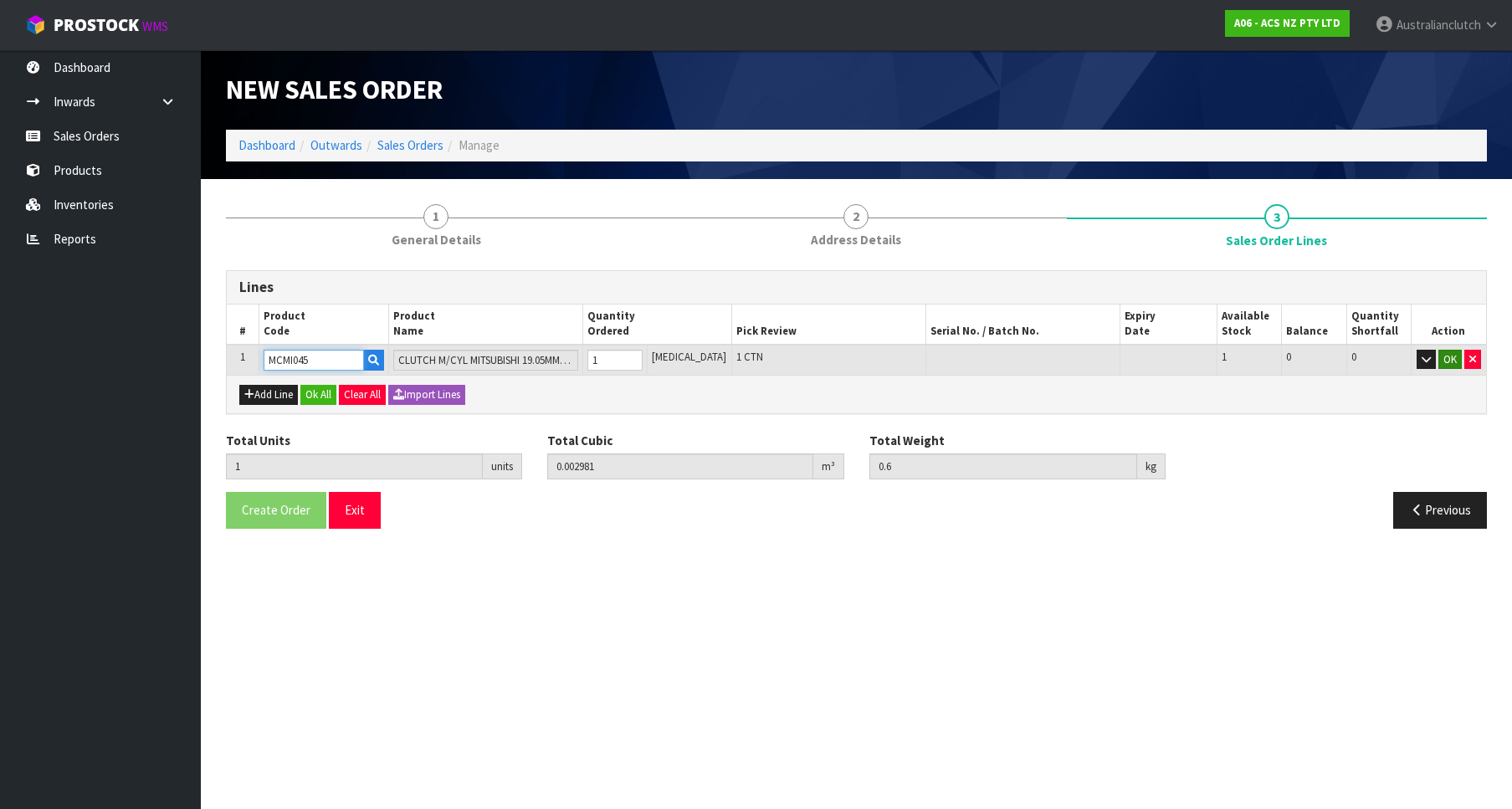
type input "MCMI045"
click at [1449, 362] on button "OK" at bounding box center [1450, 359] width 23 height 20
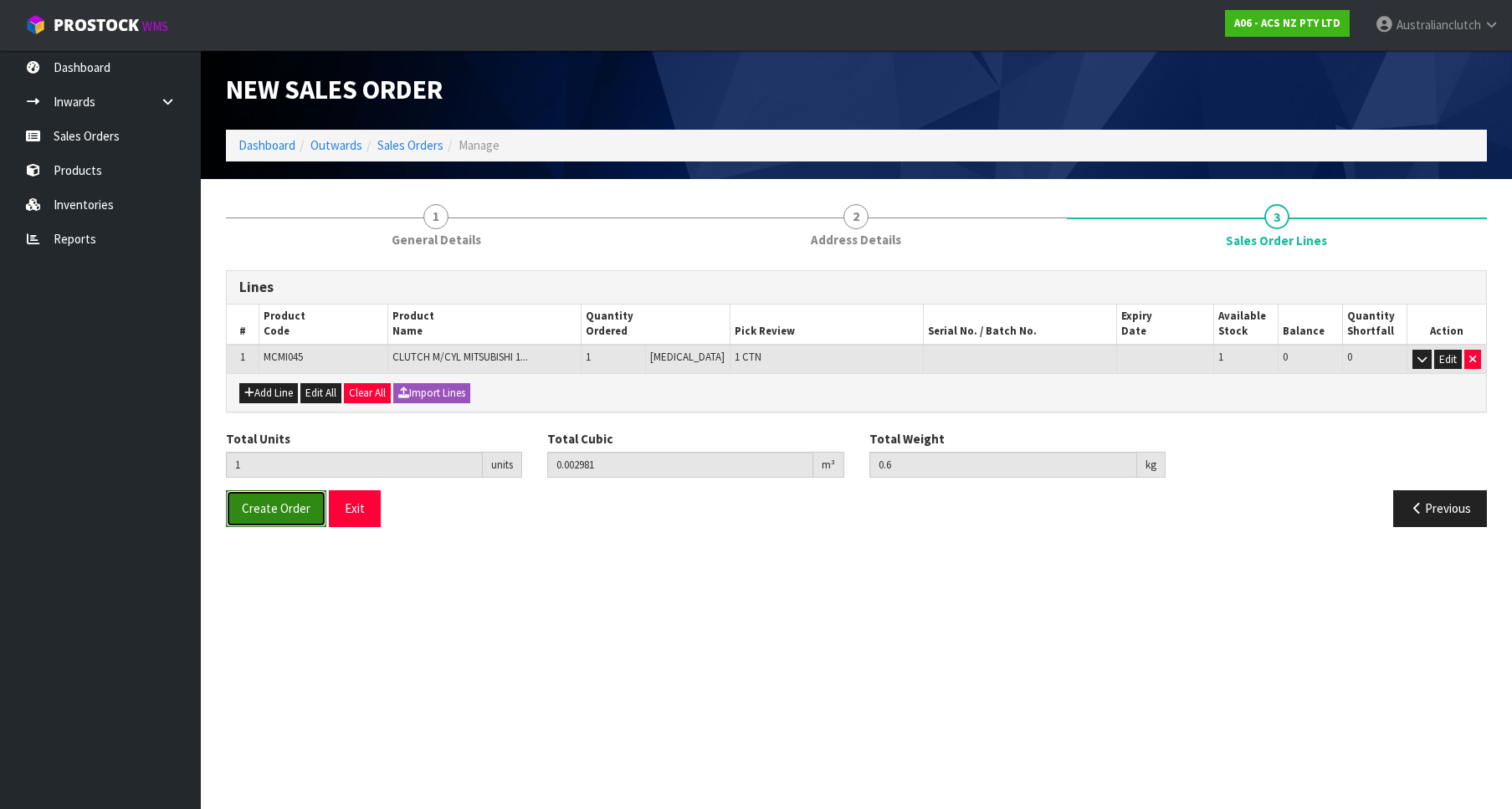
click at [257, 515] on span "Create Order" at bounding box center [276, 508] width 68 height 16
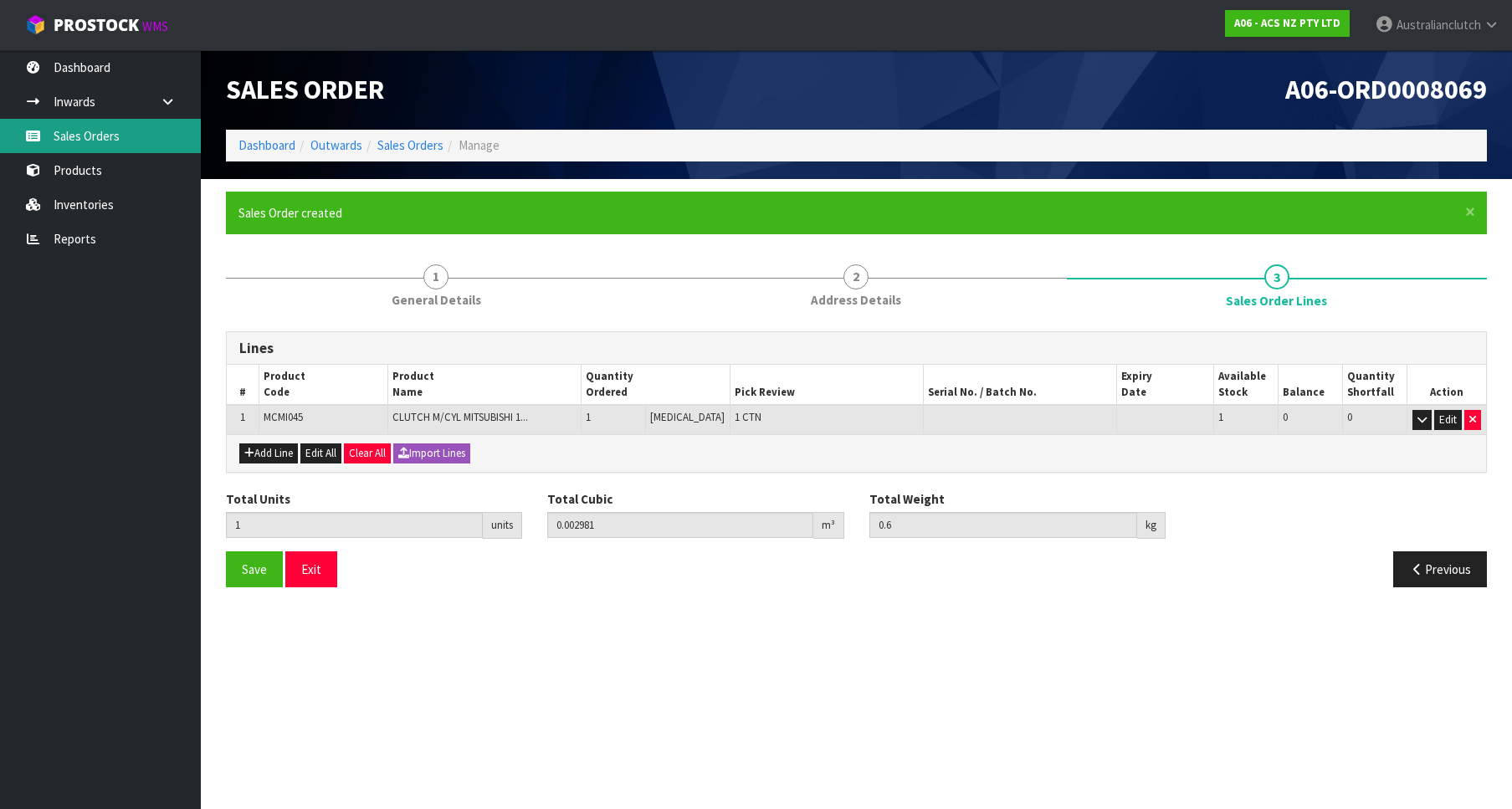
click at [153, 133] on link "Sales Orders" at bounding box center [100, 136] width 201 height 34
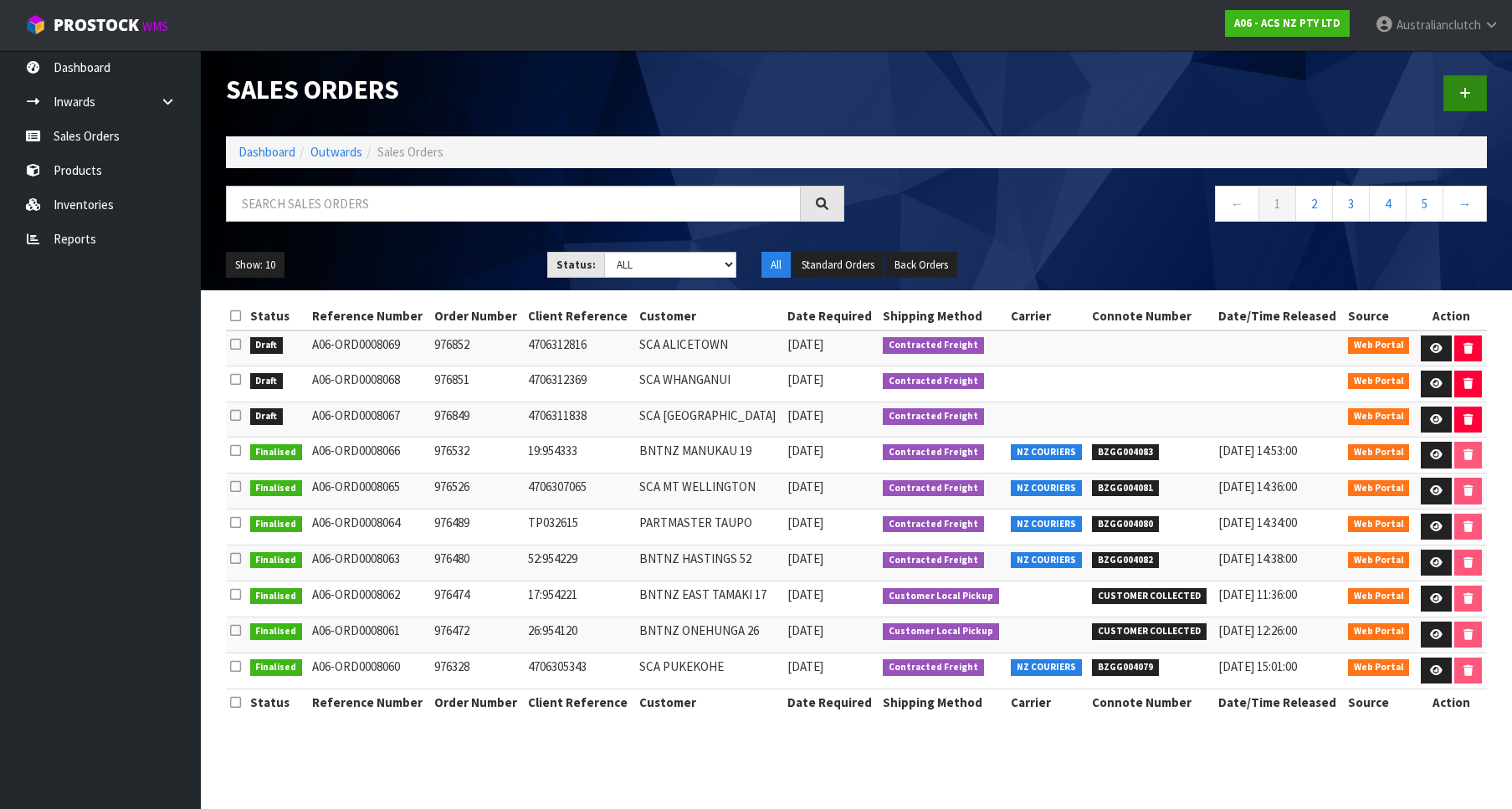
click at [1444, 91] on div at bounding box center [1178, 93] width 644 height 86
click at [1456, 92] on link at bounding box center [1465, 93] width 44 height 36
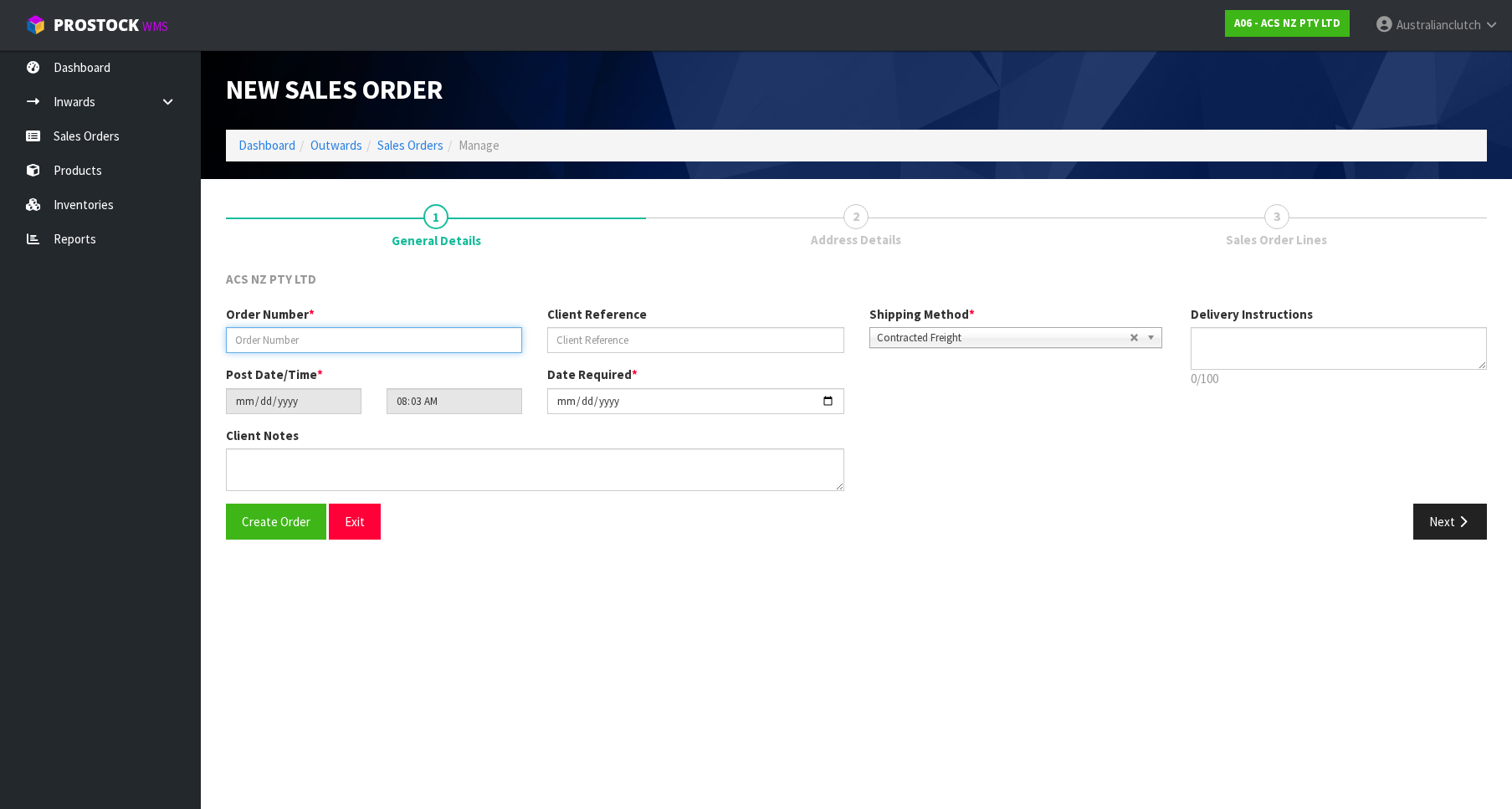
click at [481, 330] on input "text" at bounding box center [374, 340] width 296 height 26
type input "97682"
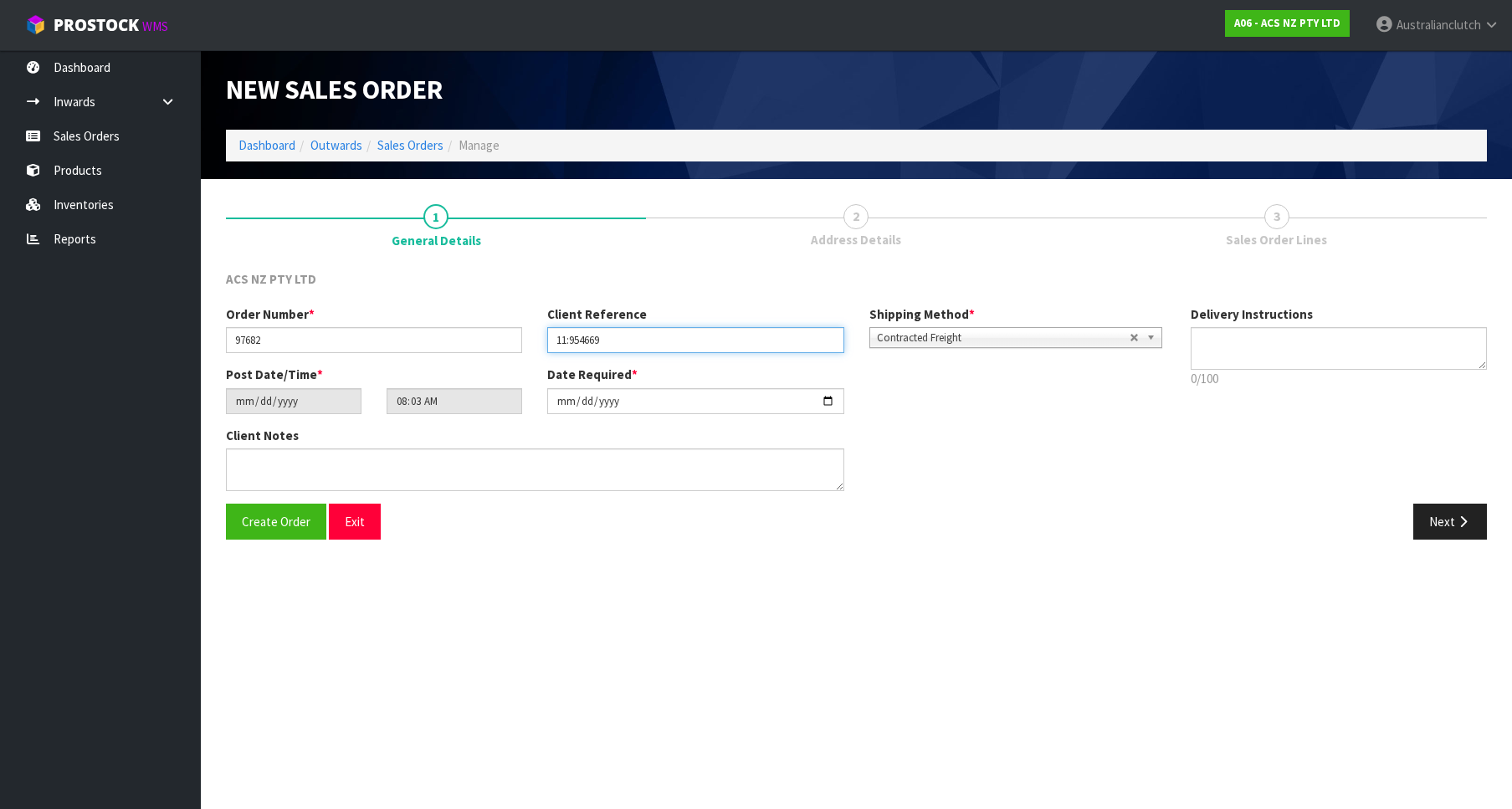
type input "11:954669"
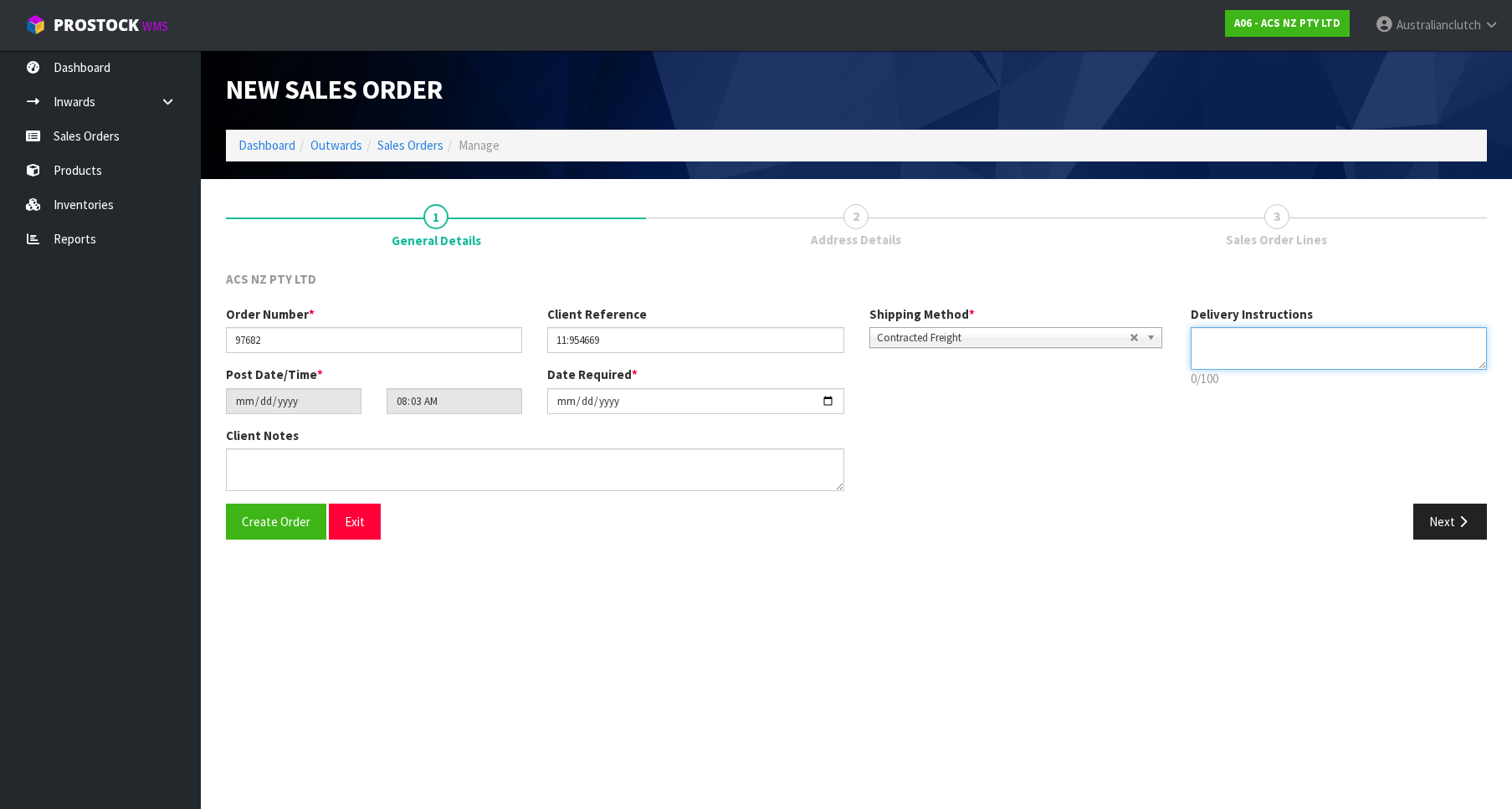
click at [1254, 332] on textarea at bounding box center [1339, 349] width 296 height 43
type textarea "PLEASE SEND VIA NZC"
click at [1449, 517] on button "Next" at bounding box center [1450, 522] width 74 height 36
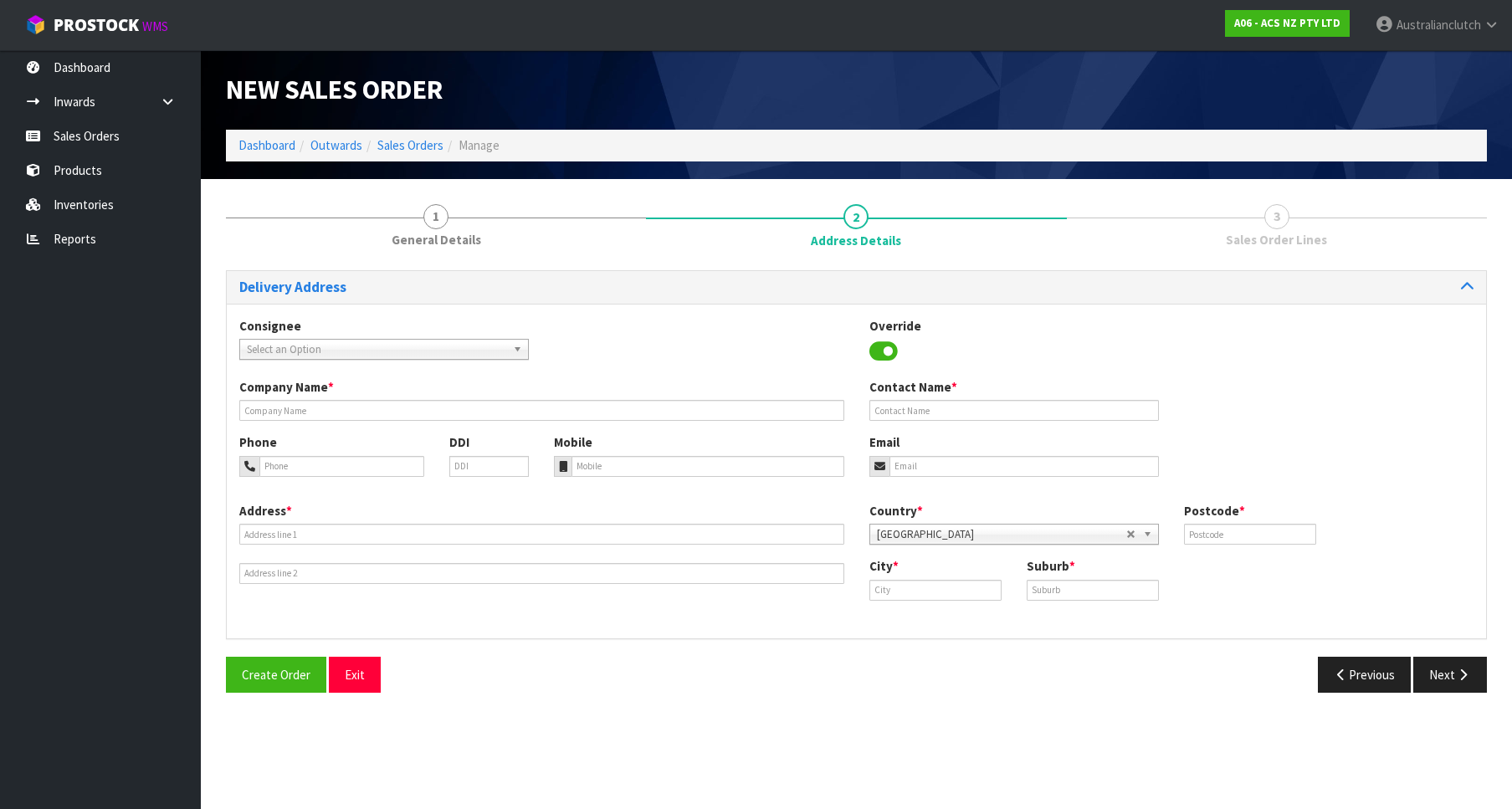
click at [425, 340] on link "Select an Option" at bounding box center [384, 349] width 290 height 21
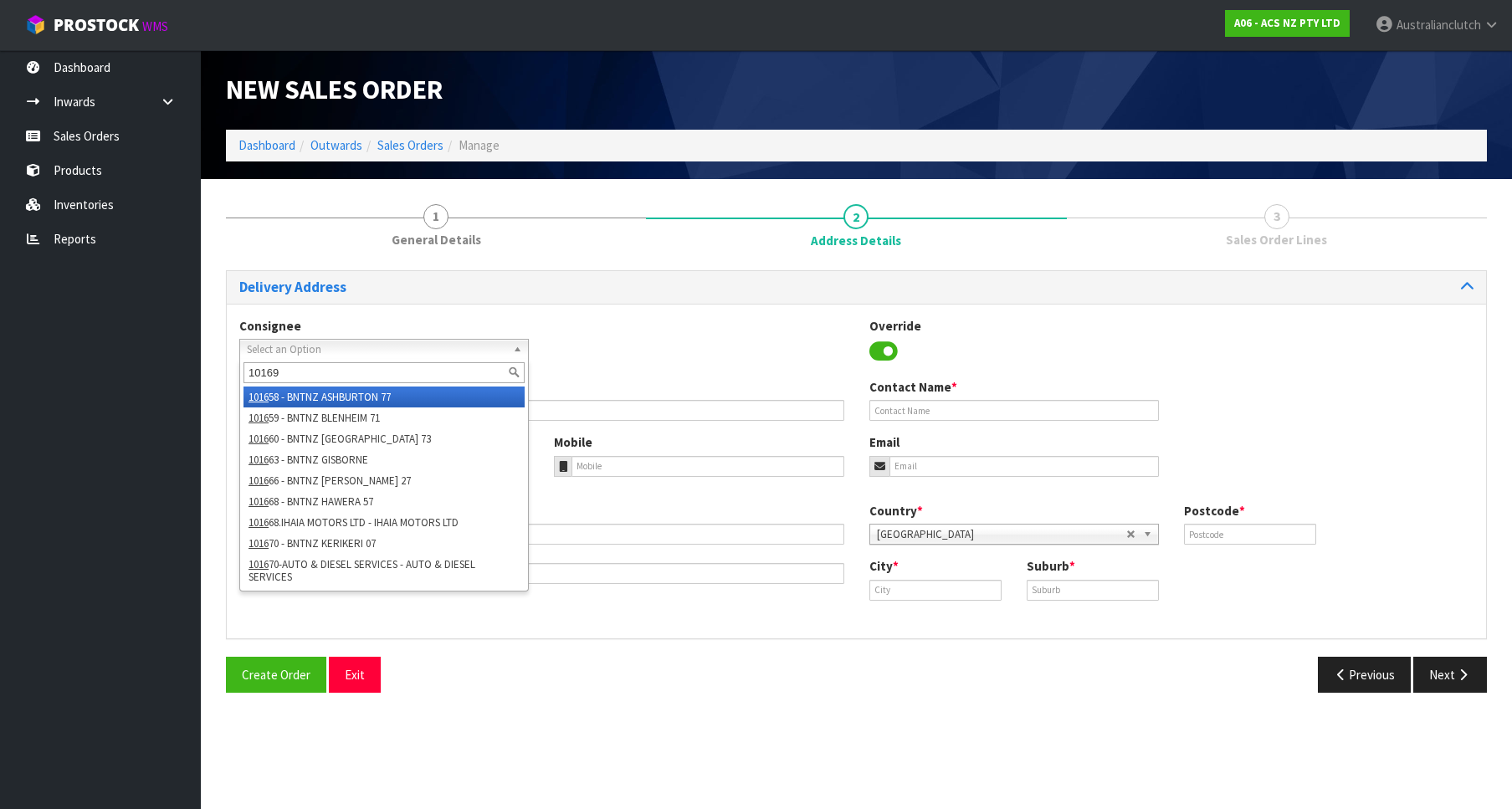
type input "101698"
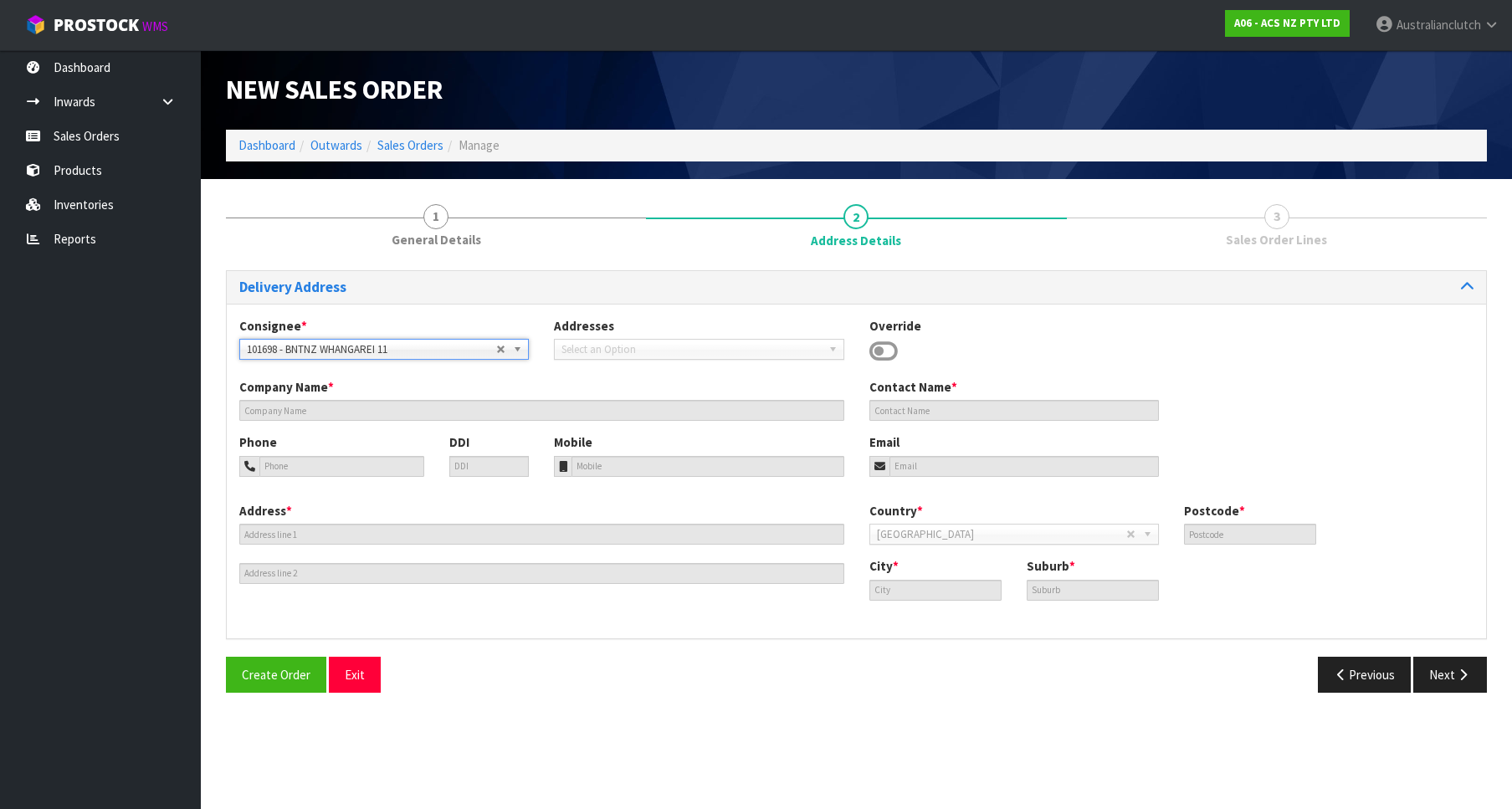
type input "BNTNZ WHANGAREI 11"
type input "[STREET_ADDRESS]"
type input "0110"
type input "WHANGAREI"
type input "MORNINGSIDE"
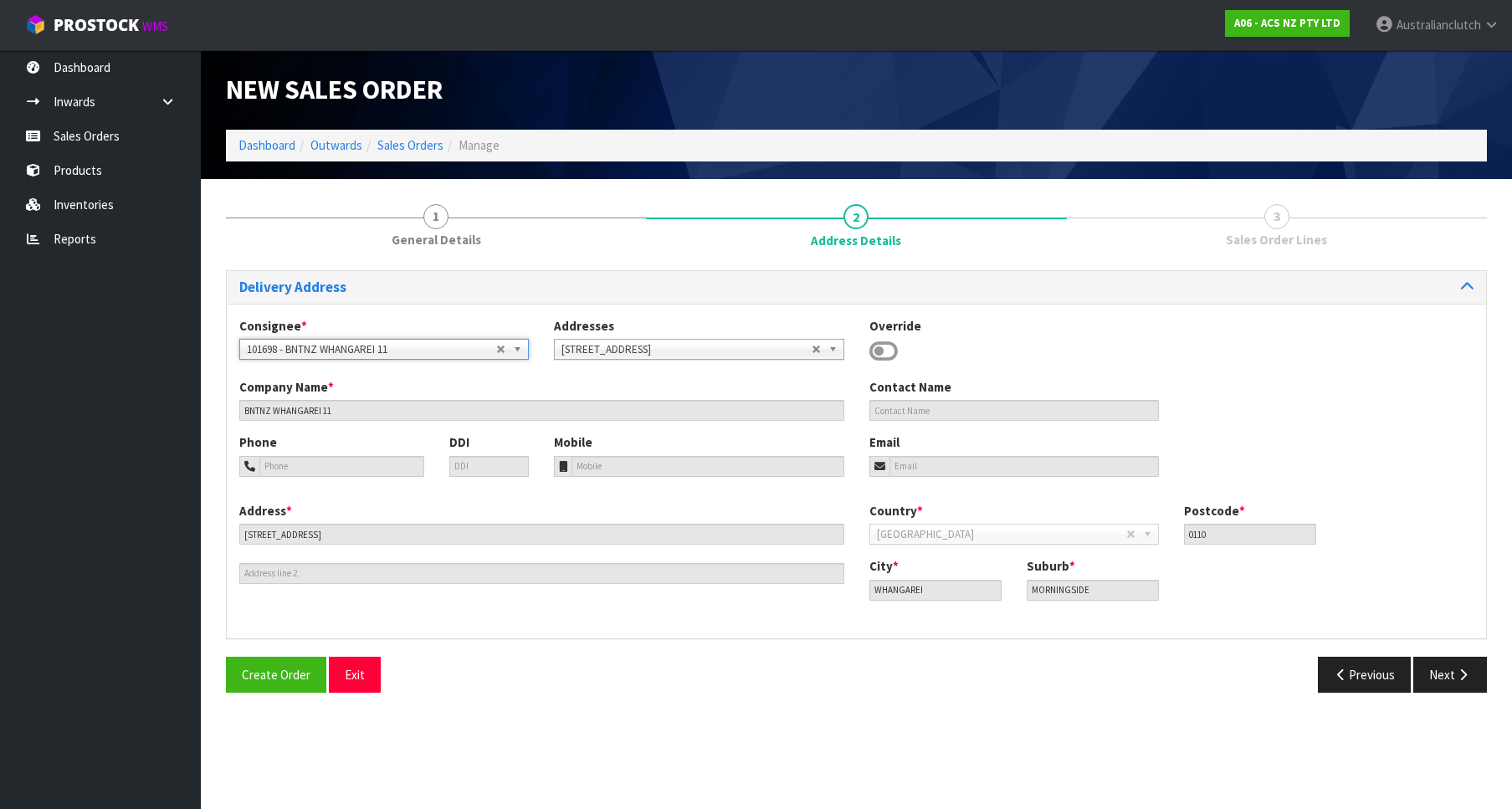
click at [1454, 641] on div "Delivery Address Consignee * 000001.BAY MECHANICS - BAY MECHANICS 000001A - BRA…" at bounding box center [856, 487] width 1261 height 435
drag, startPoint x: 1448, startPoint y: 662, endPoint x: 1337, endPoint y: 636, distance: 114.0
click at [1449, 661] on button "Next" at bounding box center [1450, 675] width 74 height 36
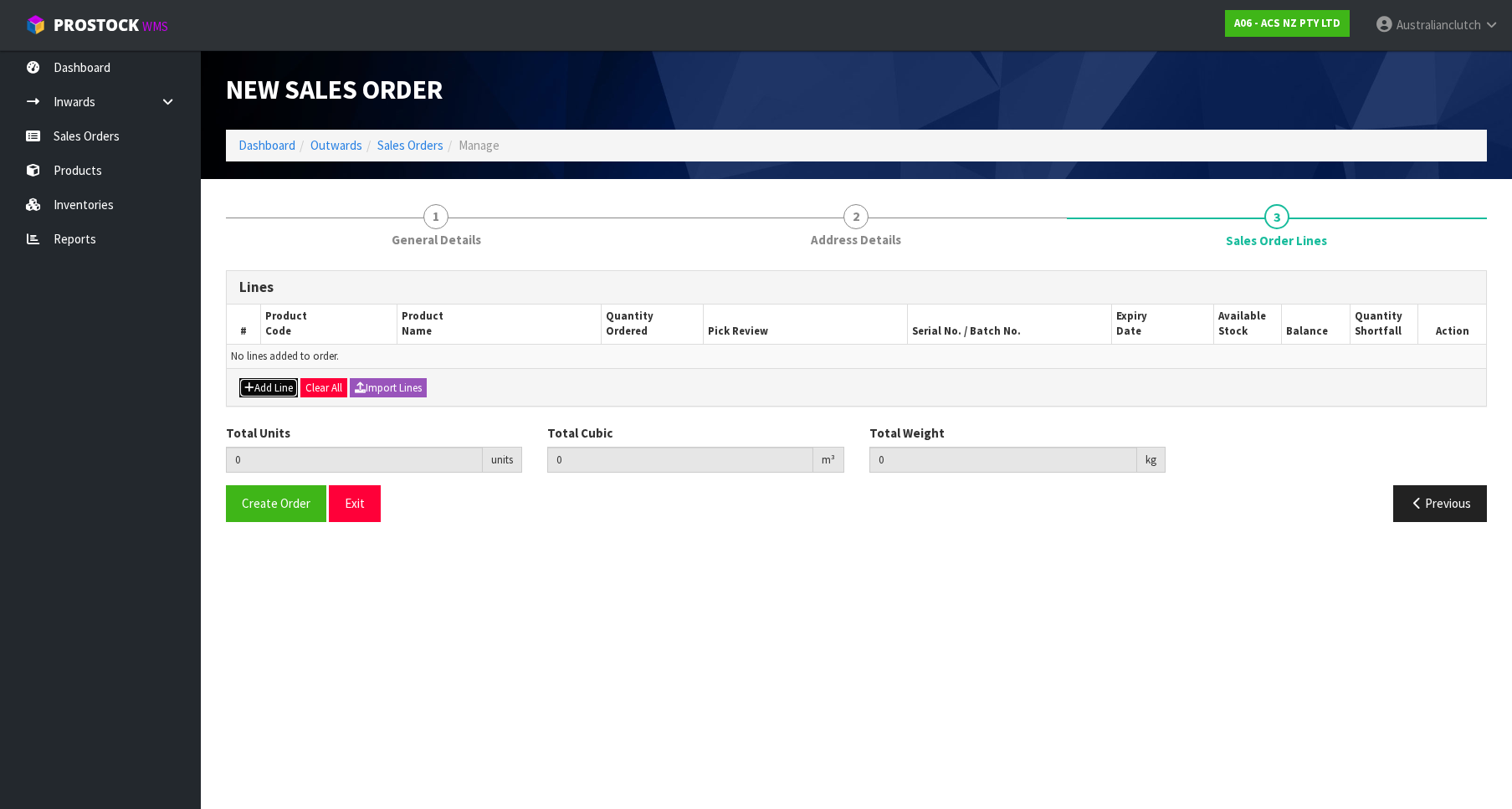
click at [255, 393] on button "Add Line" at bounding box center [269, 387] width 59 height 20
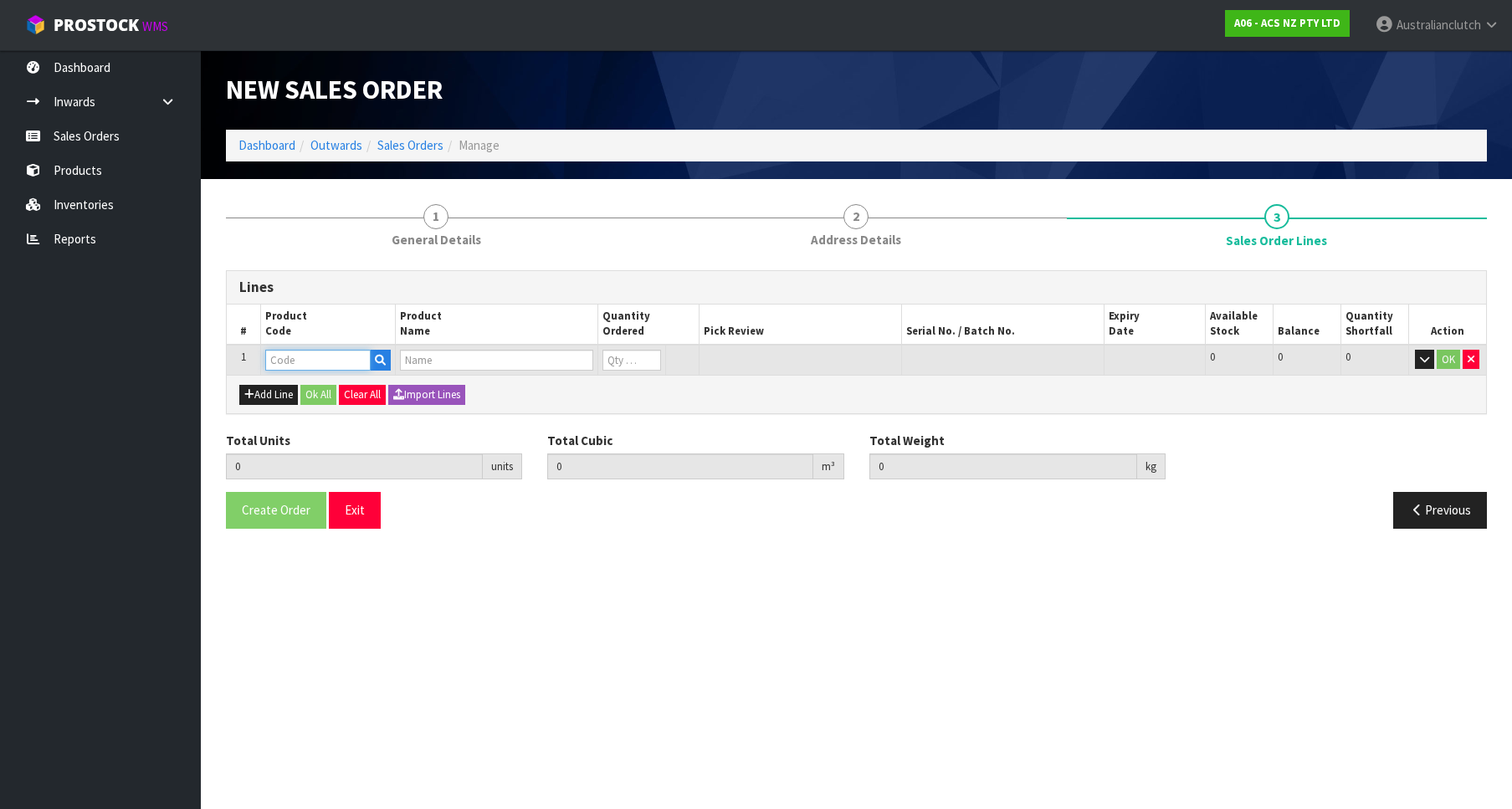
click at [309, 361] on input "text" at bounding box center [317, 360] width 105 height 21
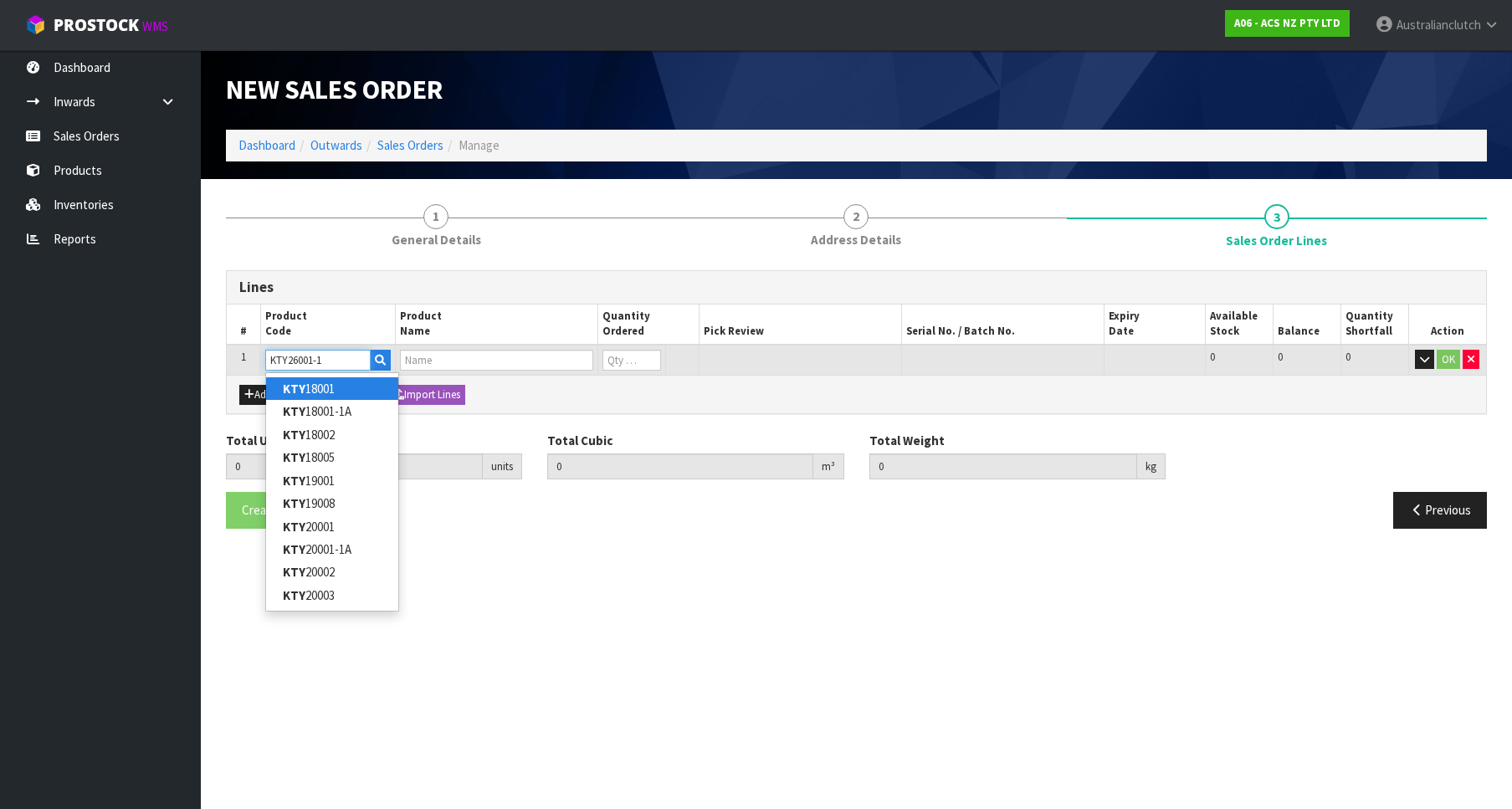
type input "KTY26001-1A"
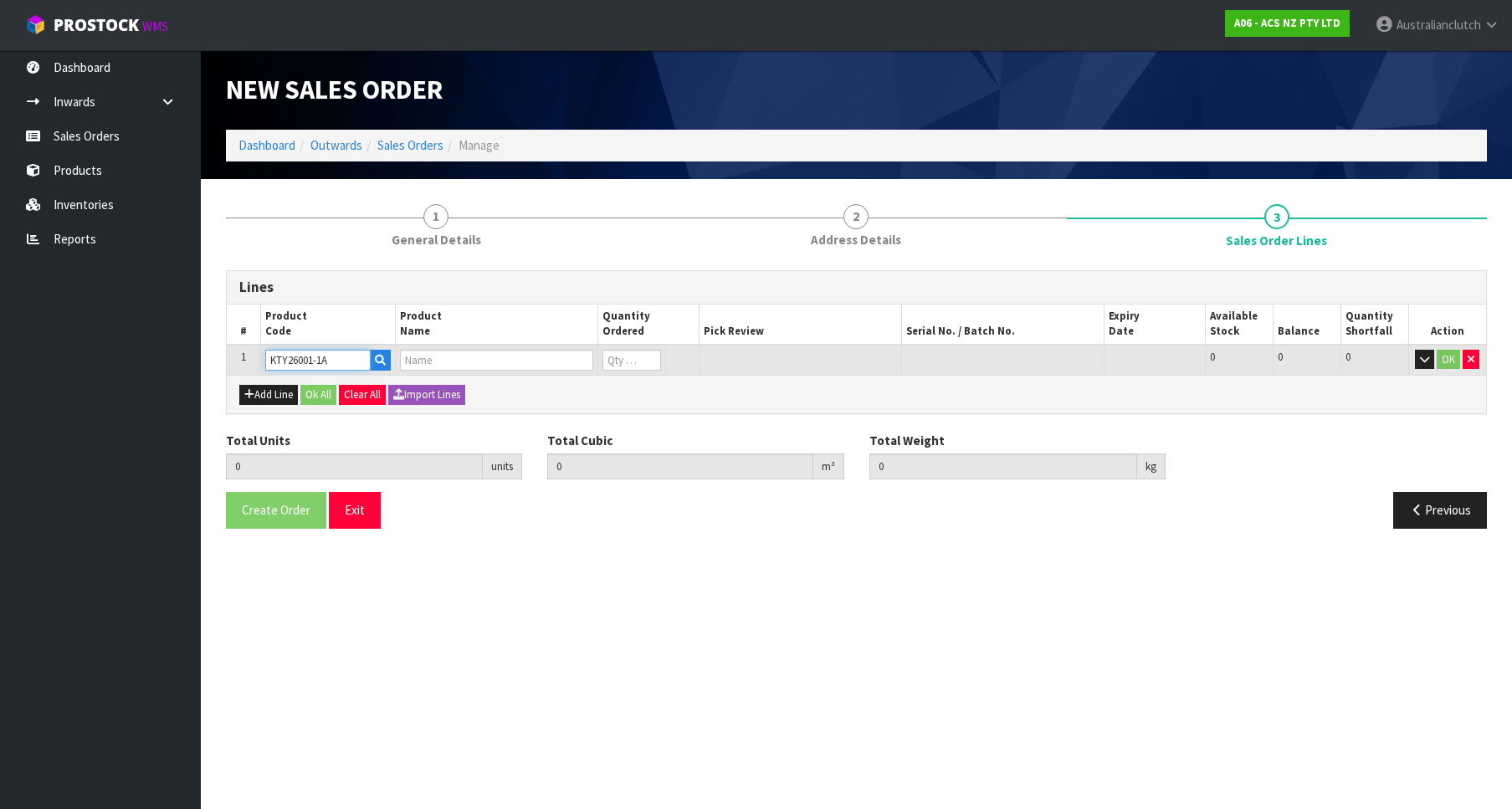
type input "0.000000"
type input "0.000"
type input "KIT HD TOYOTA DYNA 3.0/3.4L"
type input "0"
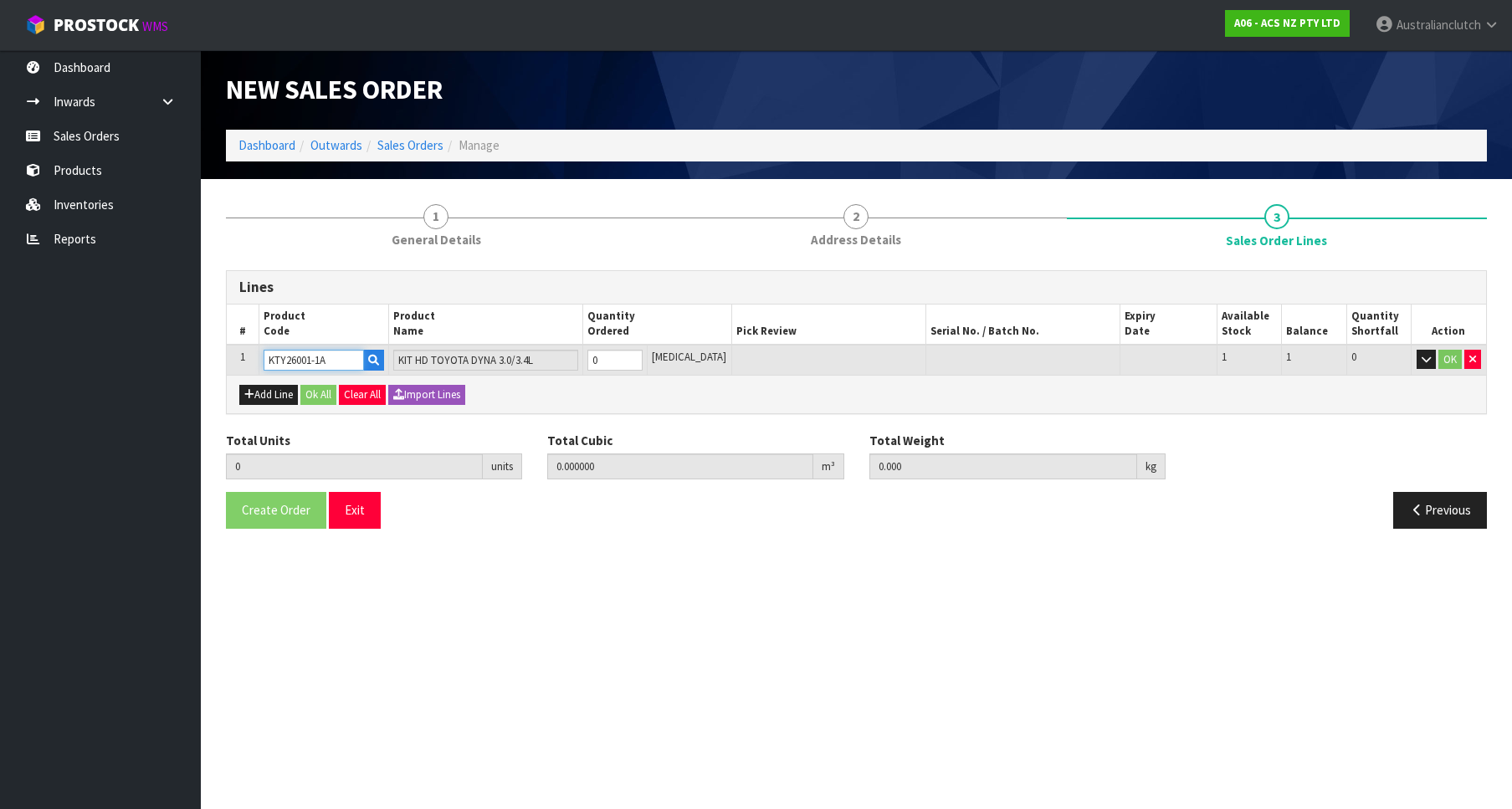
type input "KTY26001-1A"
click at [643, 352] on input "0" at bounding box center [615, 360] width 56 height 21
type input "1"
type input "0.01443"
type input "11.03"
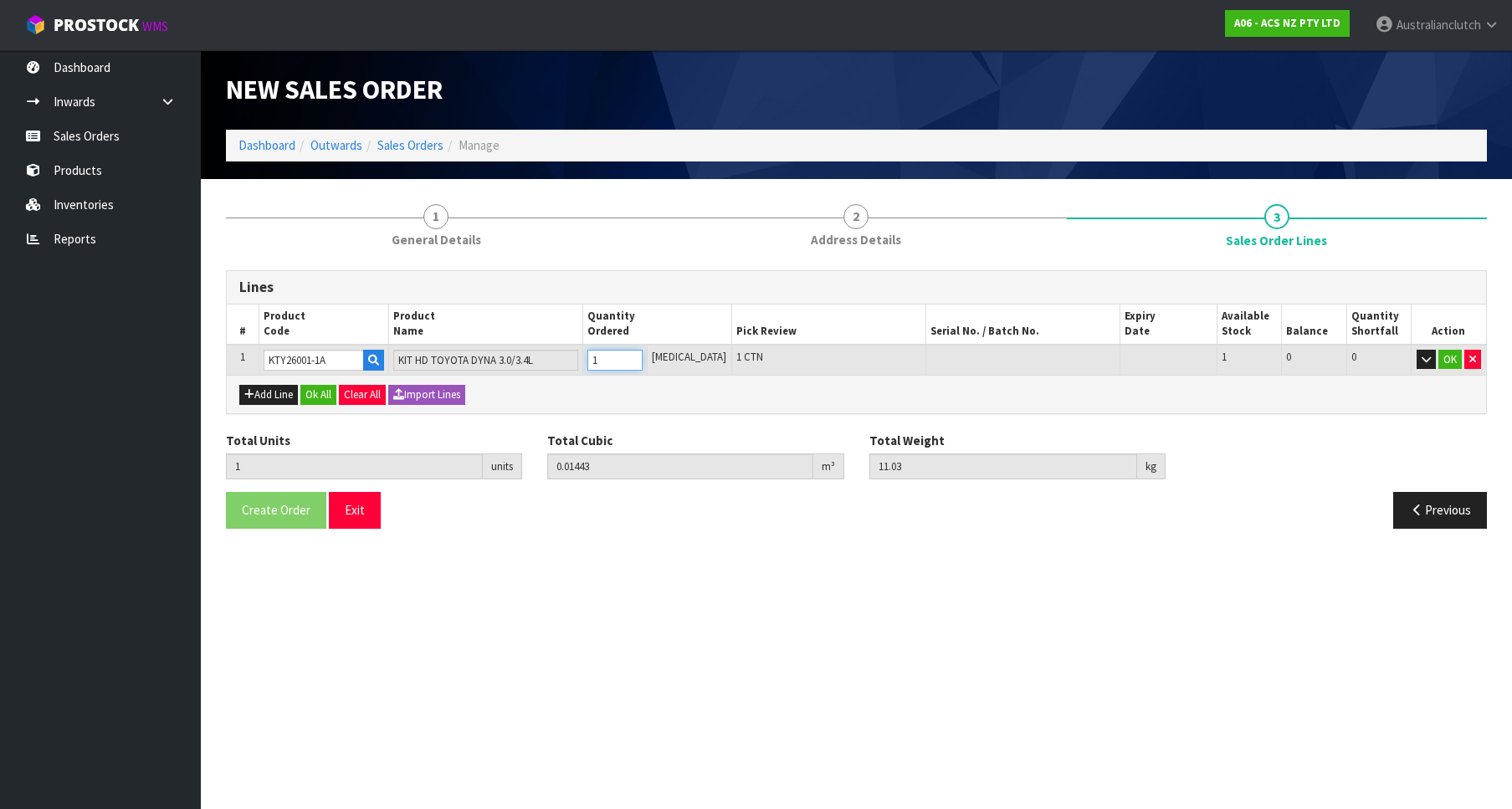
type input "1"
click at [643, 356] on input "1" at bounding box center [615, 360] width 56 height 21
click at [1457, 365] on button "OK" at bounding box center [1450, 359] width 23 height 20
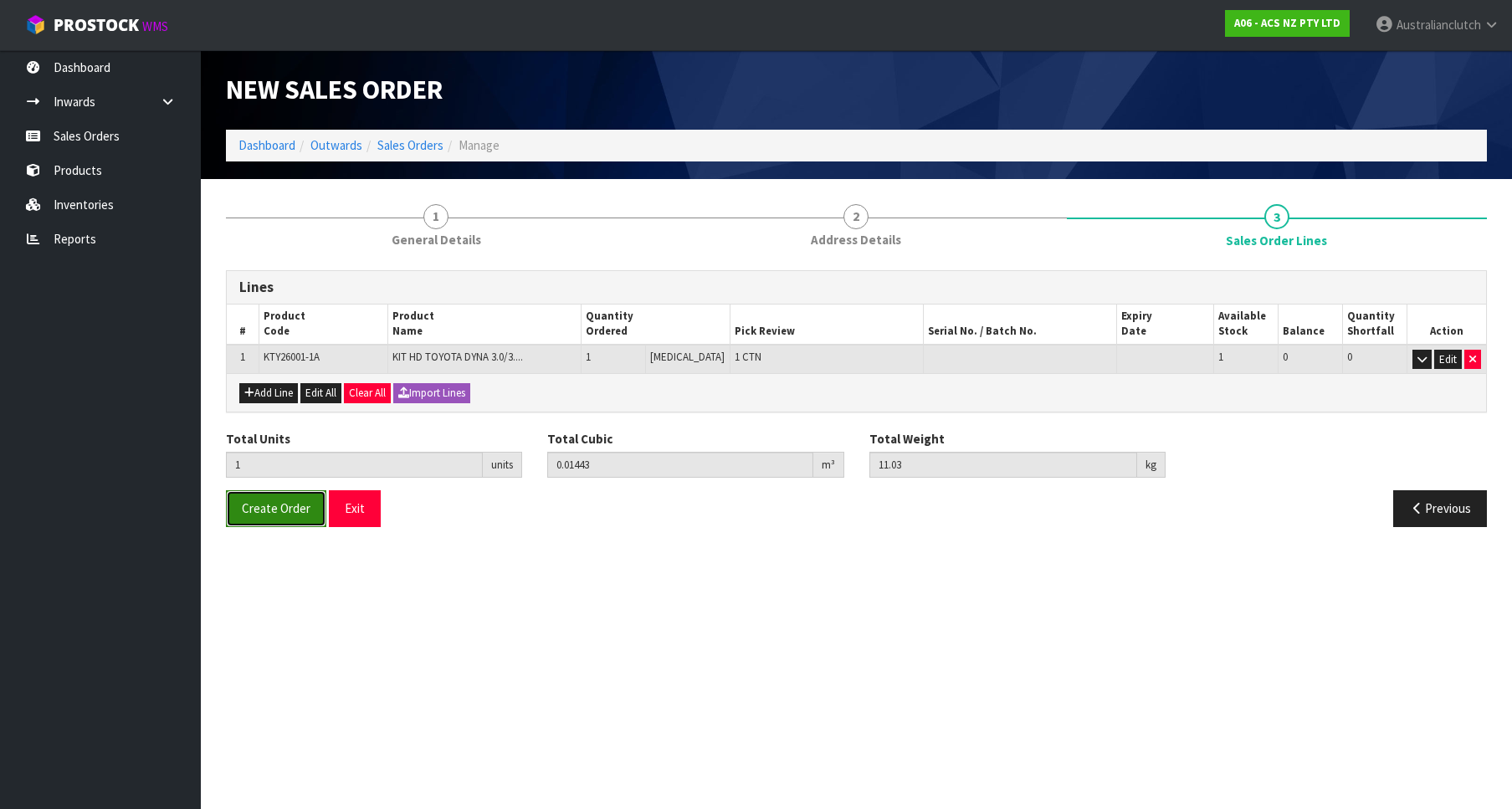
click at [228, 505] on button "Create Order" at bounding box center [275, 509] width 100 height 36
